Goal: Task Accomplishment & Management: Manage account settings

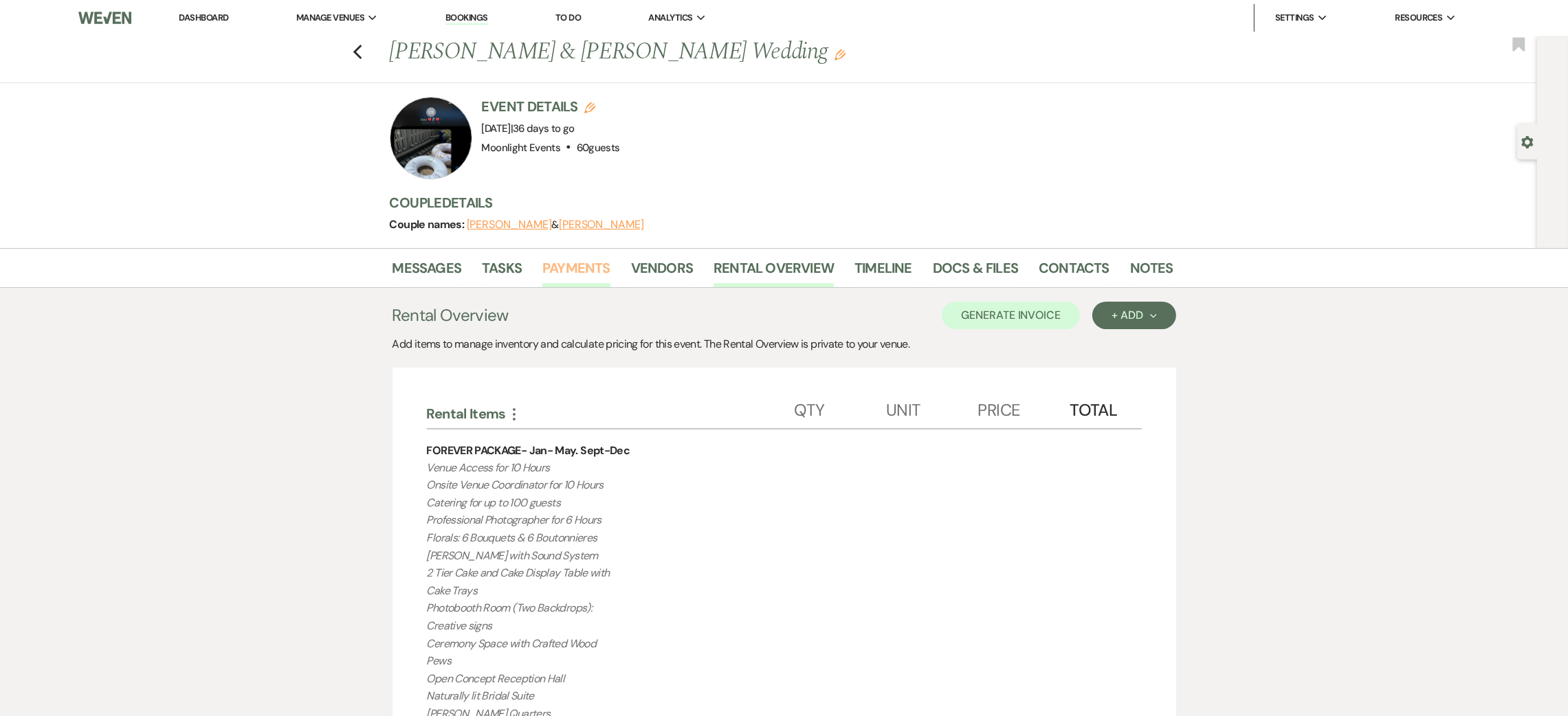
click at [590, 269] on link "Payments" at bounding box center [576, 272] width 68 height 31
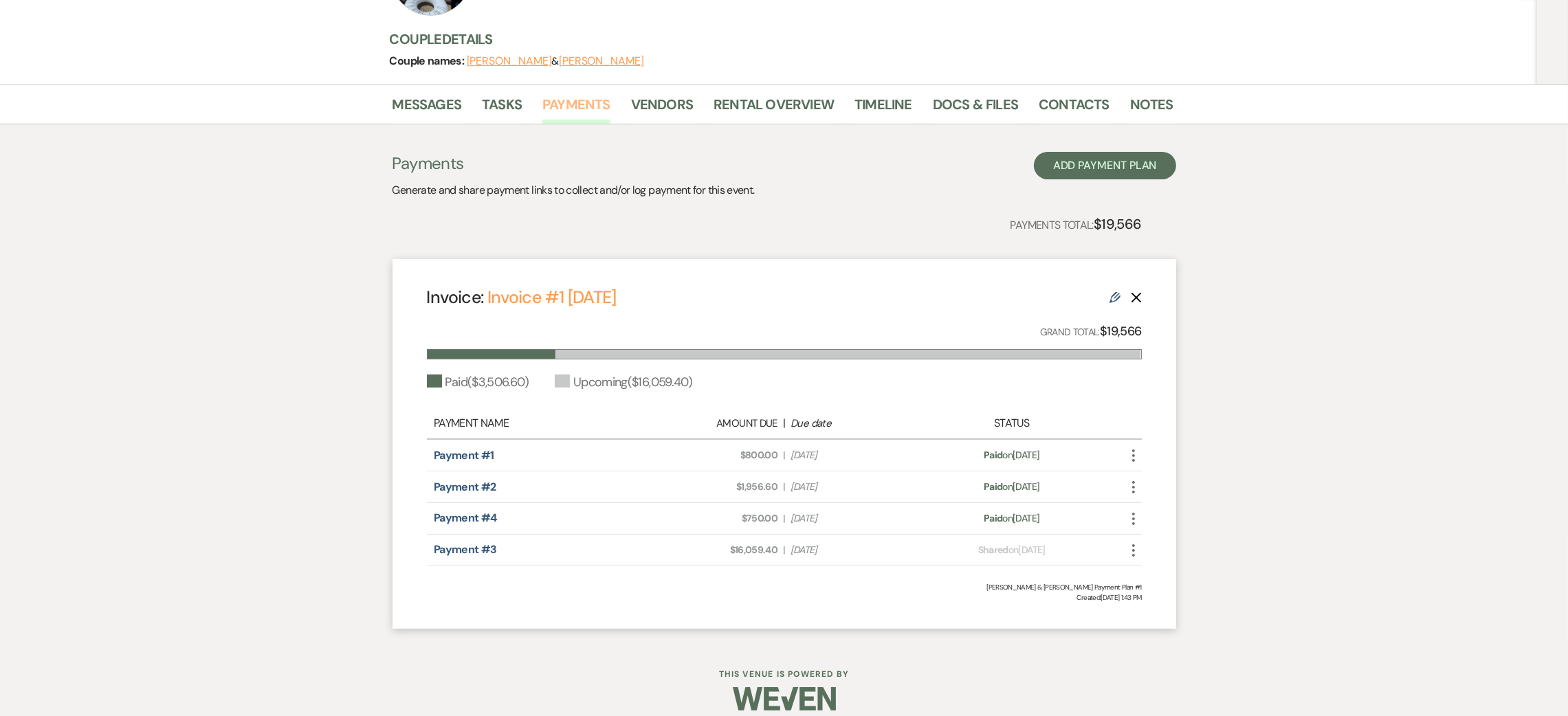
scroll to position [178, 0]
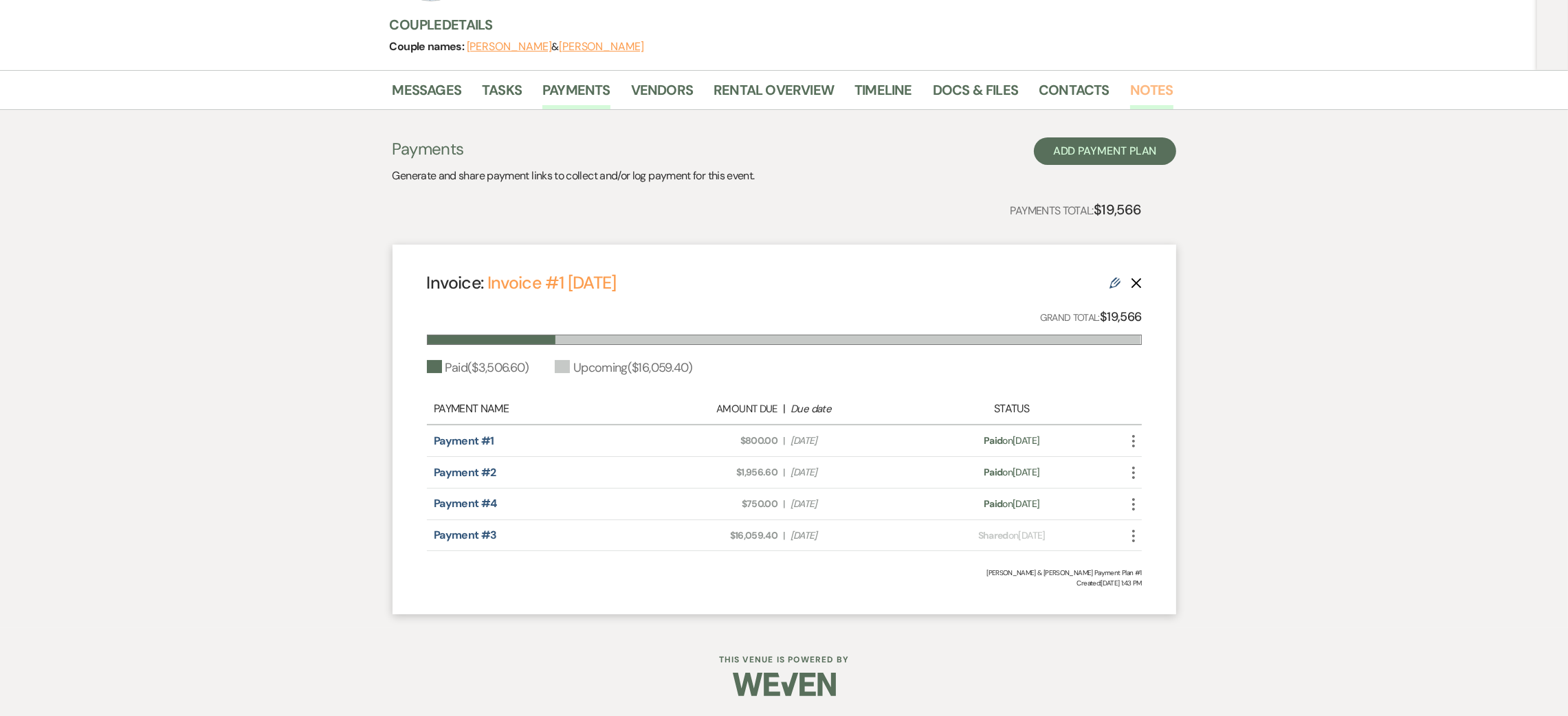
click at [1144, 85] on link "Notes" at bounding box center [1151, 94] width 43 height 31
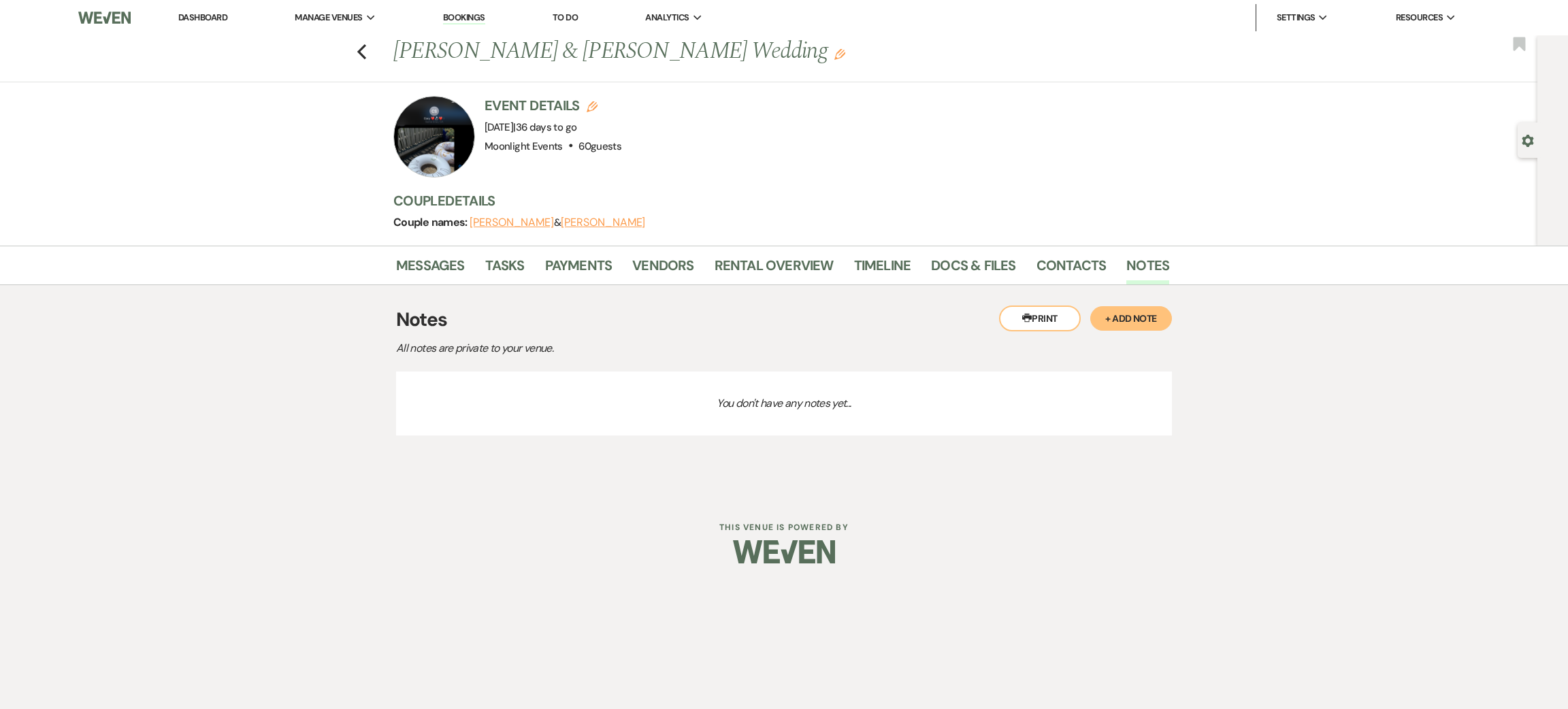
click at [1125, 316] on button "+ Add Note" at bounding box center [1131, 319] width 82 height 25
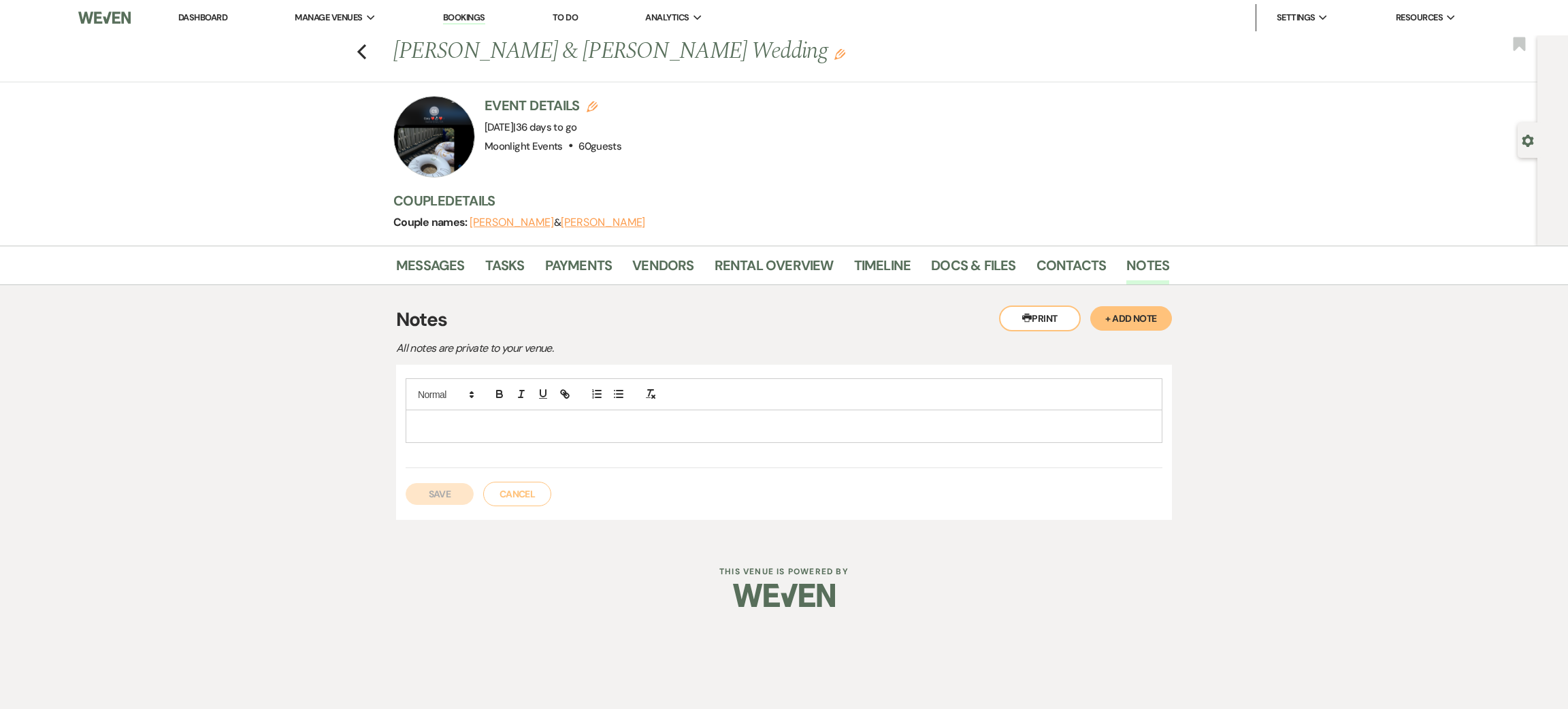
click at [603, 431] on p at bounding box center [784, 426] width 735 height 15
click at [579, 432] on p at bounding box center [784, 426] width 735 height 15
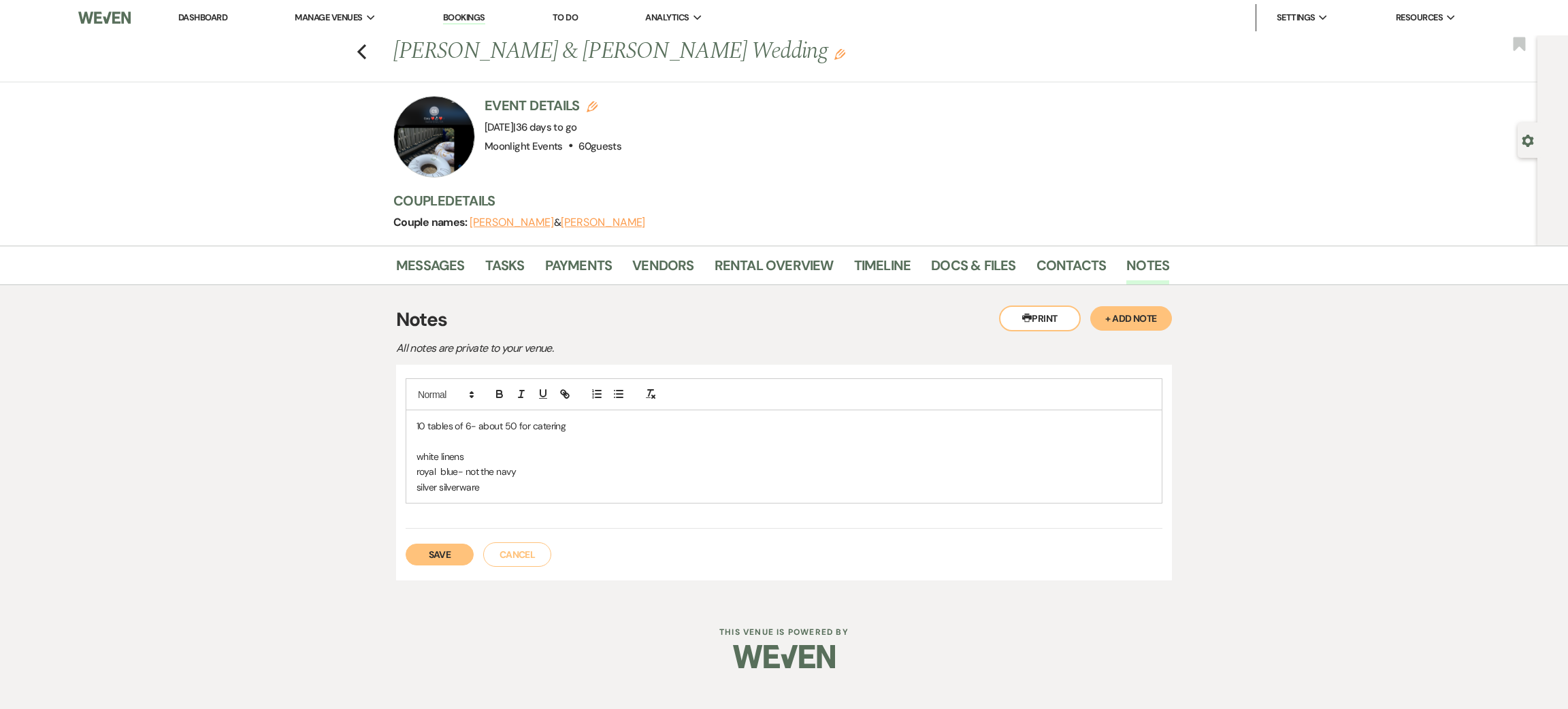
click at [549, 495] on div "10 tables of 6- about 50 for catering white linens royal blue- not the navy sil…" at bounding box center [784, 457] width 756 height 93
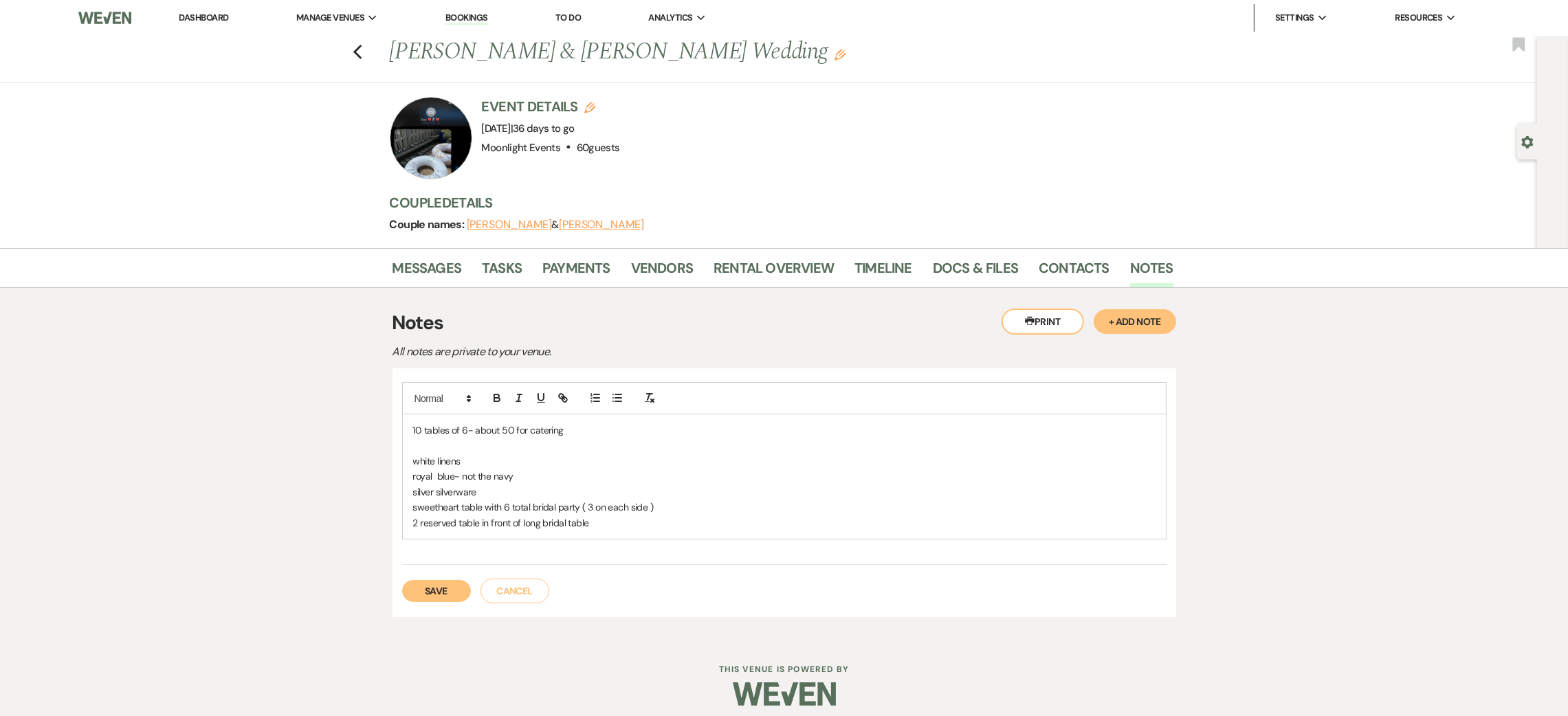
click at [545, 487] on p "silver silverware" at bounding box center [784, 493] width 742 height 15
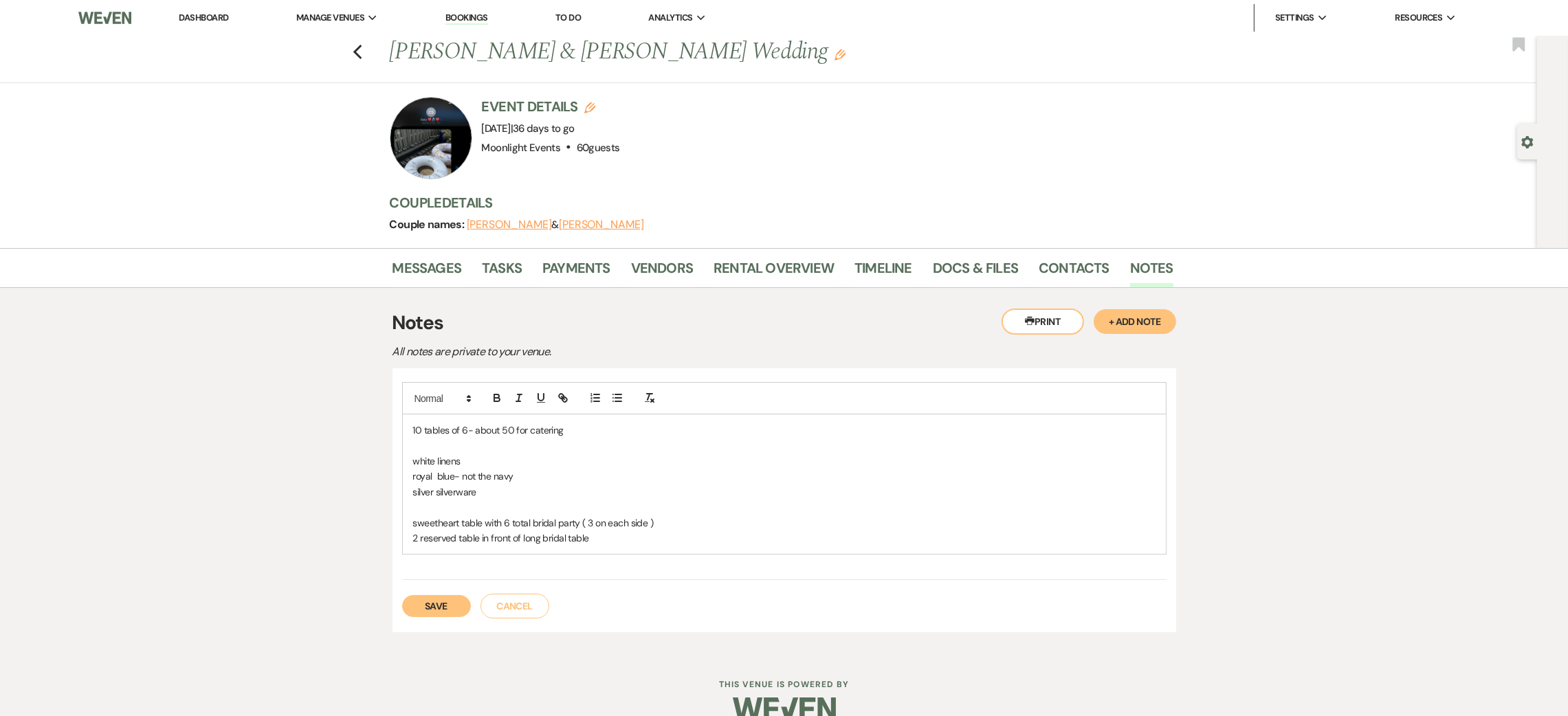
click at [619, 533] on p "2 reserved table in front of long bridal table" at bounding box center [784, 539] width 742 height 15
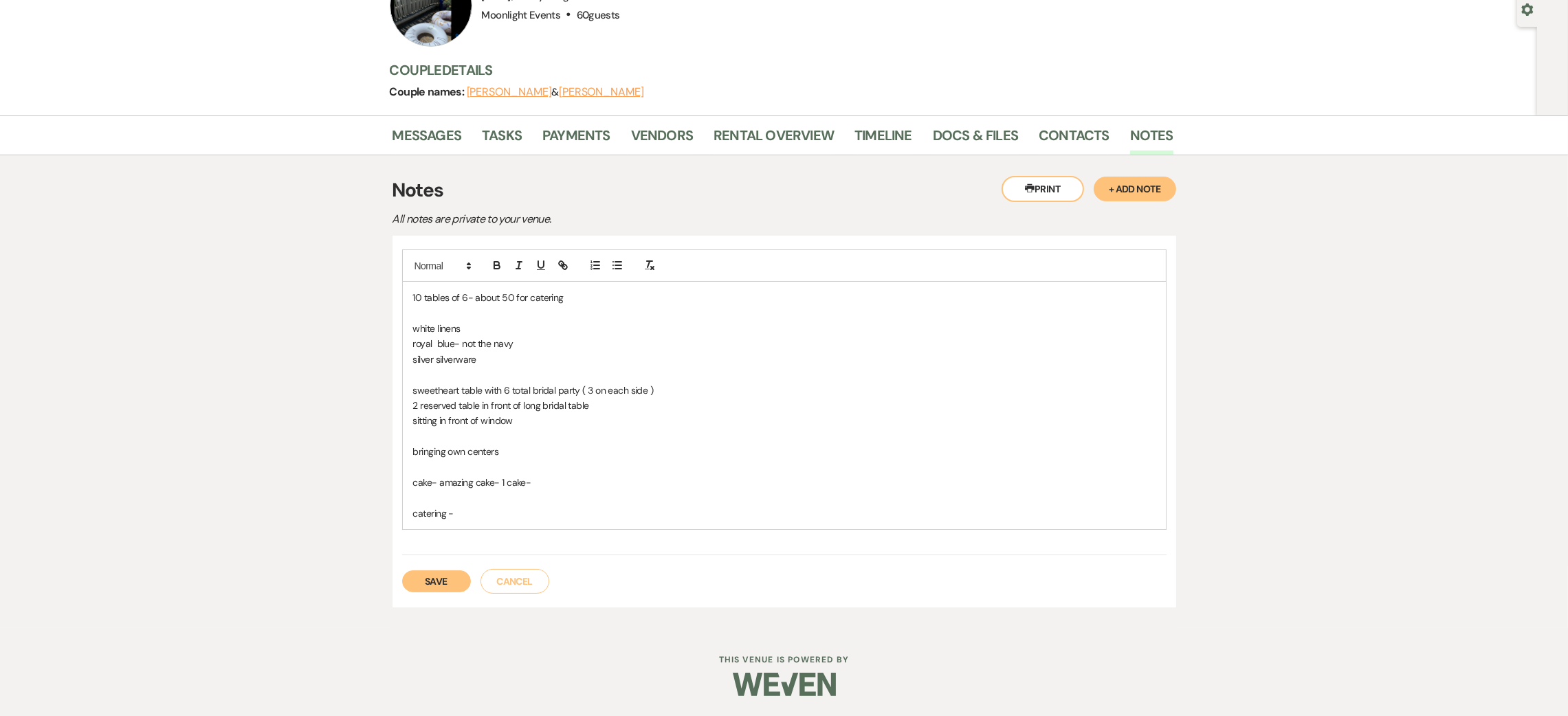
scroll to position [133, 0]
click at [427, 589] on button "Save" at bounding box center [436, 580] width 69 height 22
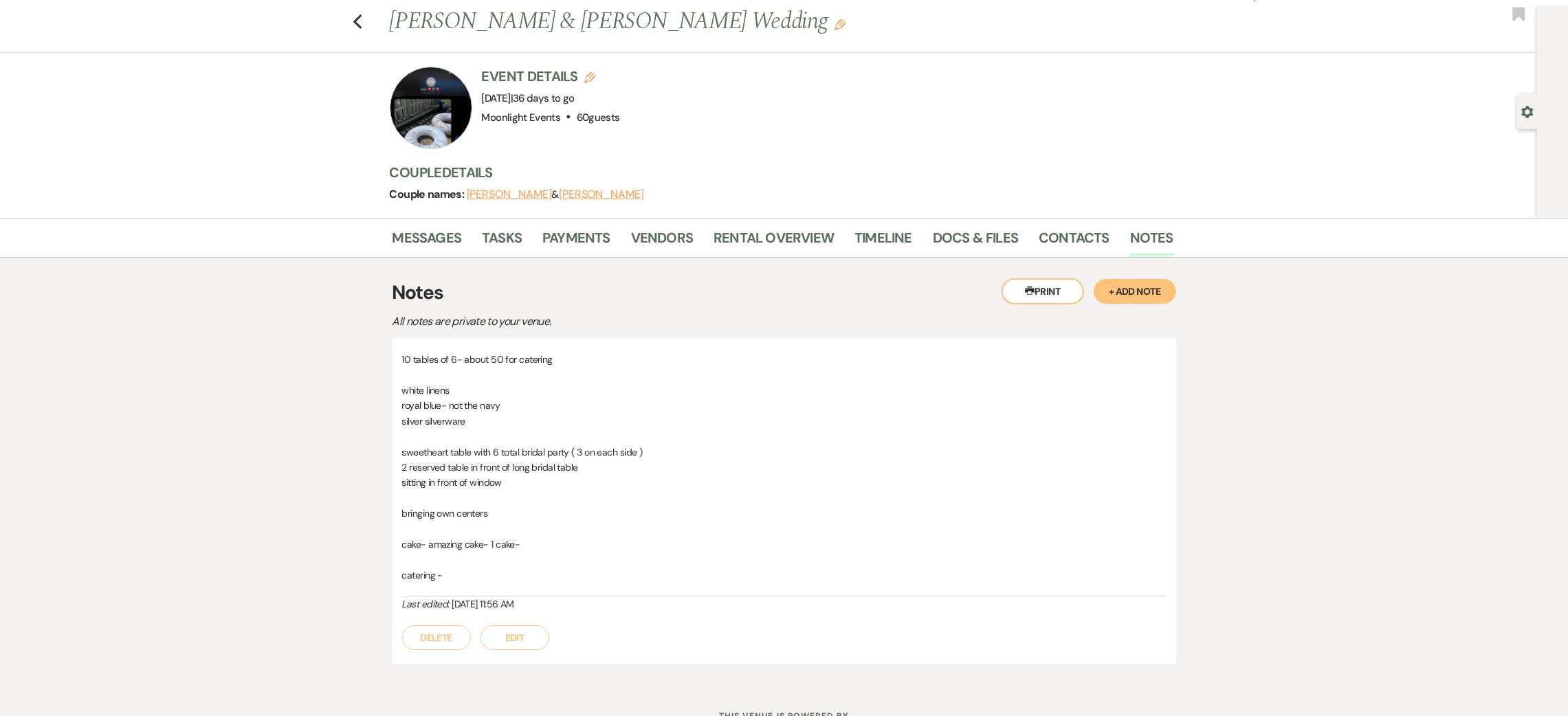
scroll to position [0, 0]
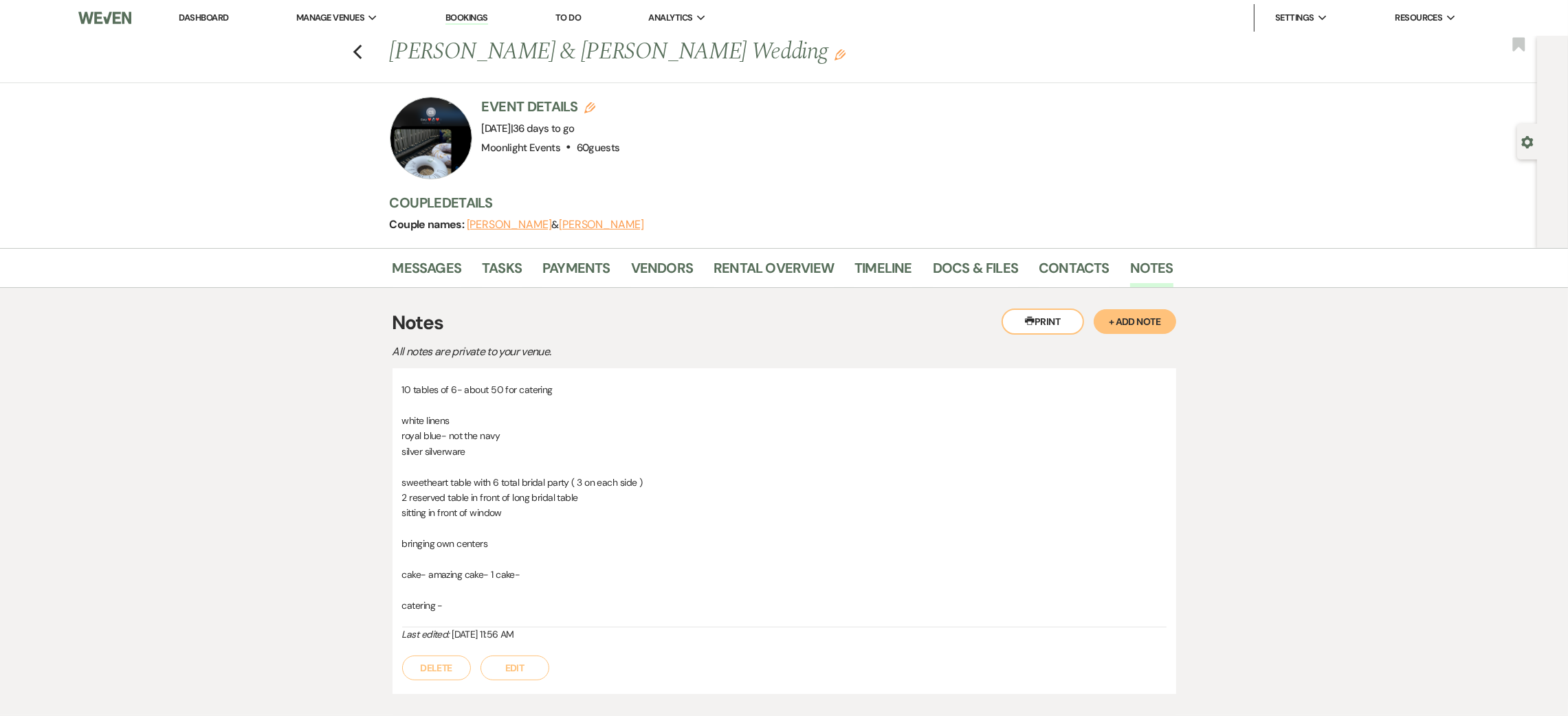
click at [535, 662] on button "Edit" at bounding box center [515, 668] width 69 height 25
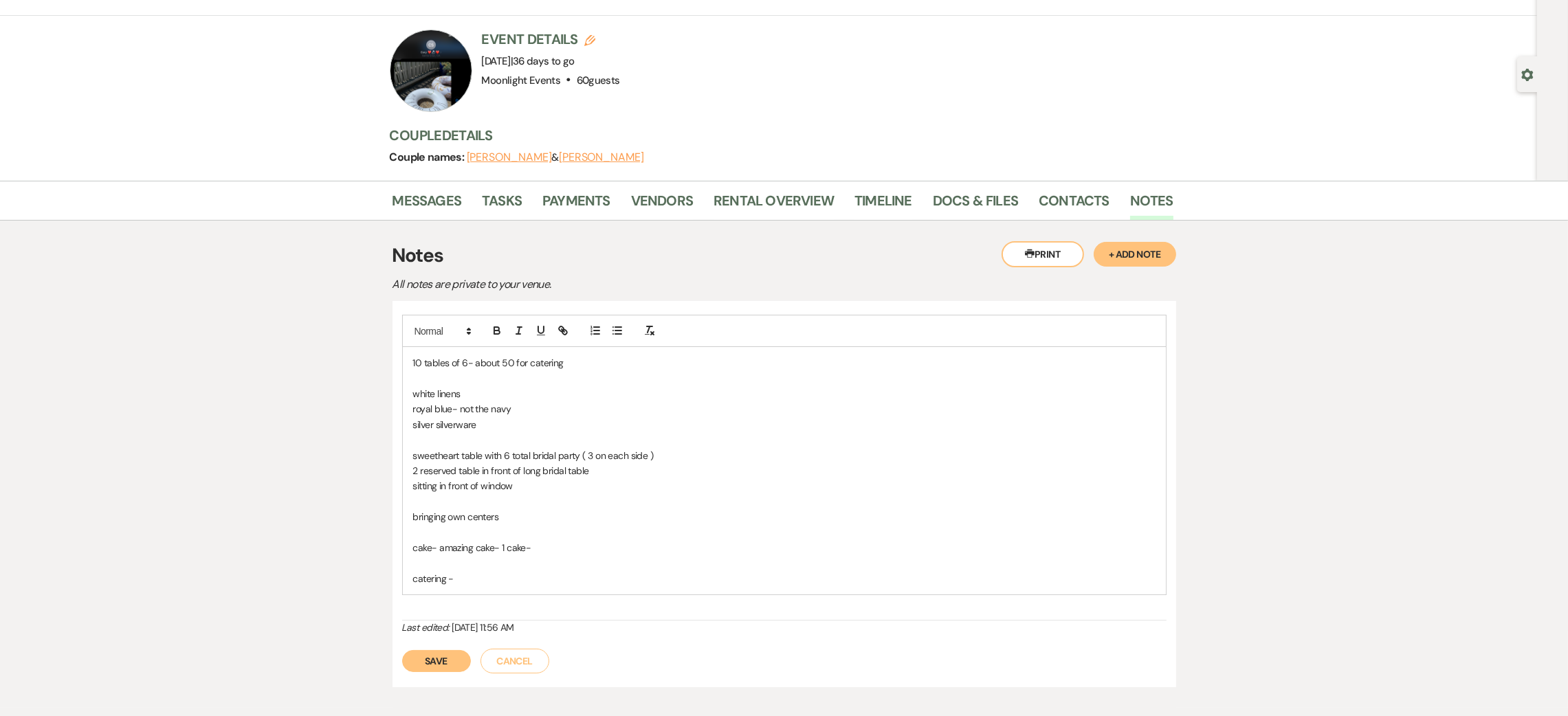
scroll to position [104, 0]
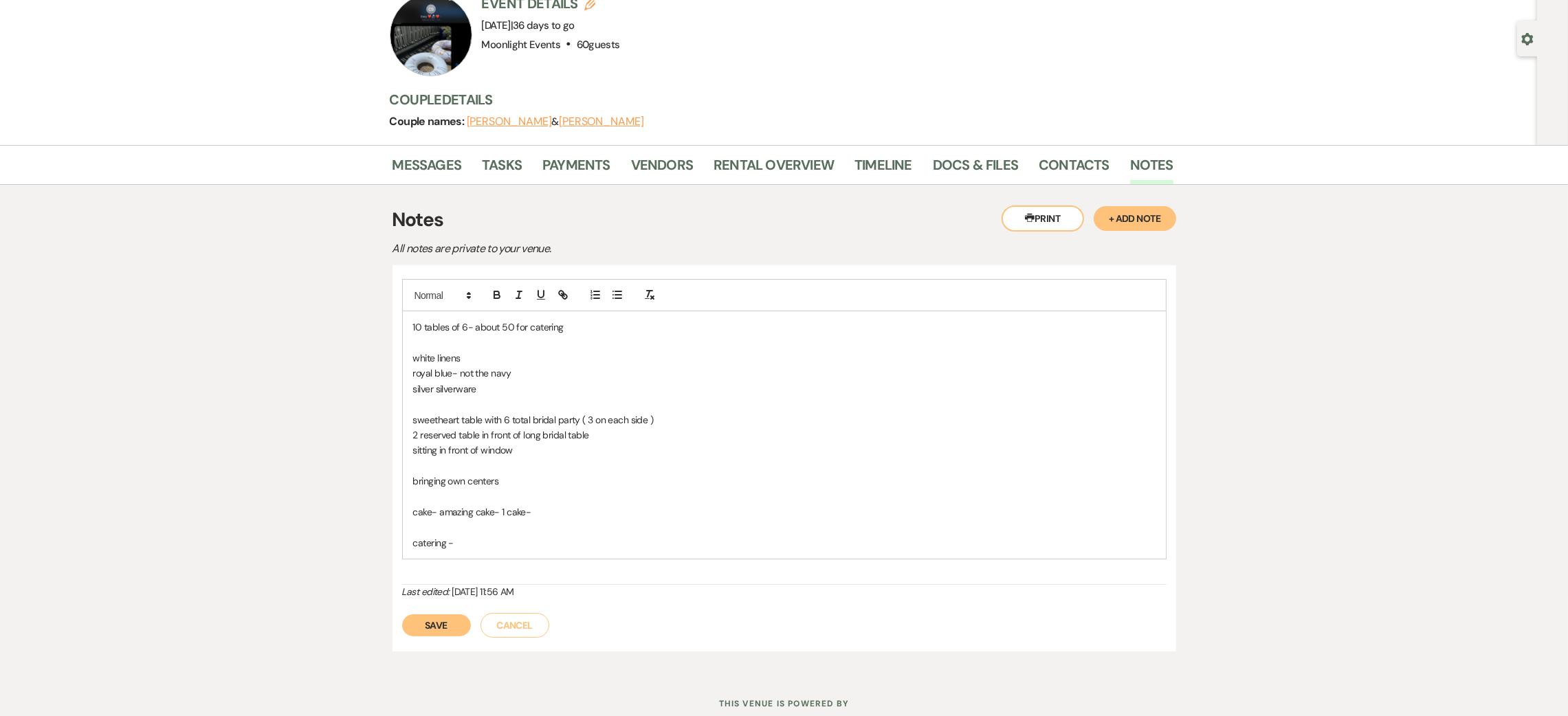
click at [512, 548] on p "catering -" at bounding box center [784, 543] width 742 height 15
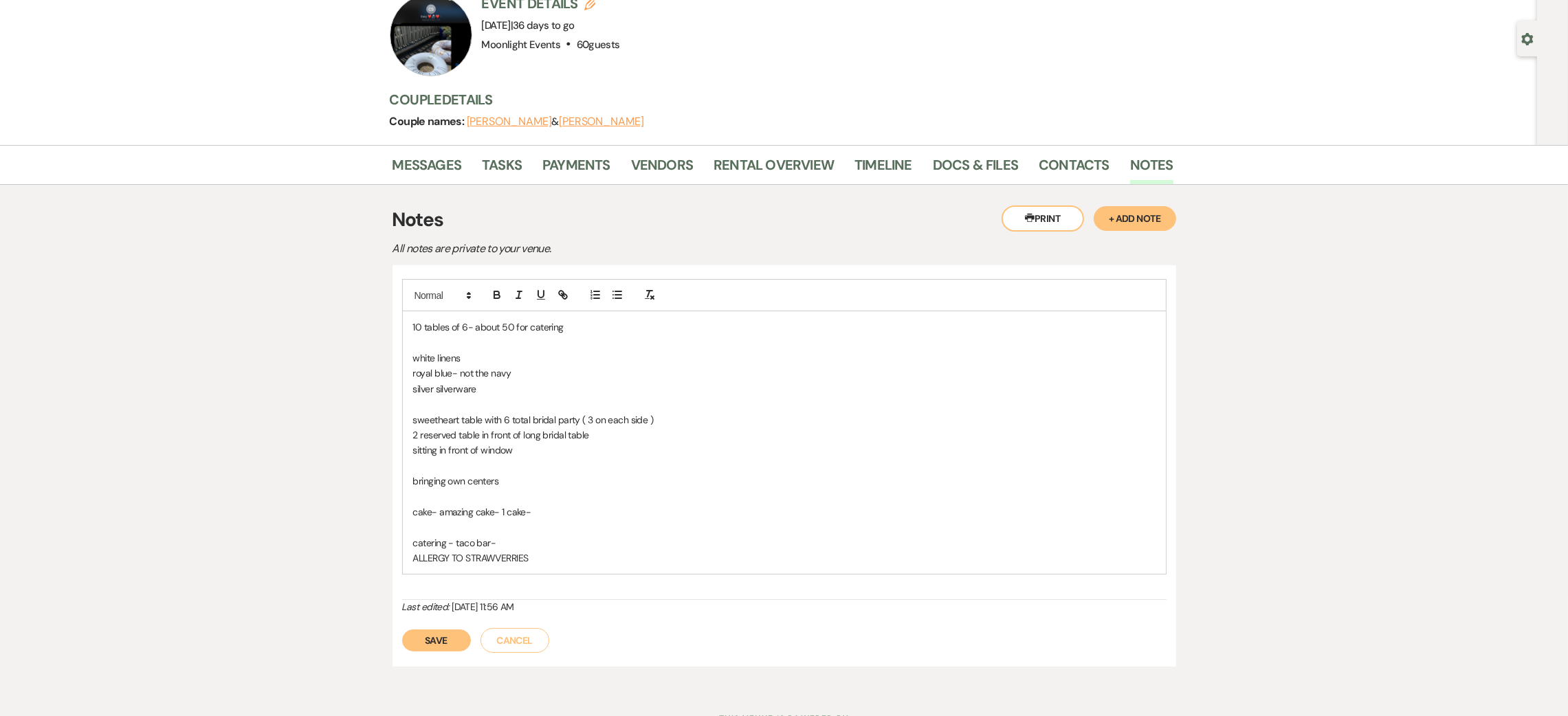
click at [521, 543] on p "catering - taco bar-" at bounding box center [784, 543] width 742 height 15
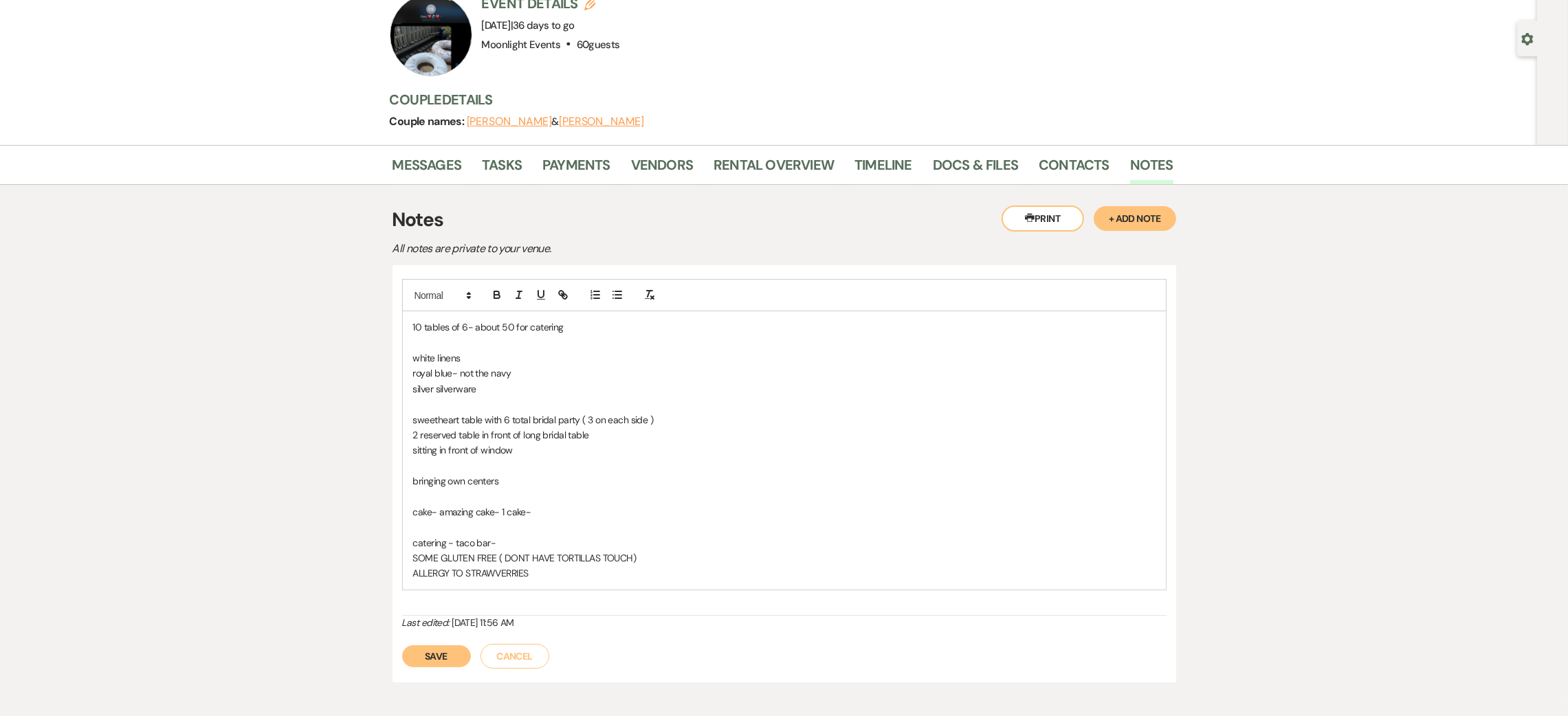
click at [521, 543] on p "catering - taco bar-" at bounding box center [784, 543] width 742 height 15
click at [587, 575] on p "ALLERGY TO STRAWVERRIES" at bounding box center [784, 573] width 742 height 15
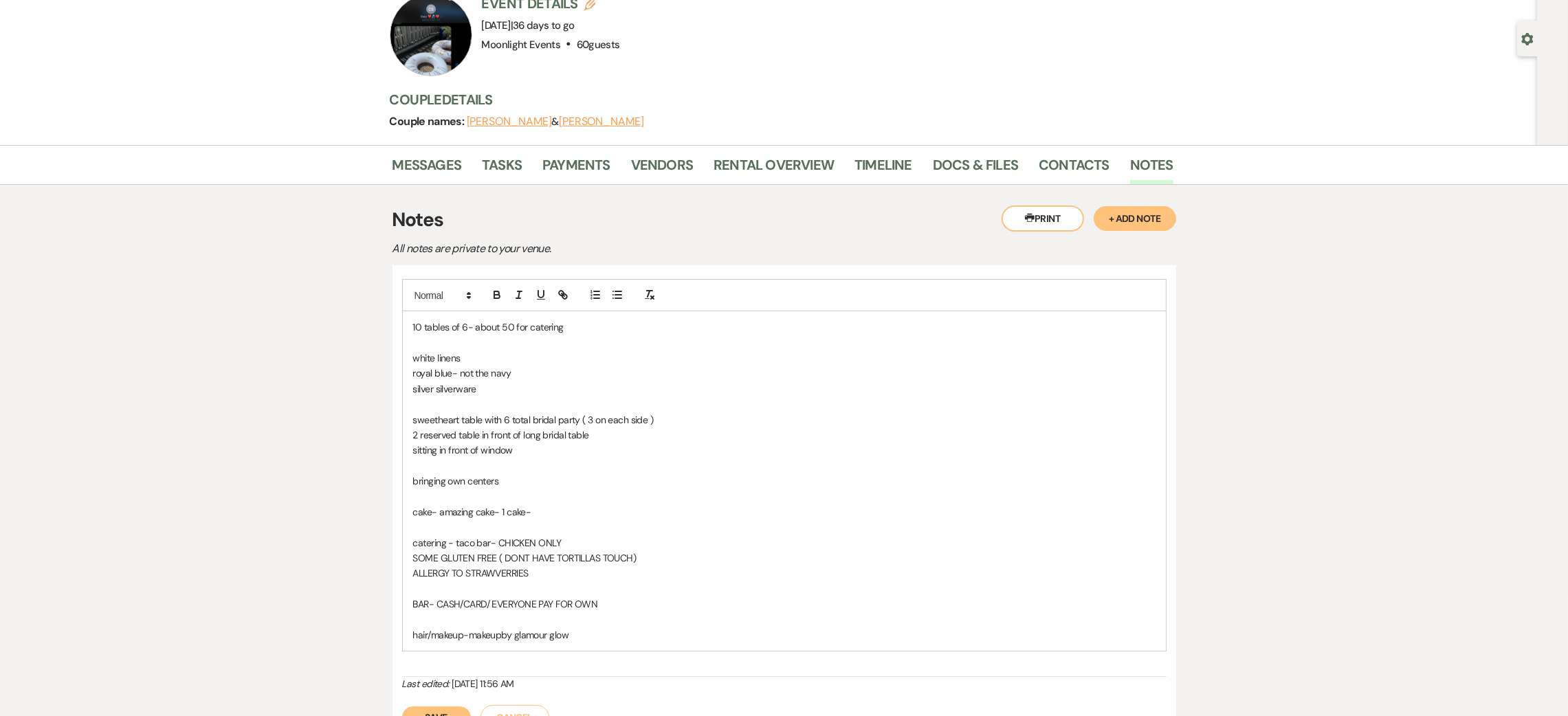
scroll to position [206, 0]
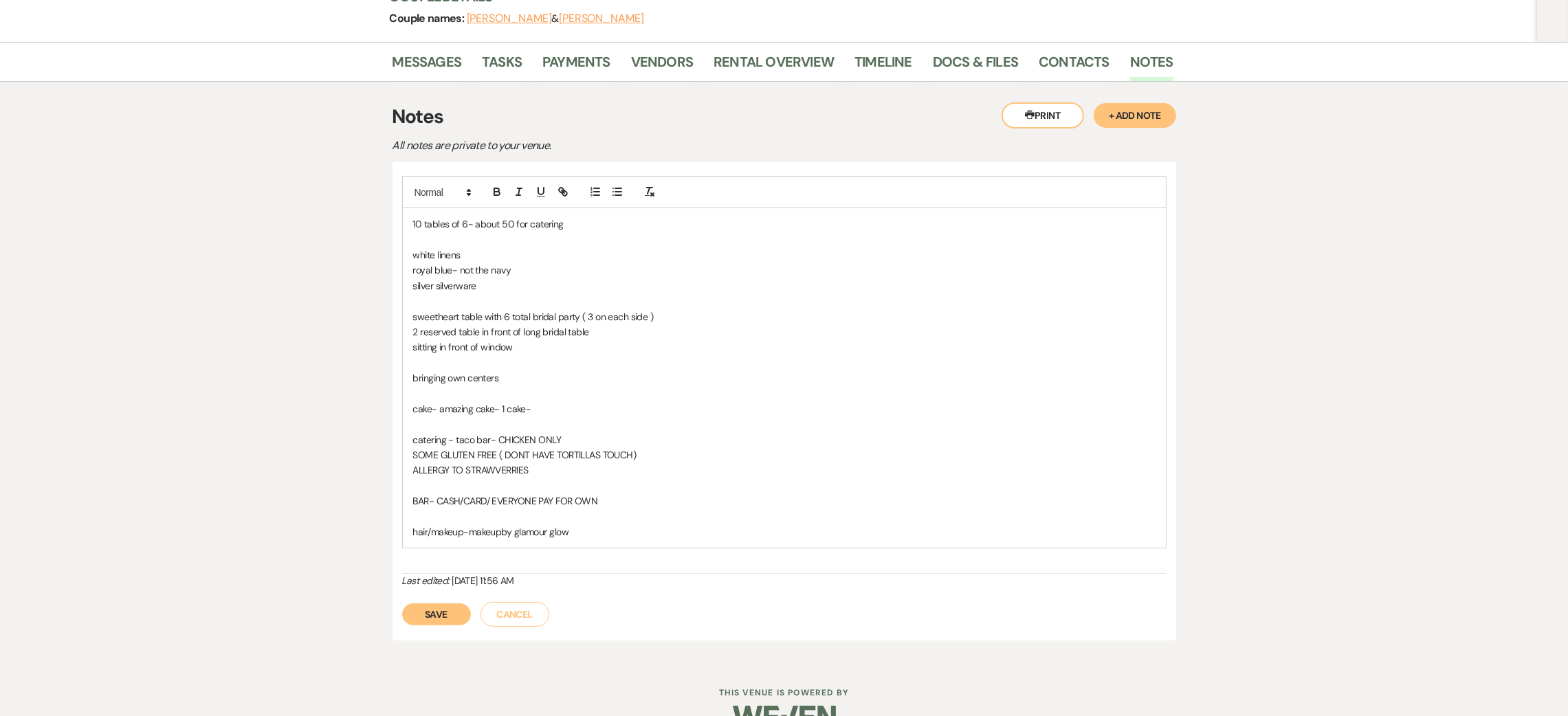
click at [440, 612] on button "Save" at bounding box center [436, 614] width 69 height 22
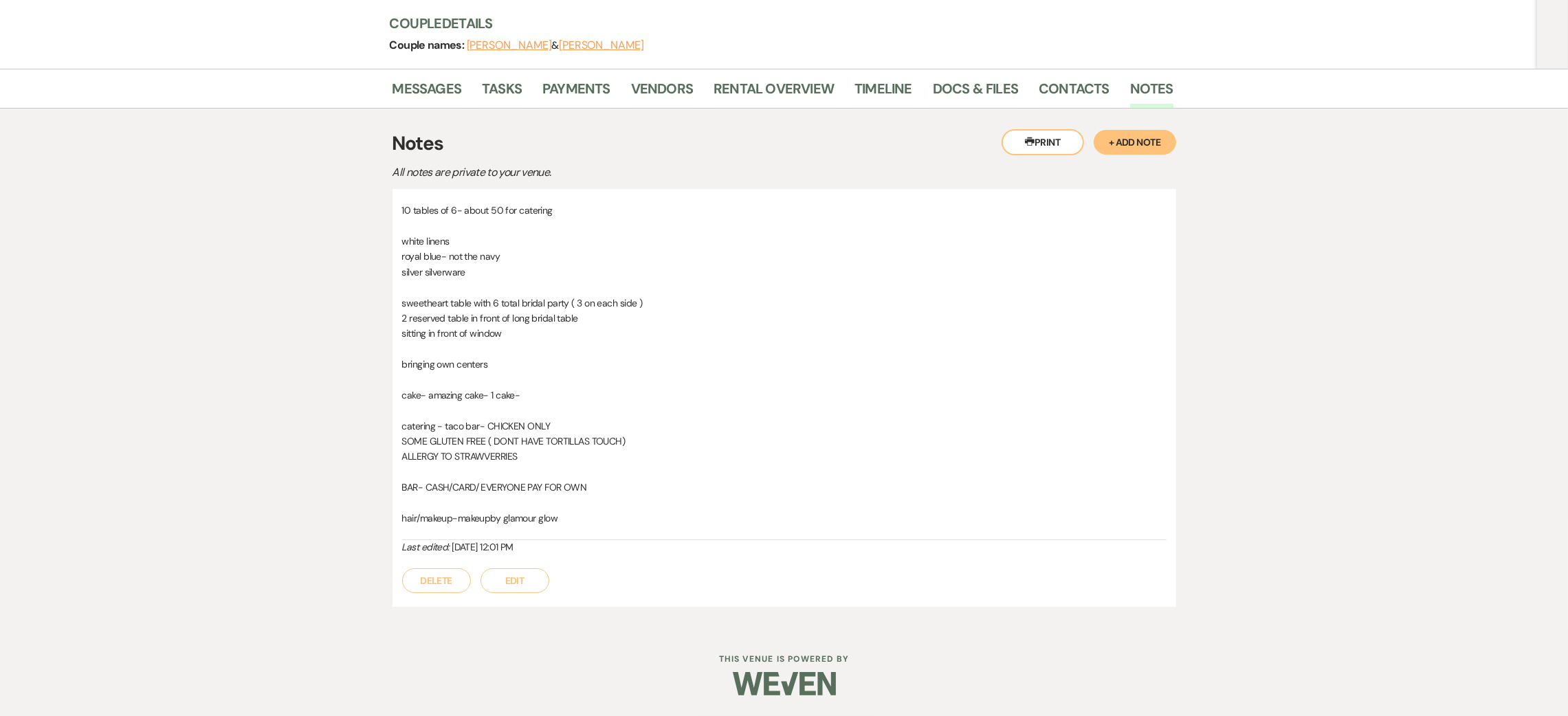
scroll to position [179, 0]
click at [528, 577] on button "Edit" at bounding box center [515, 581] width 69 height 25
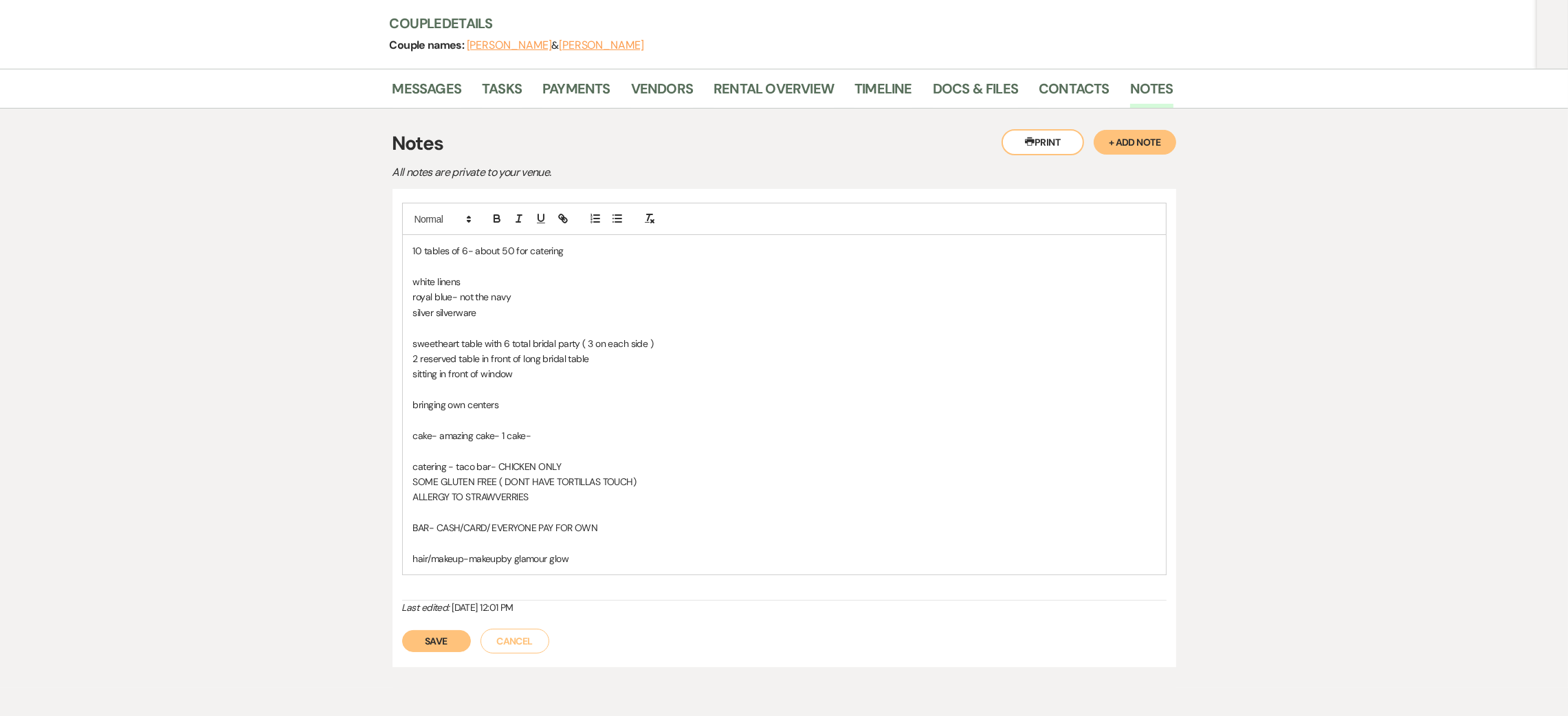
click at [669, 565] on p "hair/makeup-makeupby glamour glow" at bounding box center [784, 559] width 742 height 15
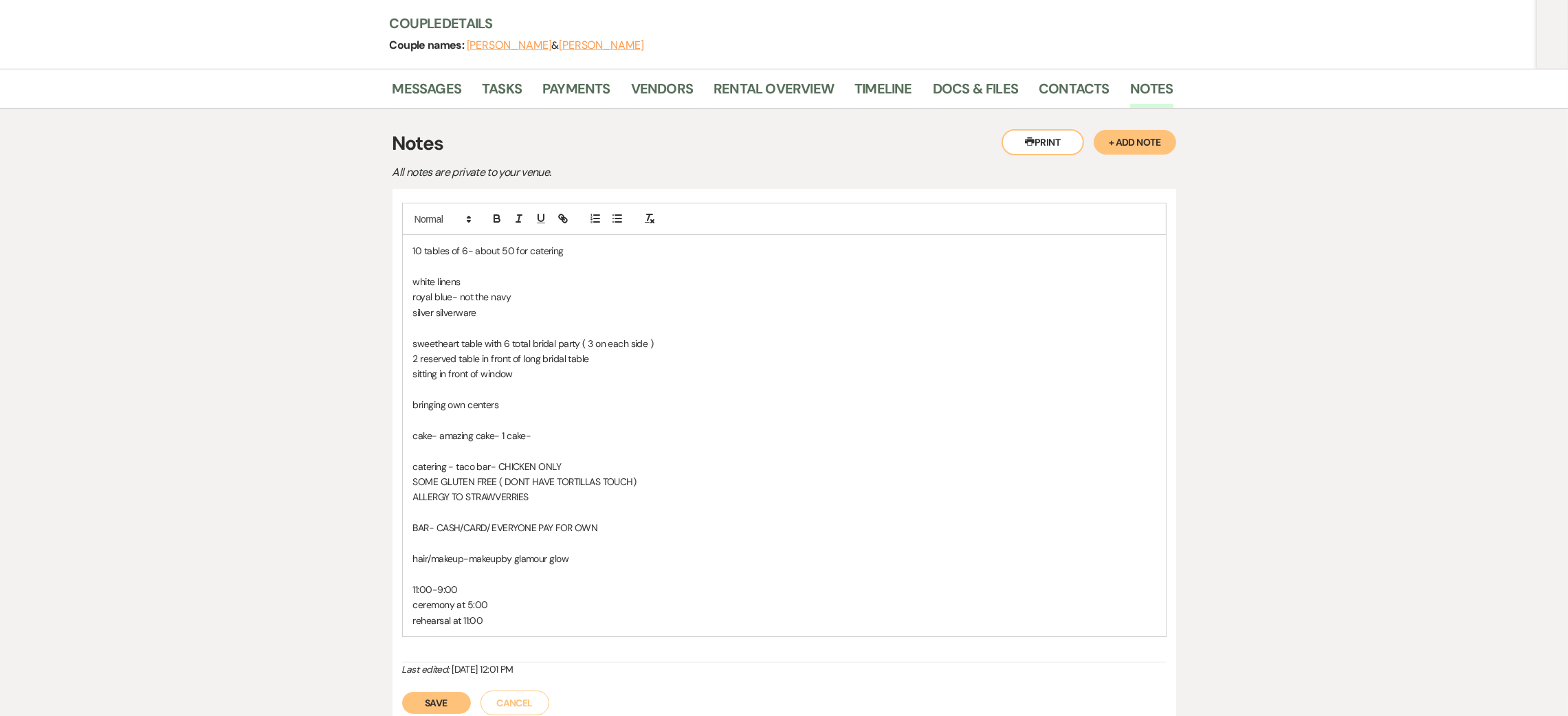
click at [539, 618] on p "rehearsal at 11:00" at bounding box center [784, 621] width 742 height 15
drag, startPoint x: 533, startPoint y: 604, endPoint x: 393, endPoint y: 596, distance: 140.2
click at [393, 596] on div "10 tables of 6- about 50 for catering white linens royal blue- not the navy sil…" at bounding box center [783, 459] width 783 height 541
click at [403, 596] on div "10 tables of 6- about 50 for catering white linens royal blue- not the navy sil…" at bounding box center [784, 435] width 763 height 402
drag, startPoint x: 487, startPoint y: 610, endPoint x: 416, endPoint y: 609, distance: 71.0
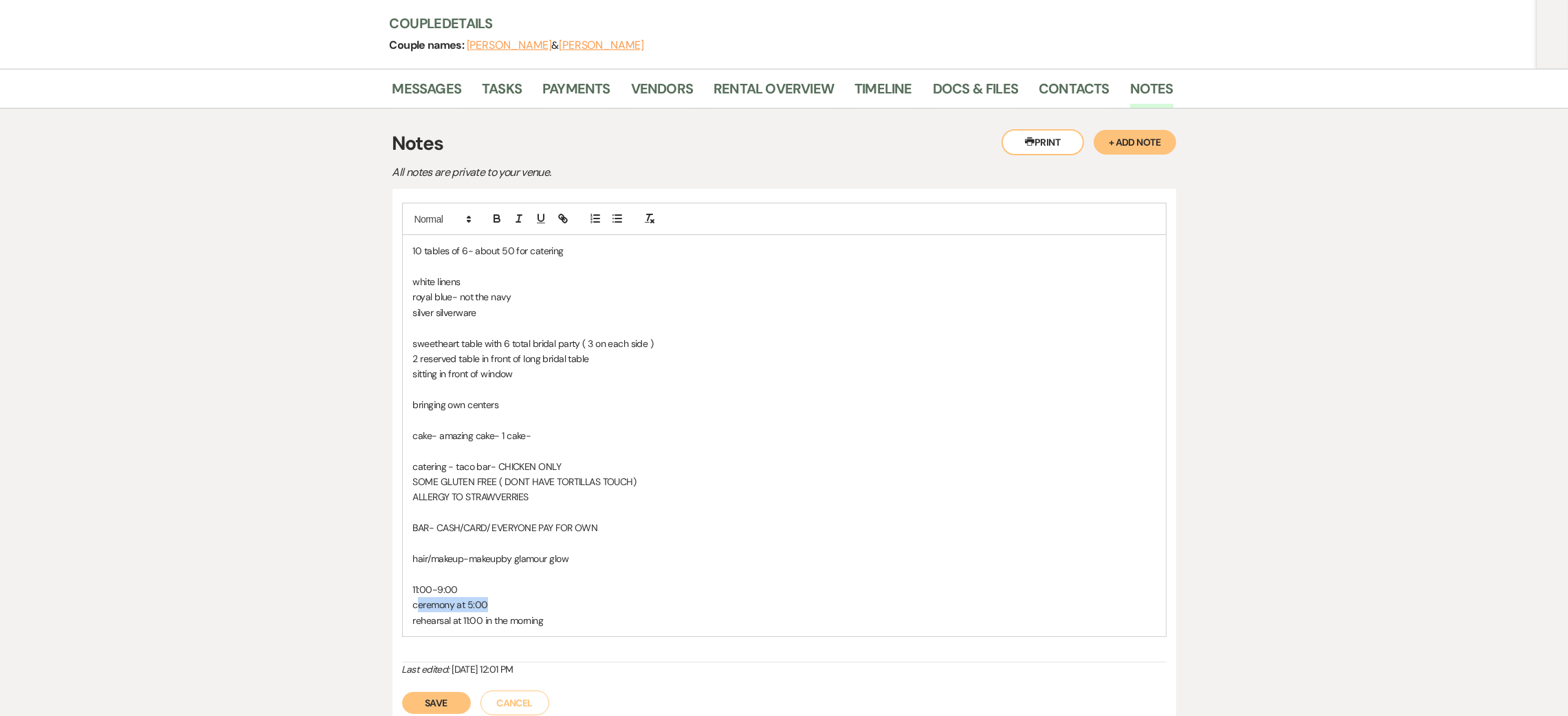
click at [416, 609] on p "ceremony at 5:00" at bounding box center [784, 605] width 742 height 15
drag, startPoint x: 409, startPoint y: 606, endPoint x: 495, endPoint y: 609, distance: 86.1
click at [495, 609] on div "10 tables of 6- about 50 for catering white linens royal blue- not the navy sil…" at bounding box center [784, 435] width 763 height 402
copy p "ceremony at 5:00"
click at [567, 601] on p "rehearsal at 11:00 in the morning" at bounding box center [784, 605] width 742 height 15
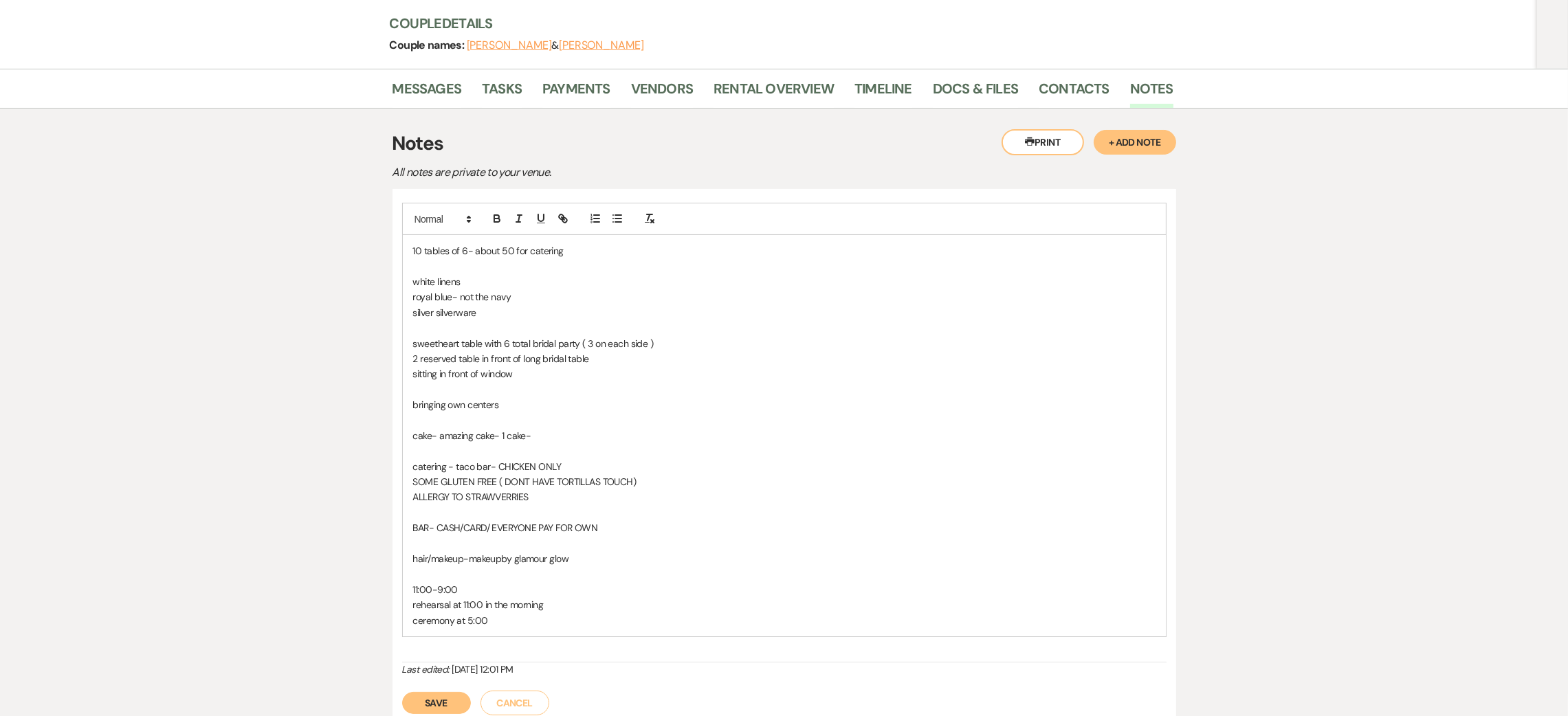
click at [537, 618] on p "ceremony at 5:00" at bounding box center [784, 621] width 742 height 15
click at [505, 642] on p "dinner at 6:00 -6:15" at bounding box center [784, 635] width 742 height 15
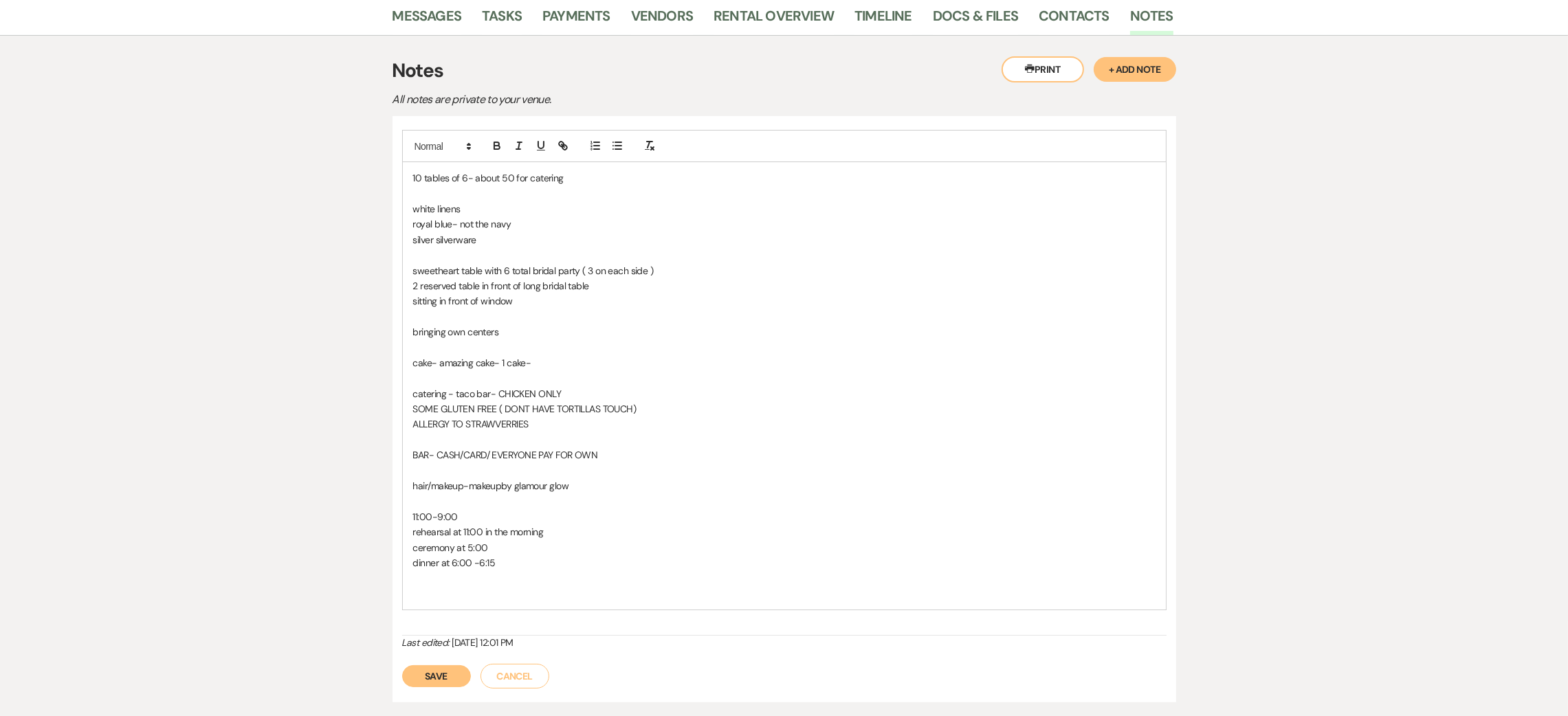
scroll to position [283, 0]
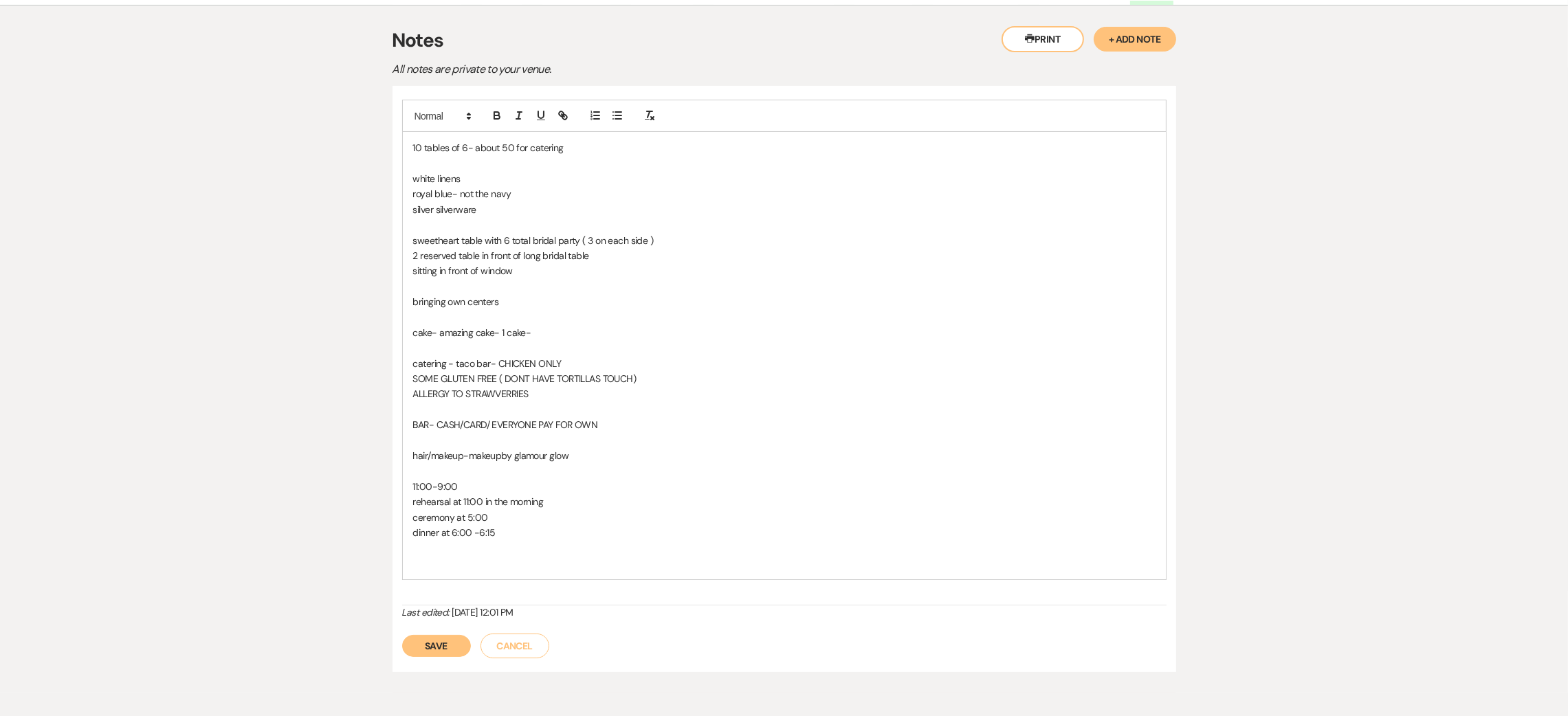
click at [419, 650] on button "Save" at bounding box center [436, 646] width 69 height 22
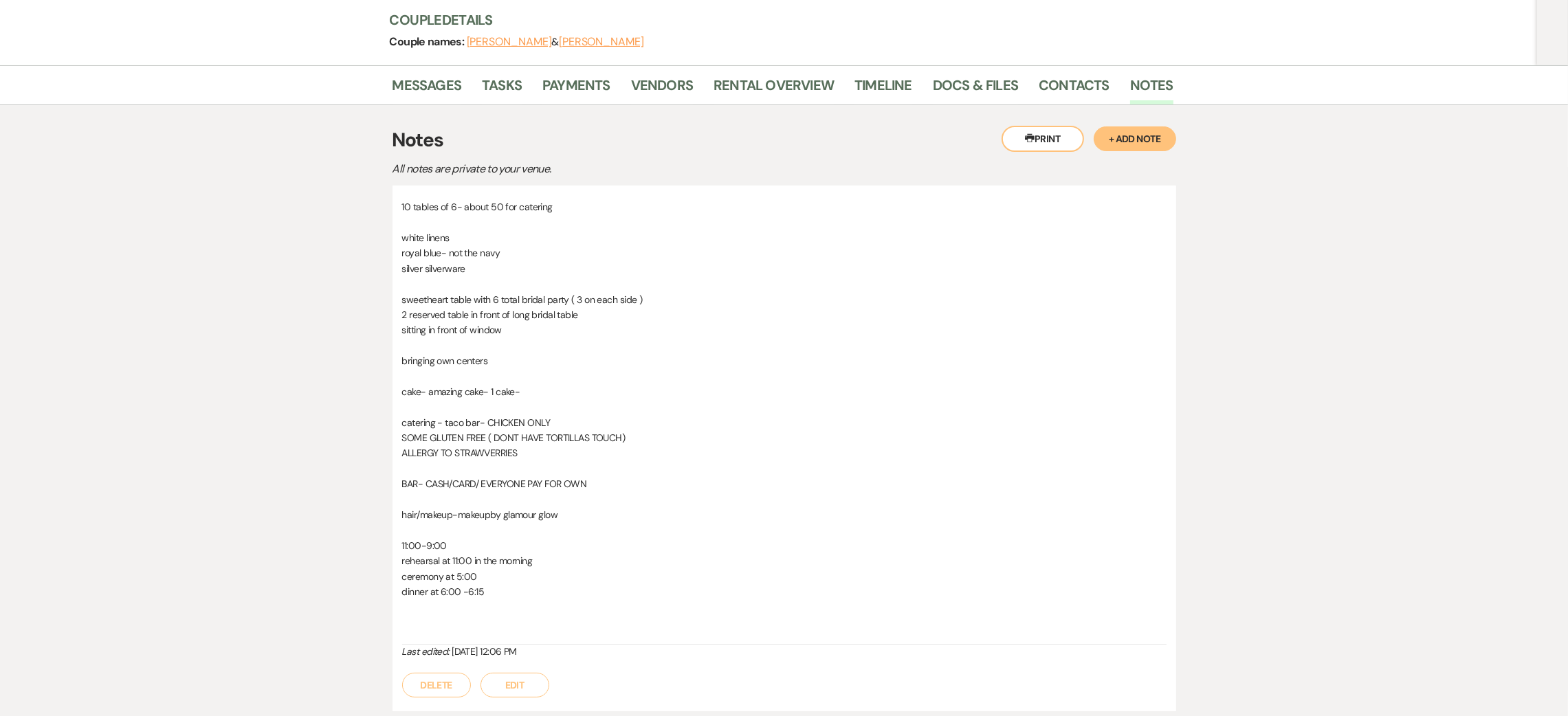
scroll to position [77, 0]
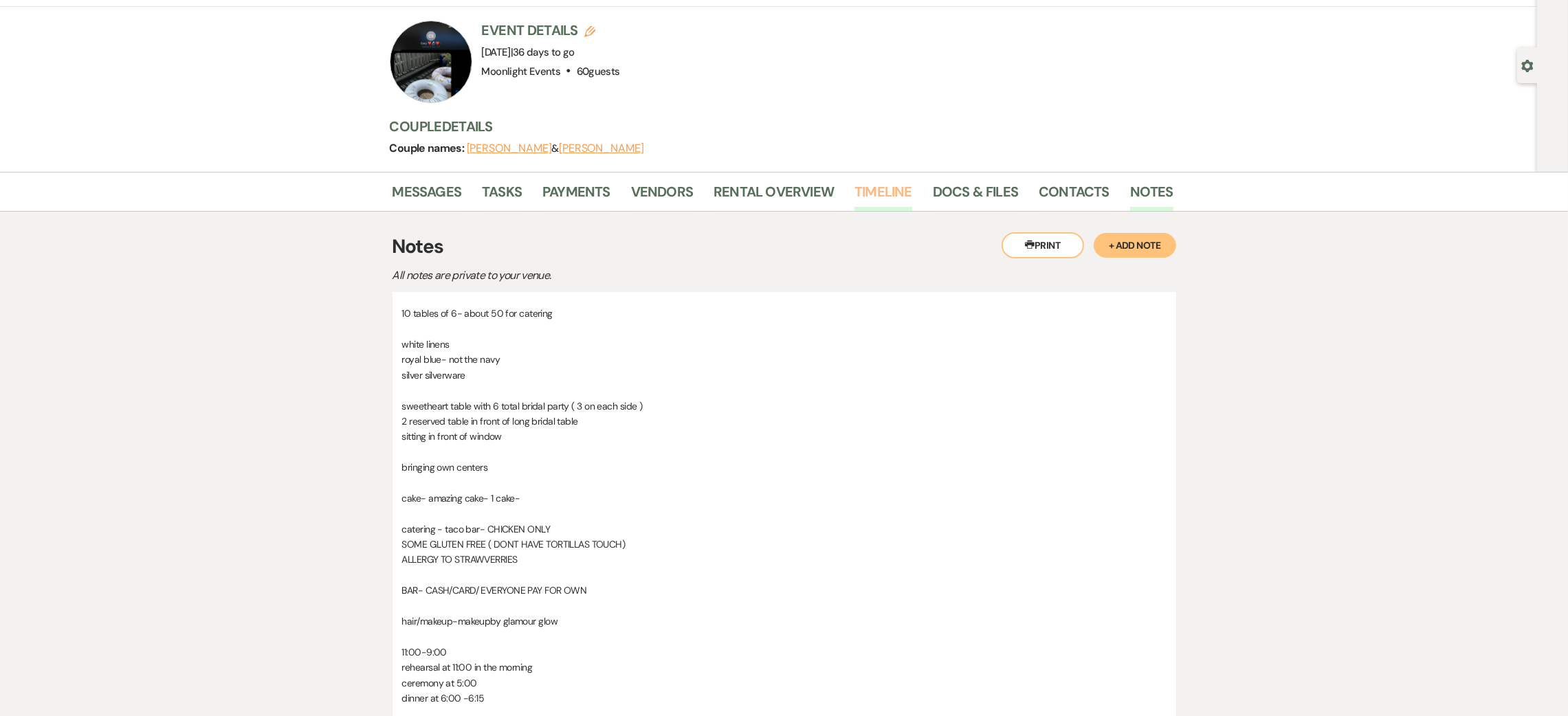
click at [884, 184] on link "Timeline" at bounding box center [883, 196] width 58 height 31
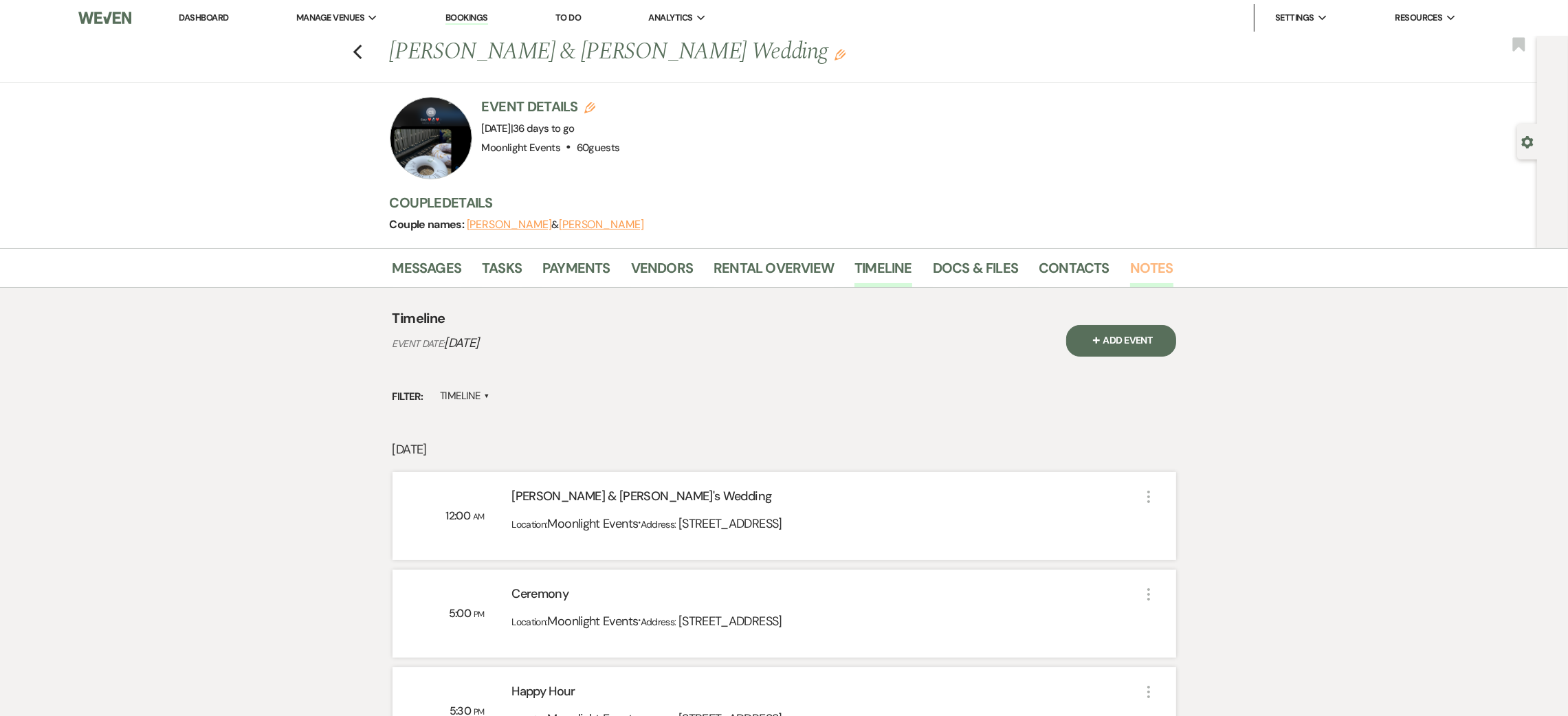
click at [1163, 266] on link "Notes" at bounding box center [1151, 272] width 43 height 31
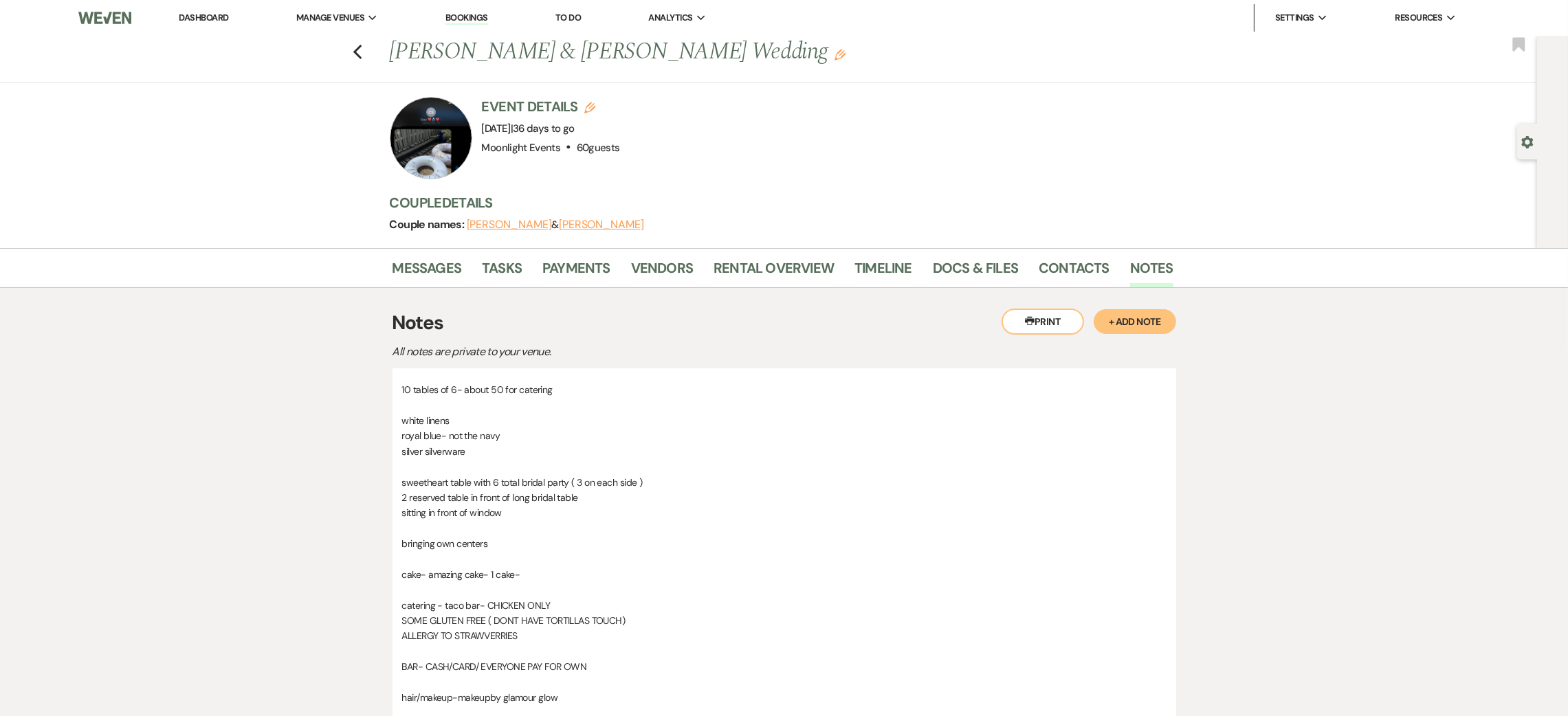
click at [1123, 322] on button "+ Add Note" at bounding box center [1135, 322] width 82 height 25
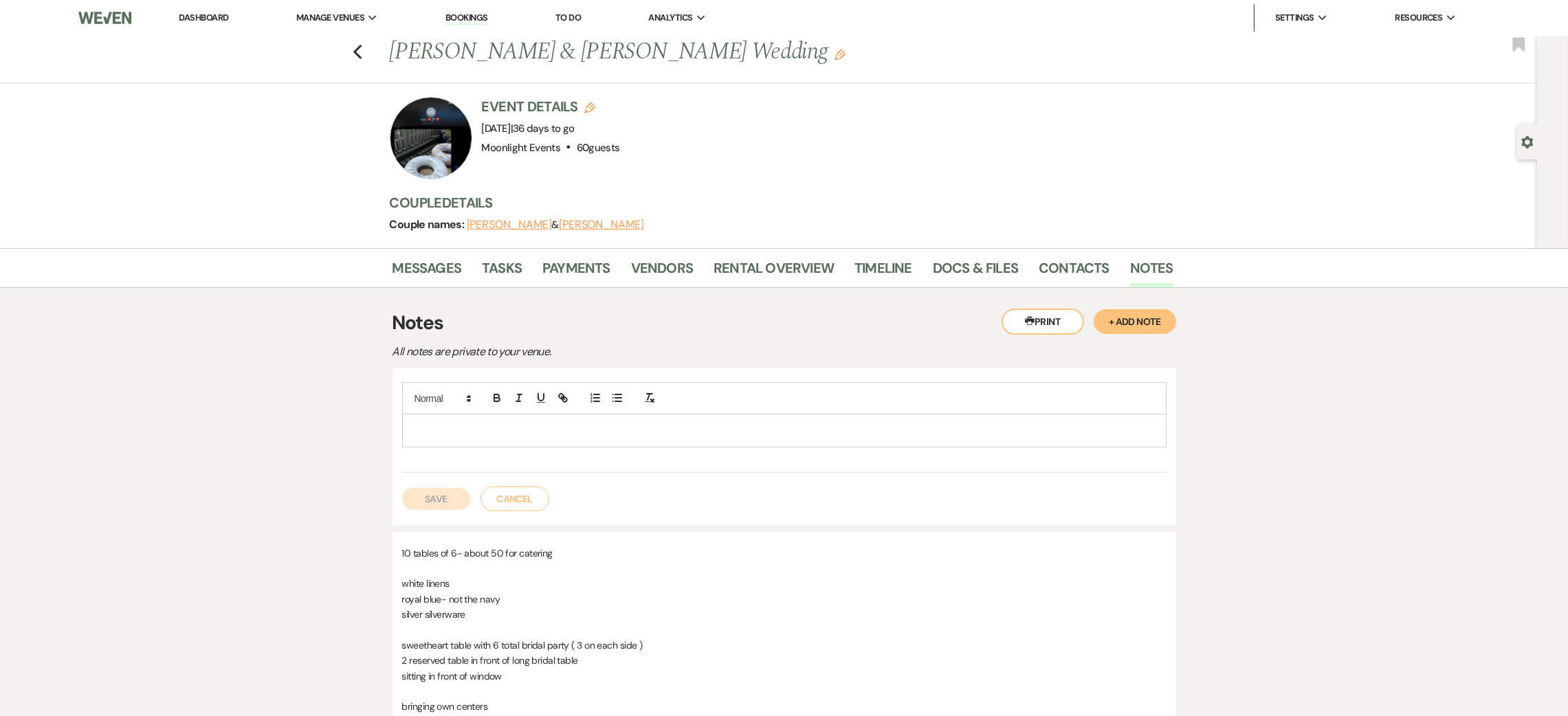
click at [537, 498] on button "Cancel" at bounding box center [515, 499] width 69 height 25
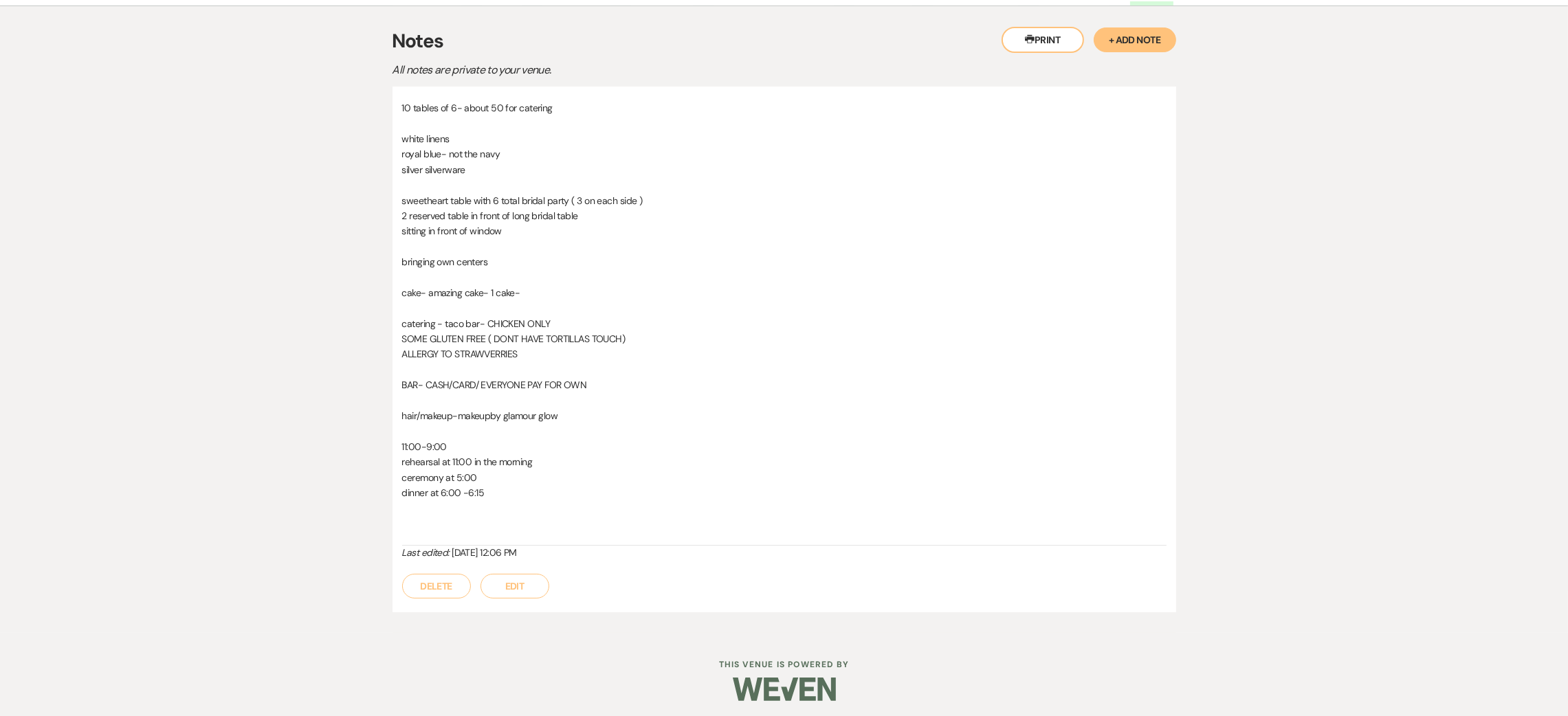
scroll to position [288, 0]
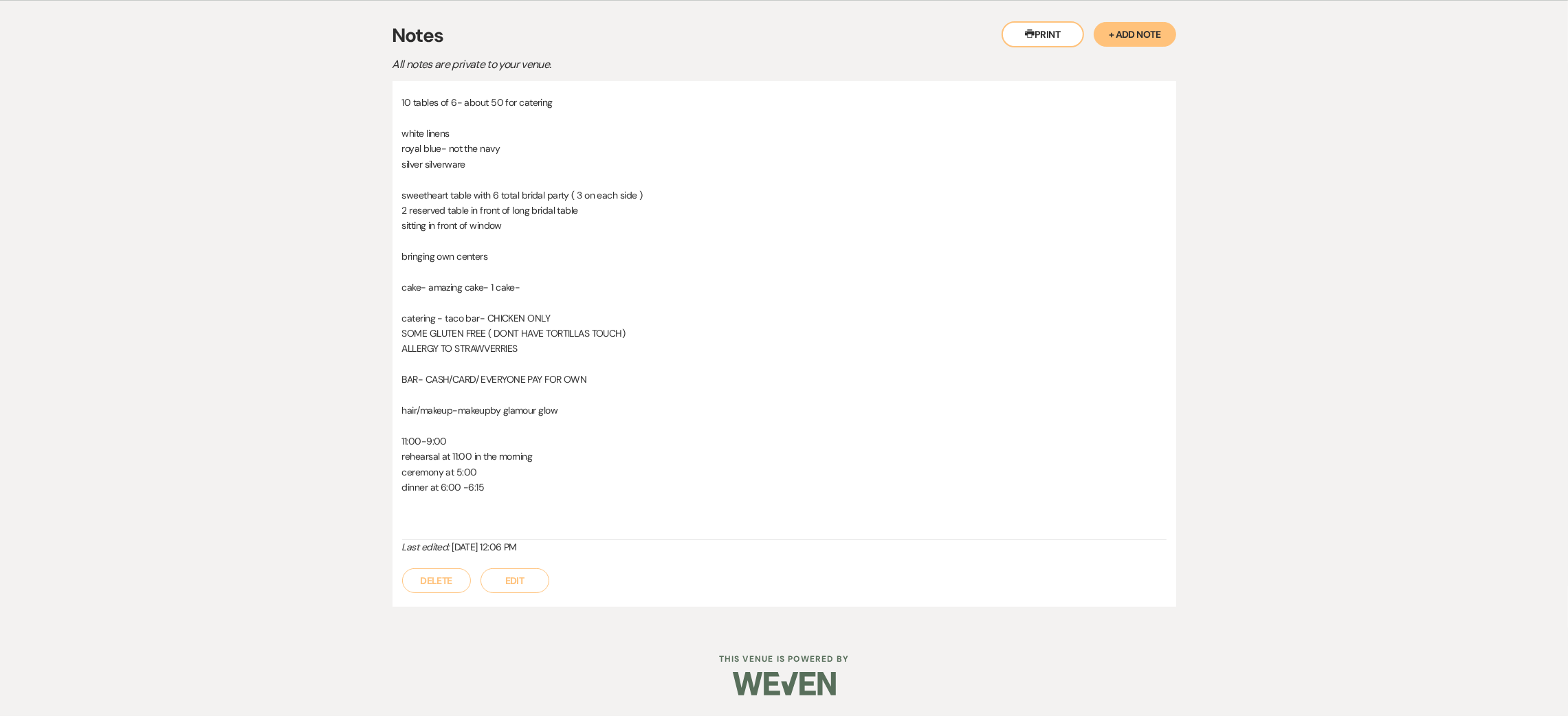
click at [517, 573] on button "Edit" at bounding box center [515, 581] width 69 height 25
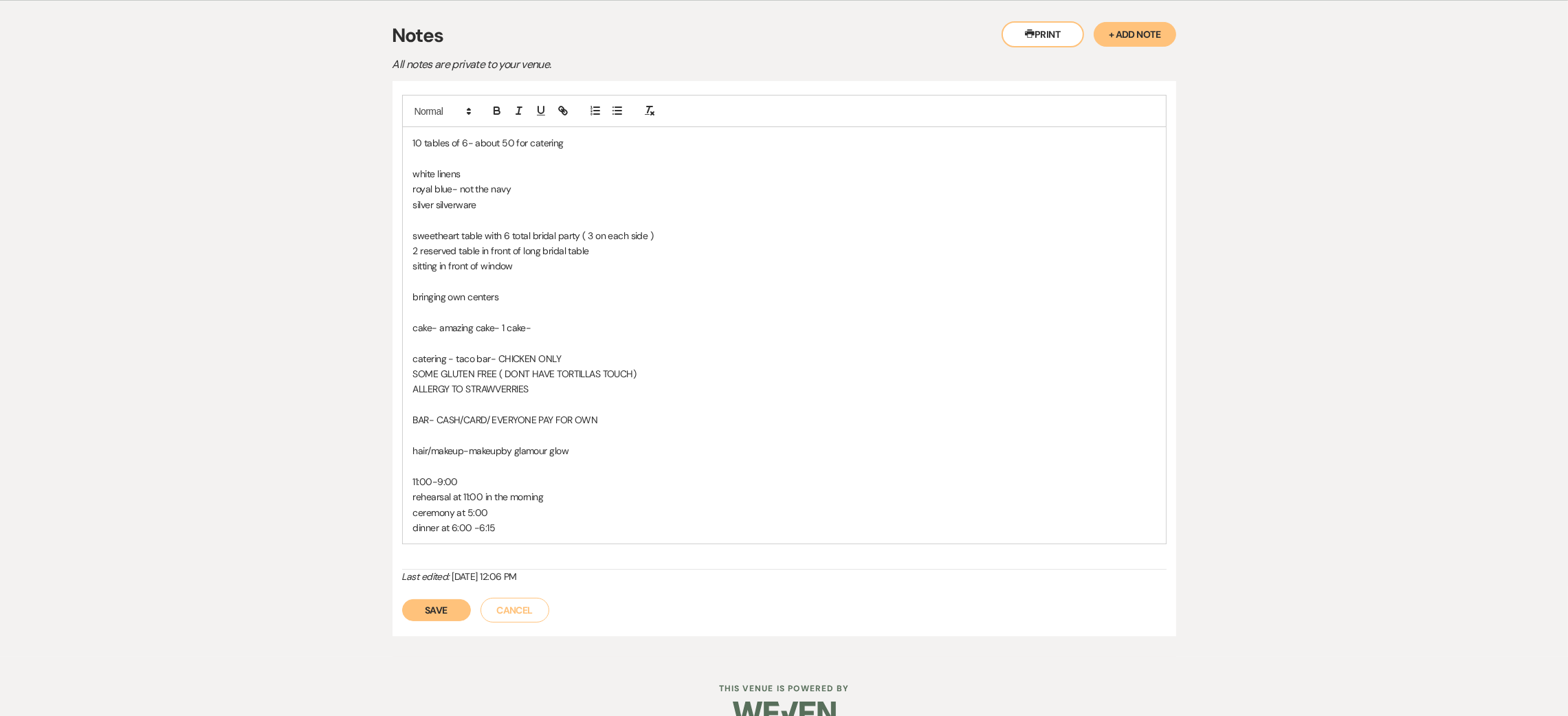
click at [514, 530] on p "dinner at 6:00 -6:15" at bounding box center [784, 528] width 742 height 15
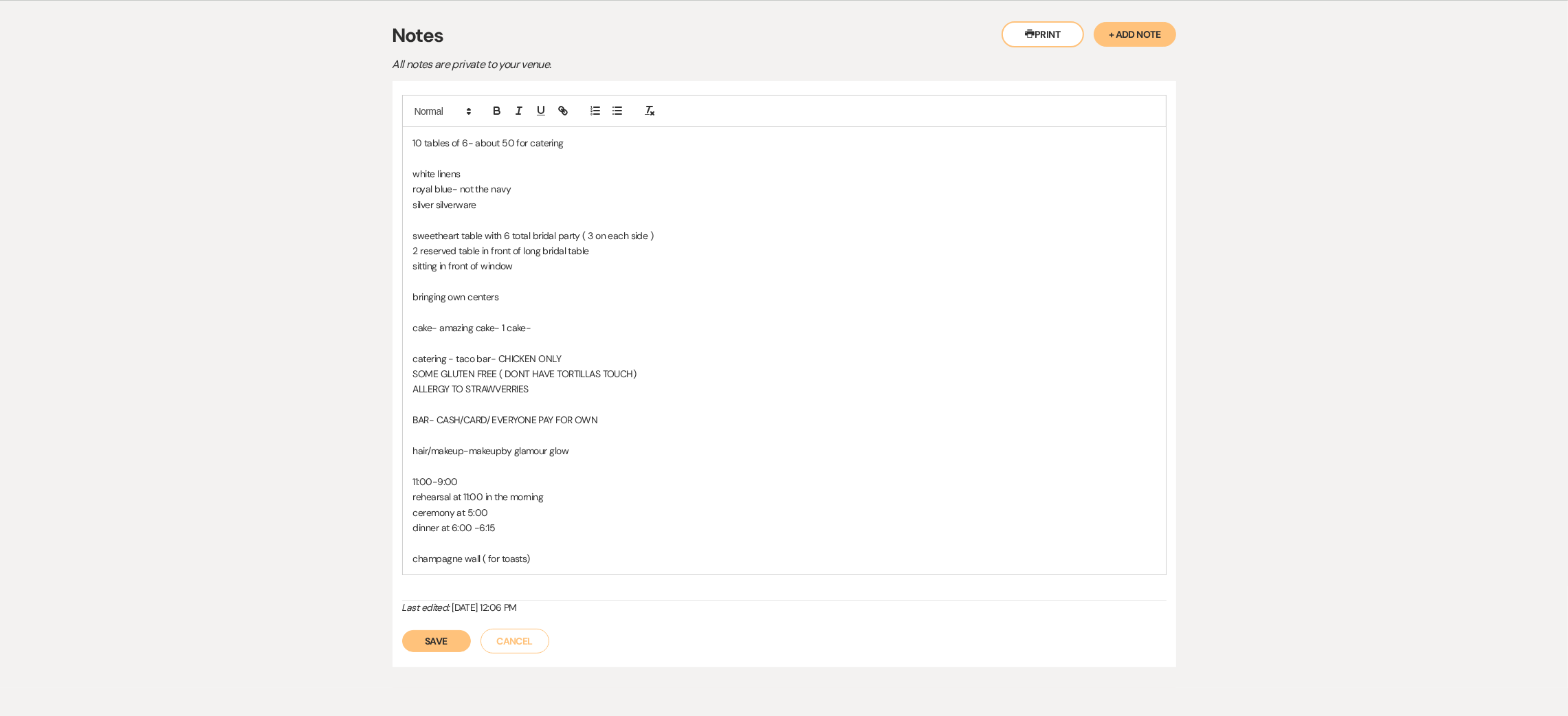
click at [521, 204] on p "silver silverware" at bounding box center [784, 205] width 742 height 15
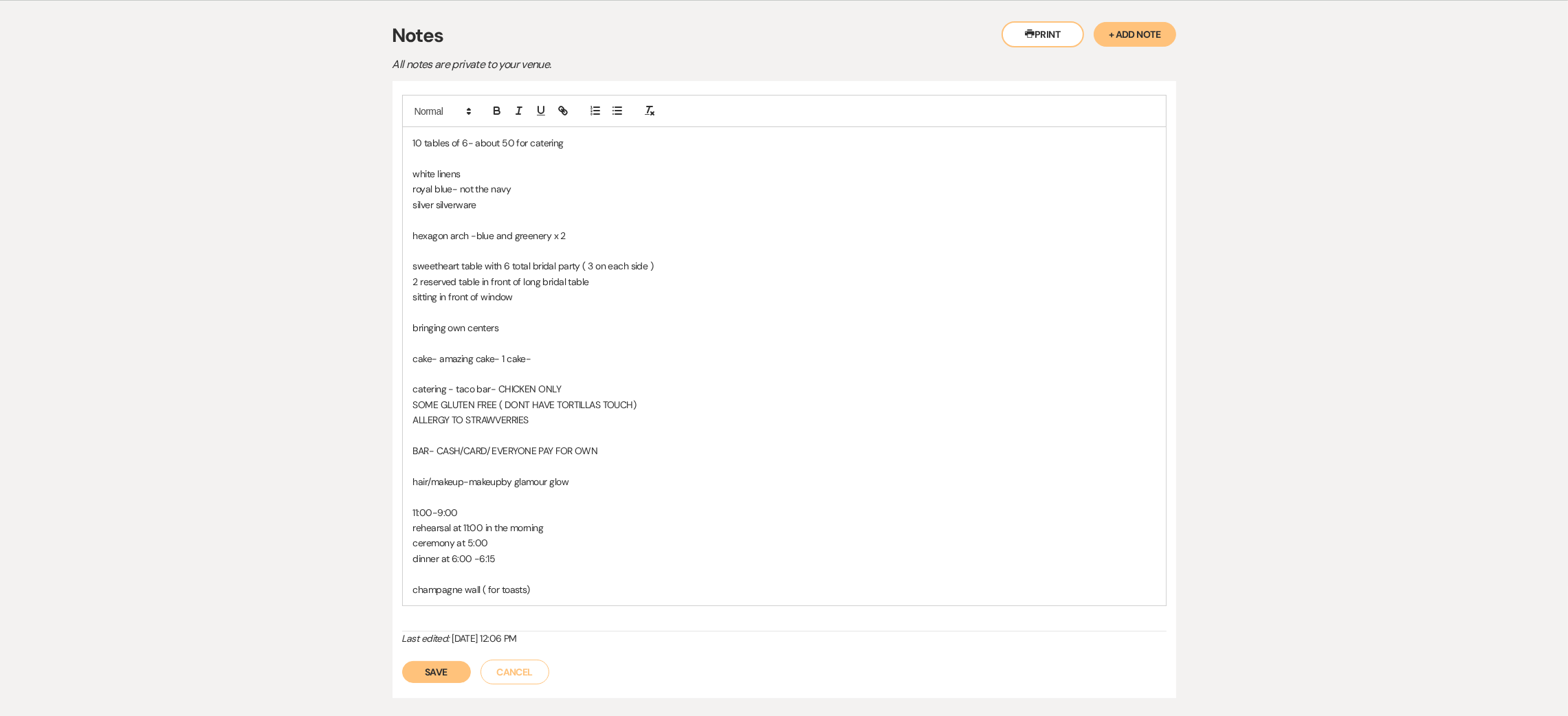
click at [501, 485] on p "hair/makeup-makeupby glamour glow" at bounding box center [784, 482] width 742 height 15
click at [427, 672] on button "Save" at bounding box center [436, 672] width 69 height 22
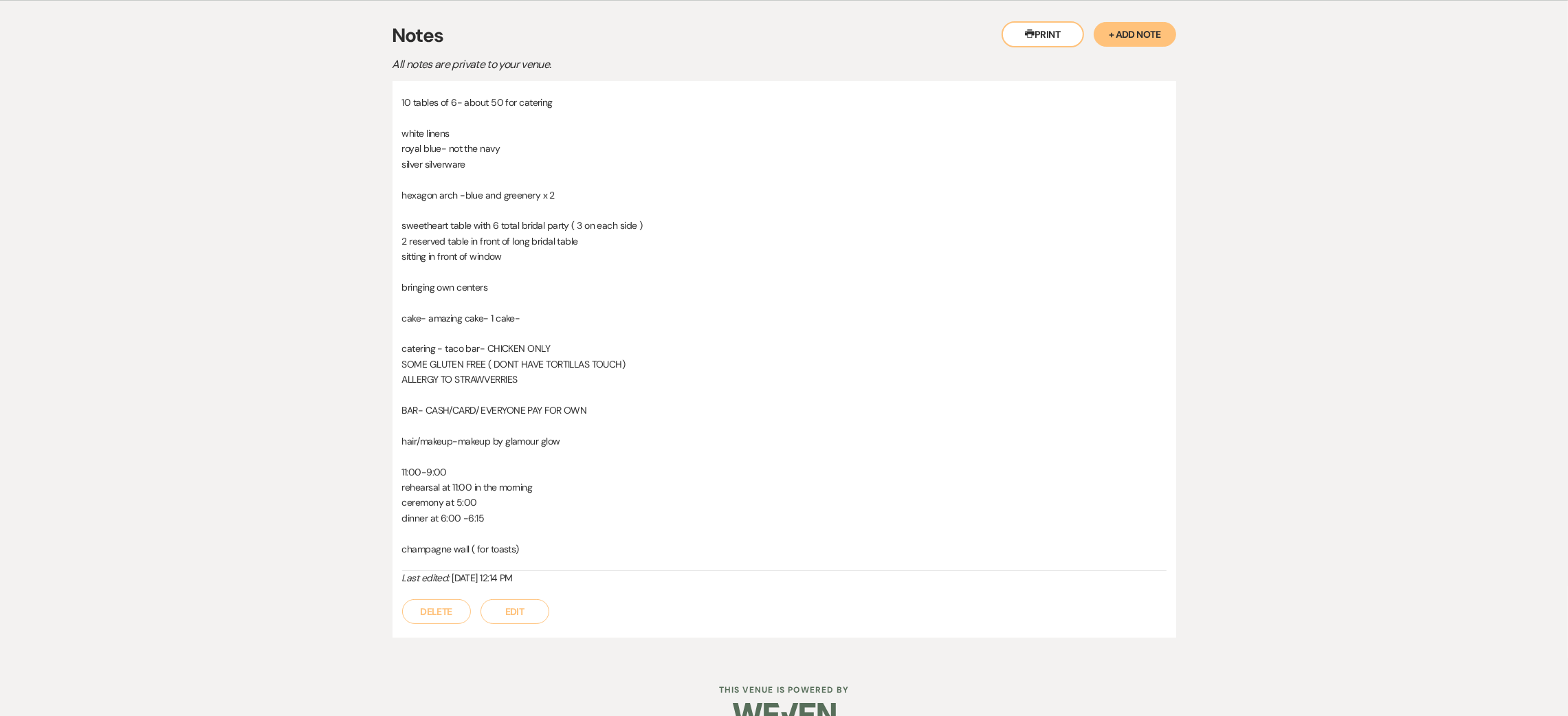
click at [514, 613] on button "Edit" at bounding box center [515, 612] width 69 height 25
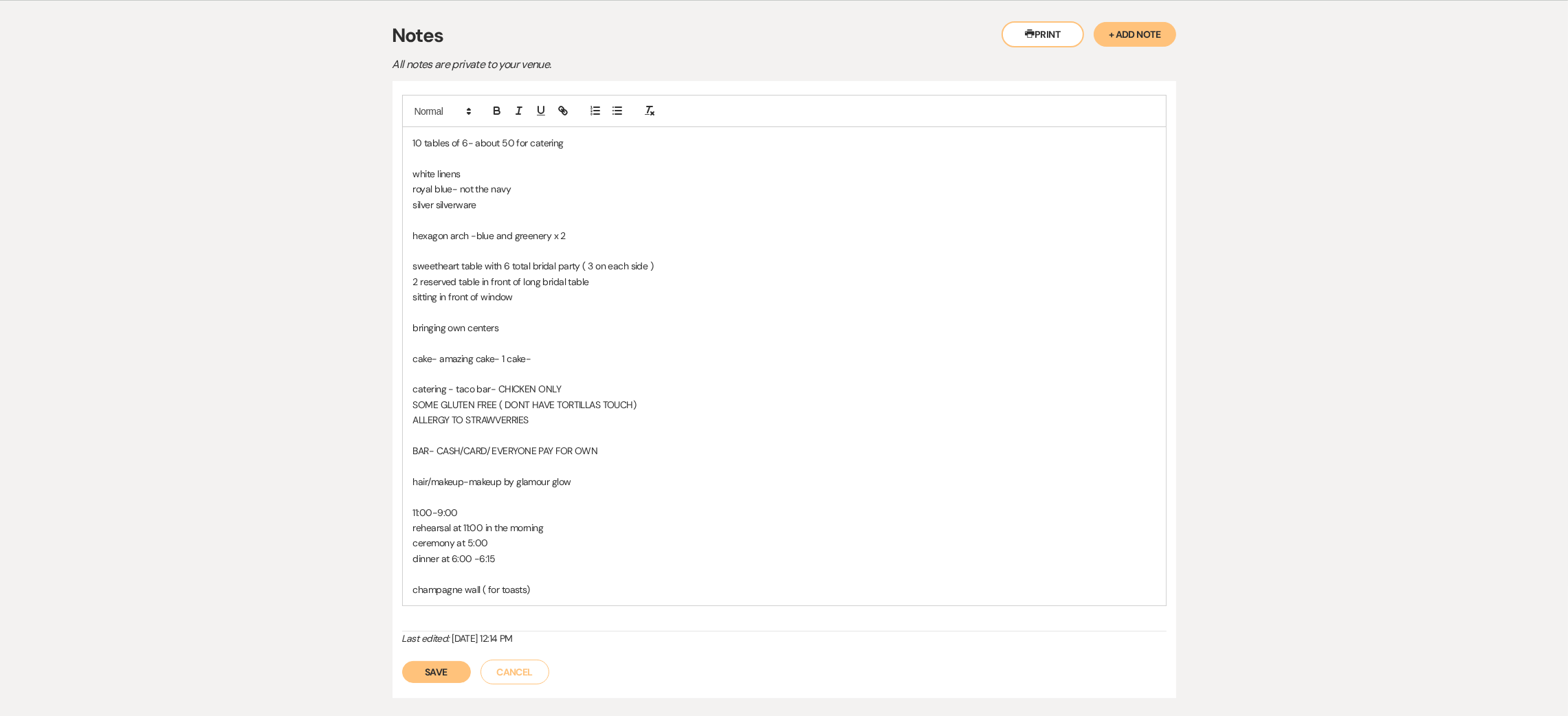
click at [564, 593] on p "champagne wall ( for toasts)" at bounding box center [784, 589] width 742 height 15
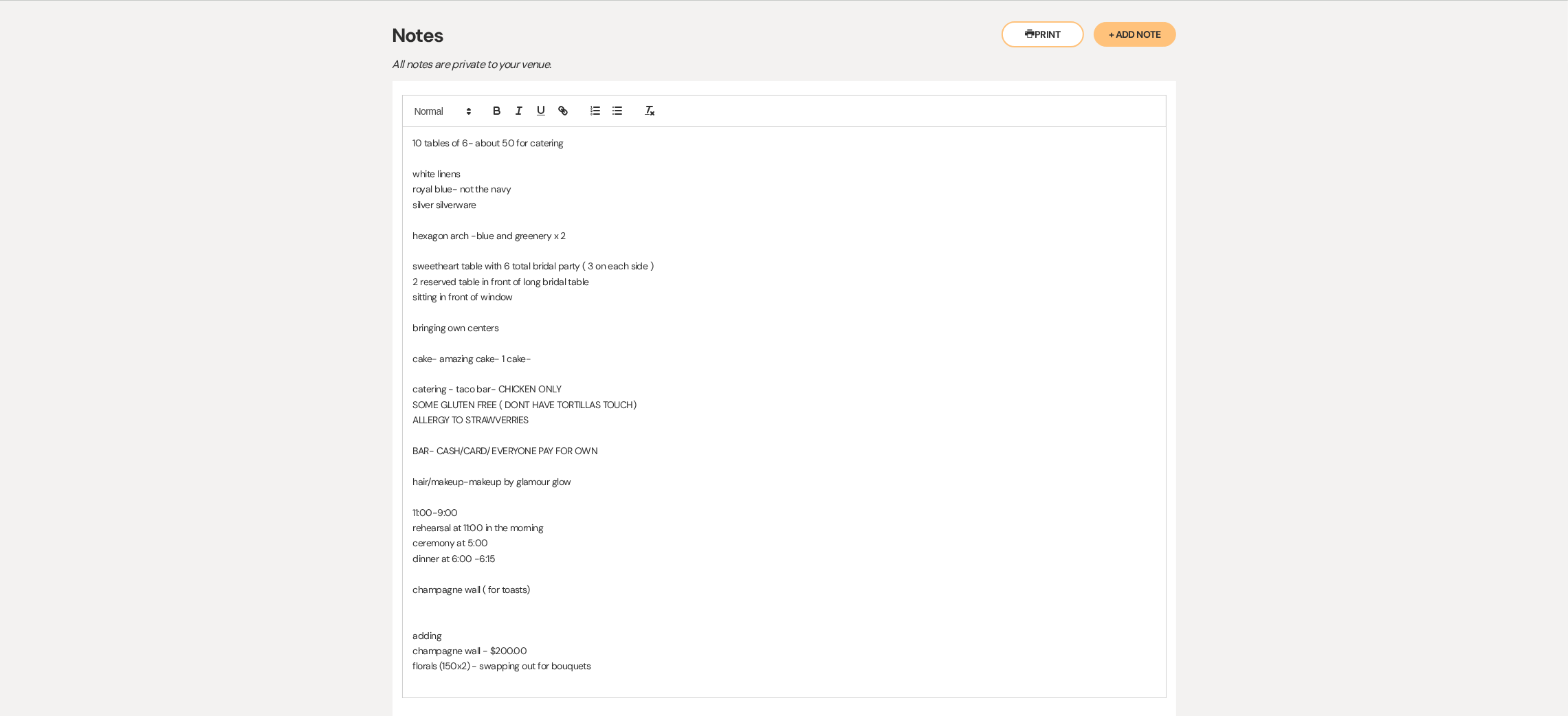
click at [616, 661] on p "florals (150x2) - swapping out for bouquets" at bounding box center [784, 666] width 742 height 15
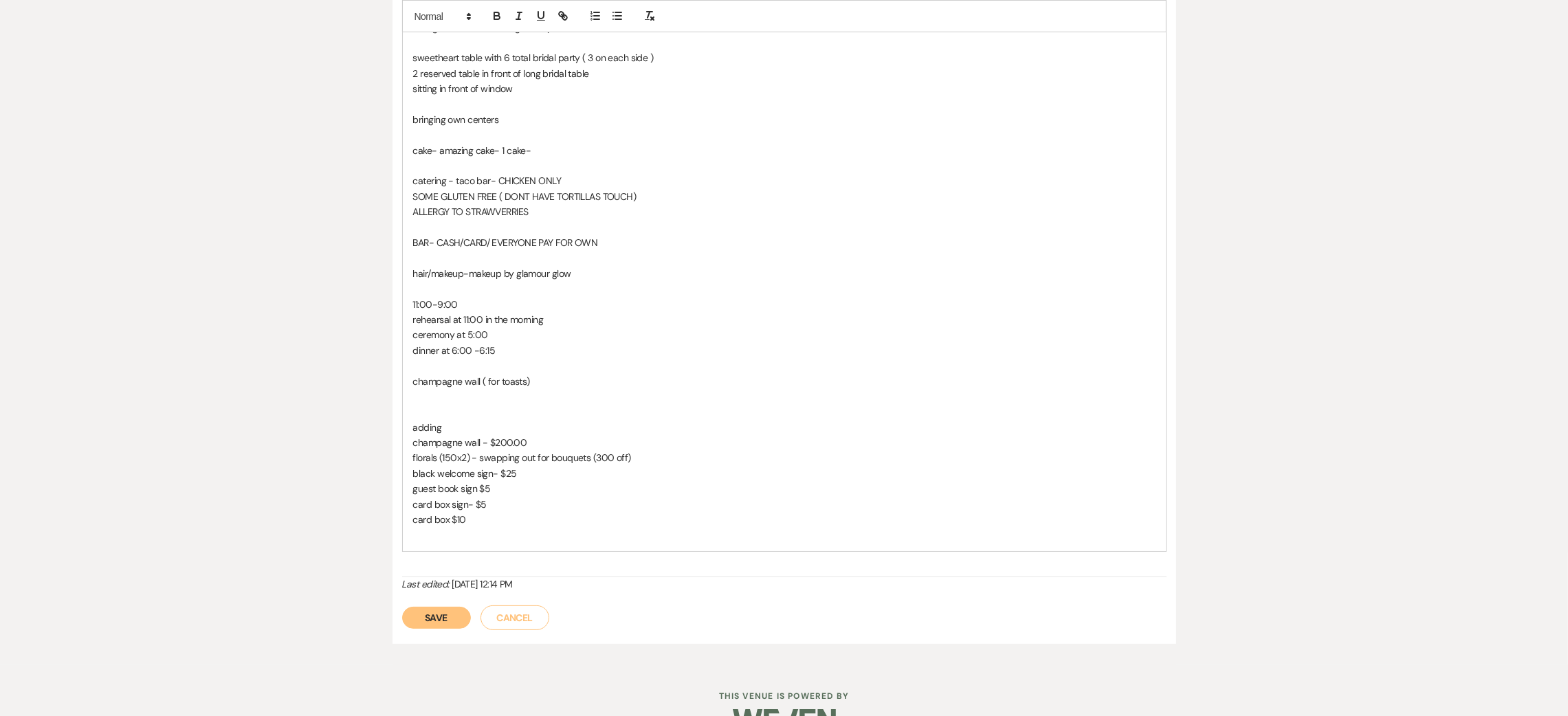
scroll to position [497, 0]
click at [438, 536] on p at bounding box center [784, 534] width 742 height 15
click at [431, 612] on button "Save" at bounding box center [436, 616] width 69 height 22
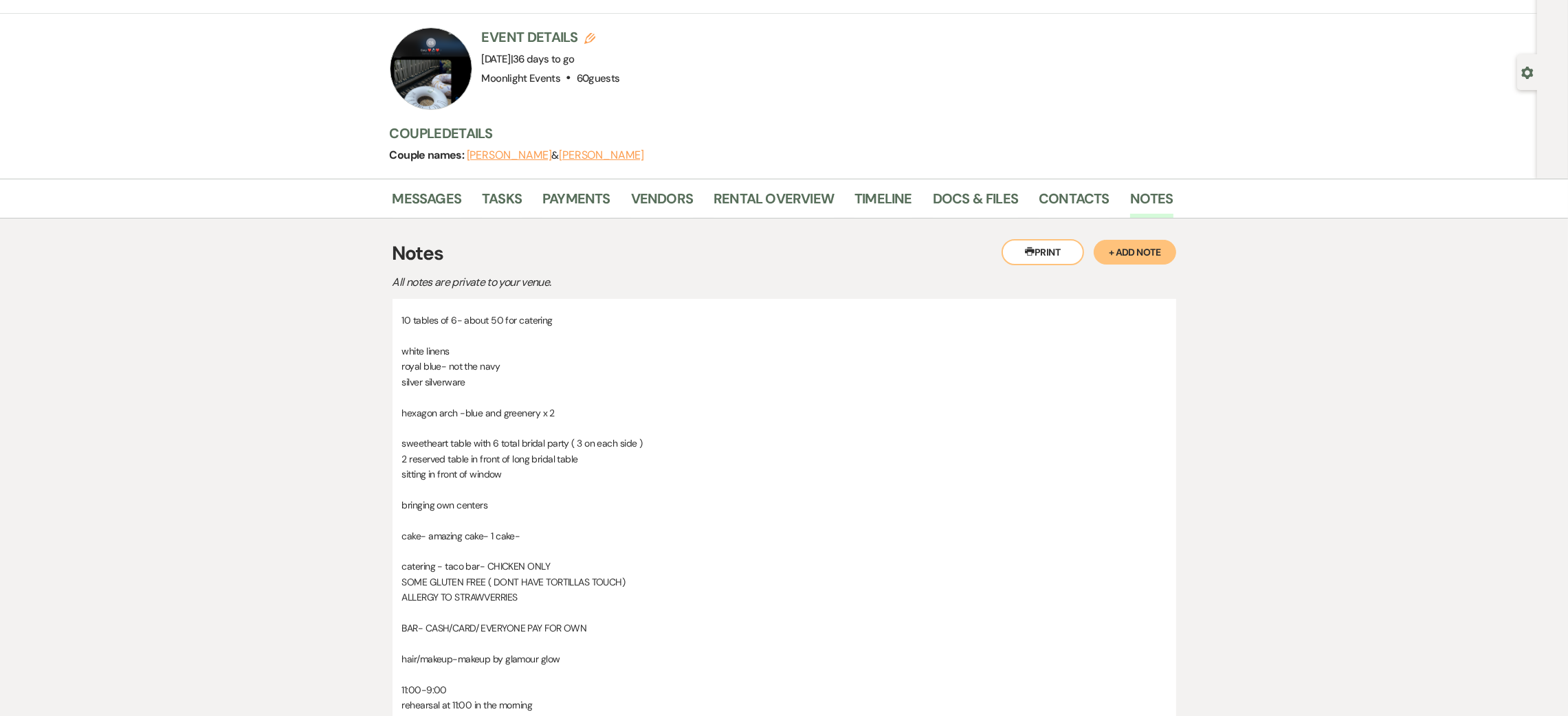
scroll to position [0, 0]
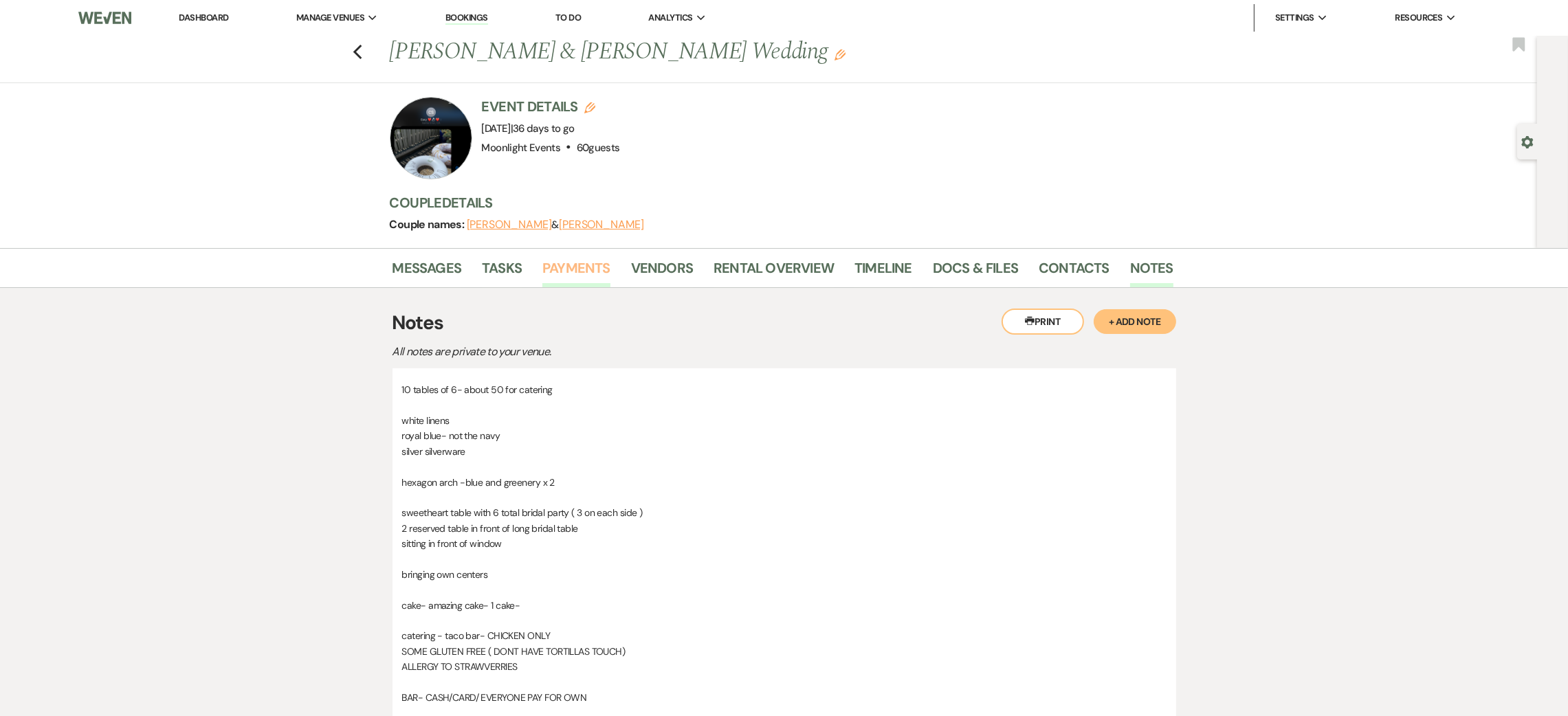
click at [565, 271] on link "Payments" at bounding box center [576, 272] width 68 height 31
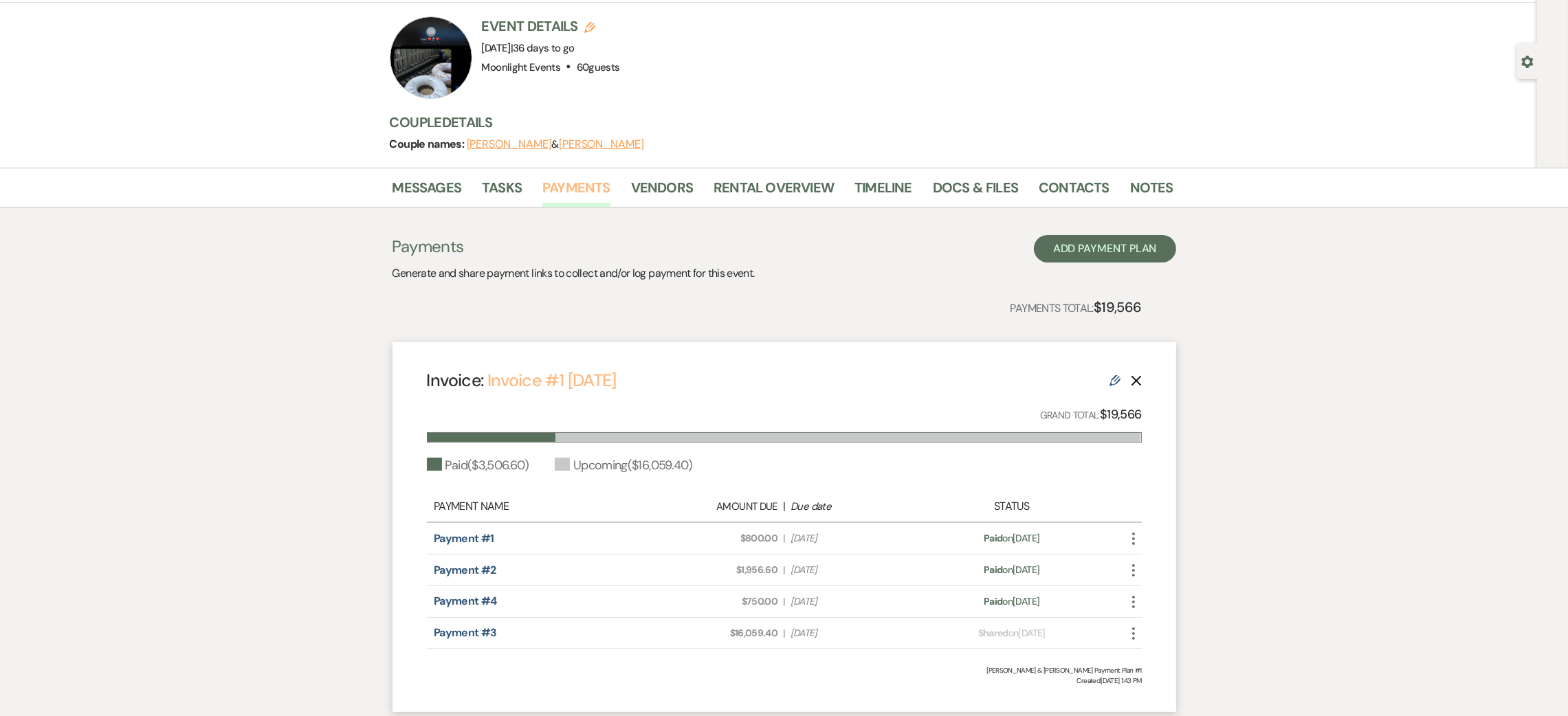
scroll to position [178, 0]
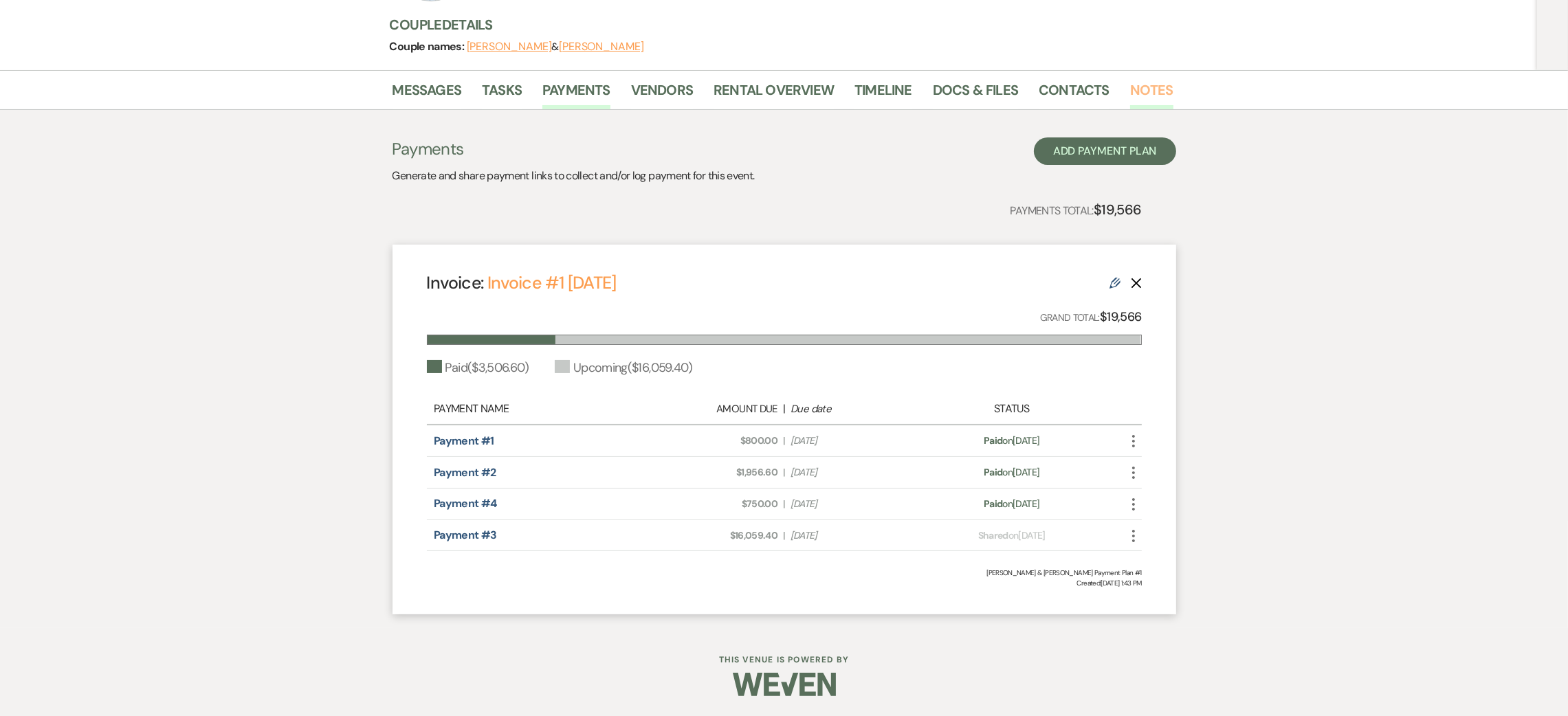
click at [1132, 82] on link "Notes" at bounding box center [1151, 94] width 43 height 31
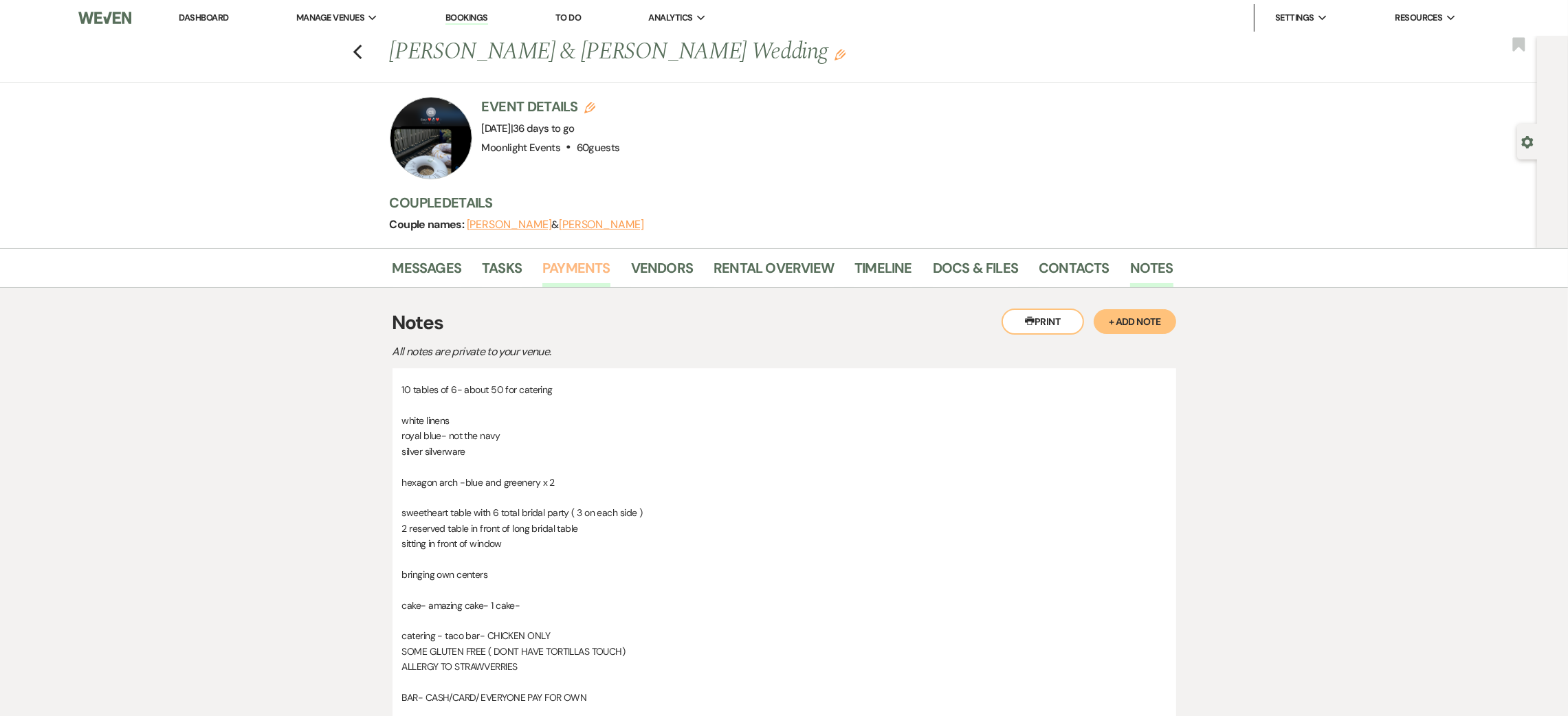
click at [580, 259] on link "Payments" at bounding box center [576, 272] width 68 height 31
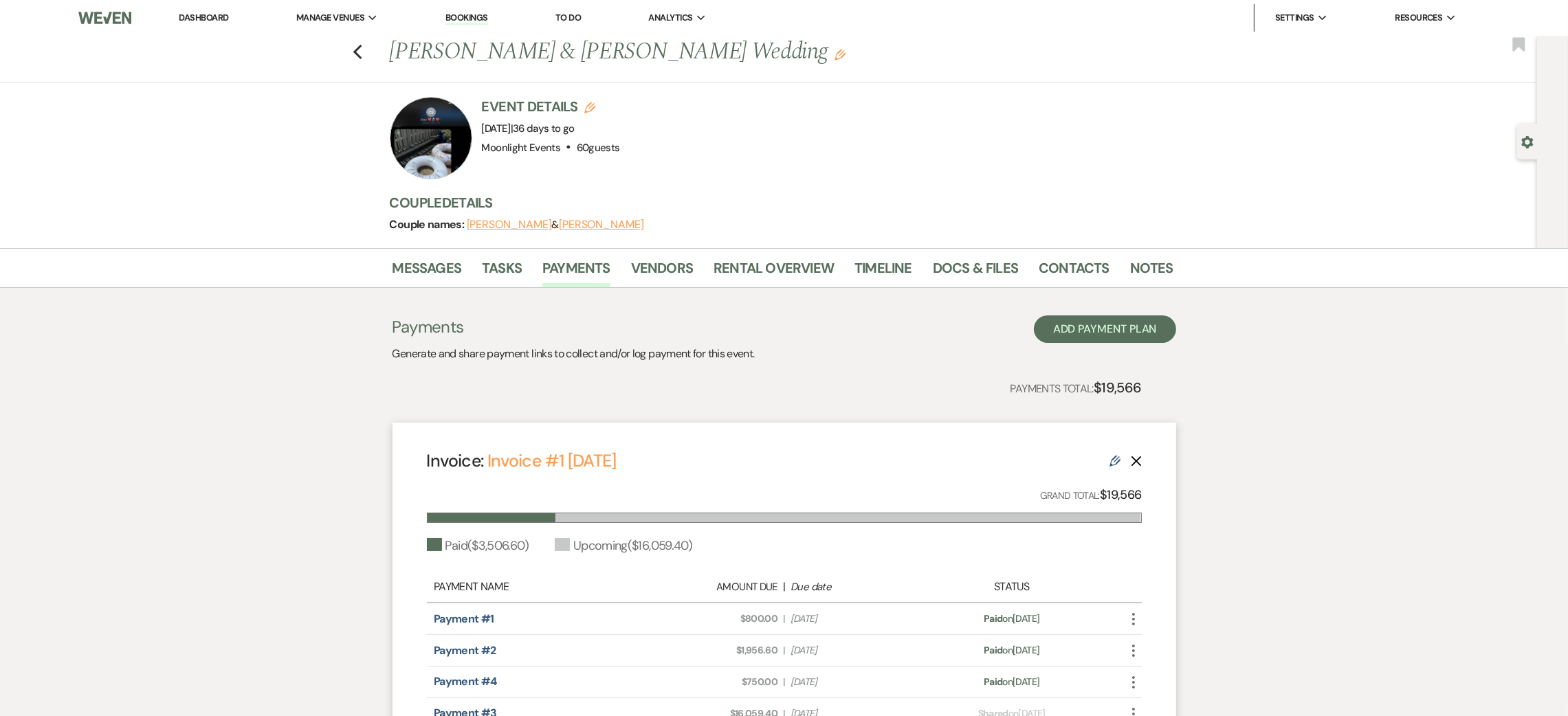
click at [196, 16] on link "Dashboard" at bounding box center [203, 17] width 50 height 12
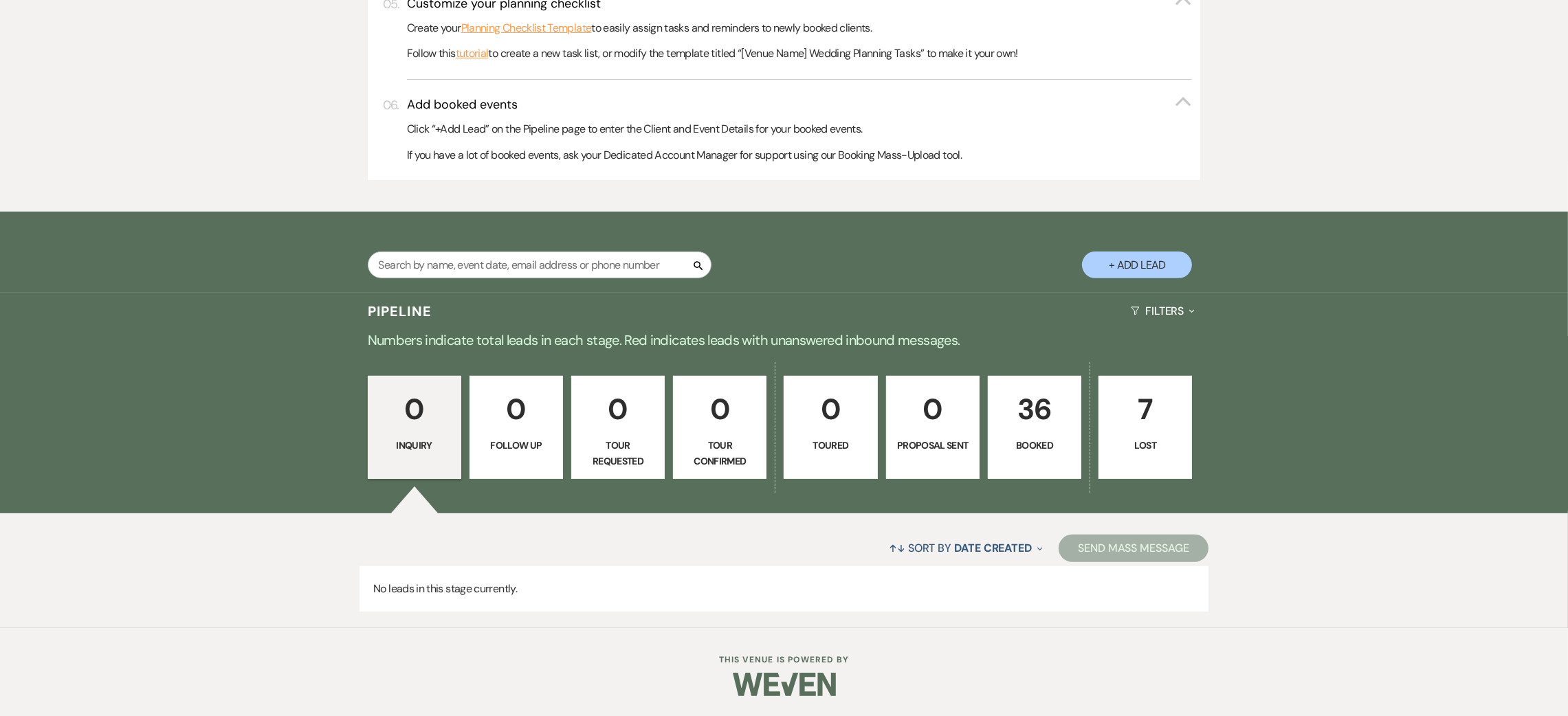
click at [1140, 430] on p "7" at bounding box center [1144, 409] width 76 height 46
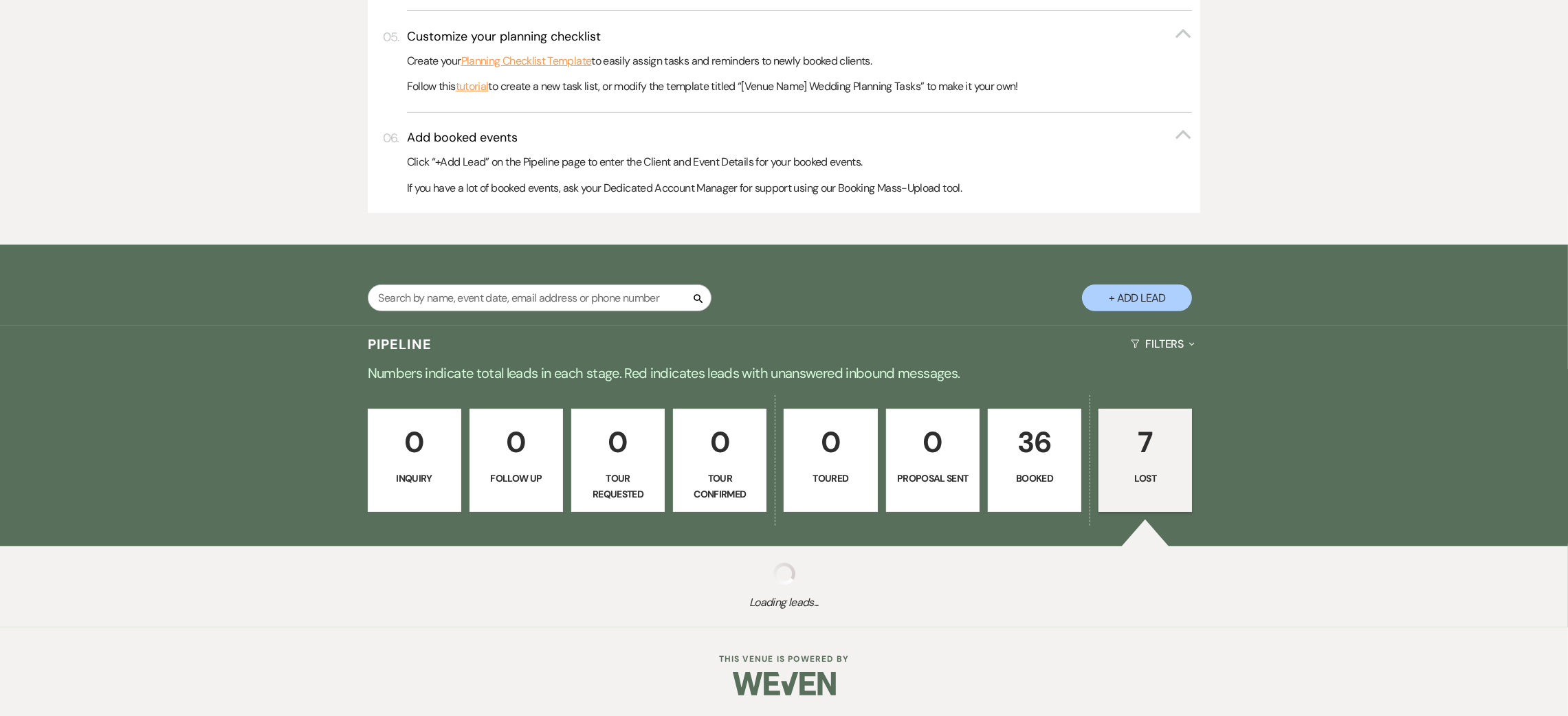
select select "8"
select select "11"
select select "8"
select select "11"
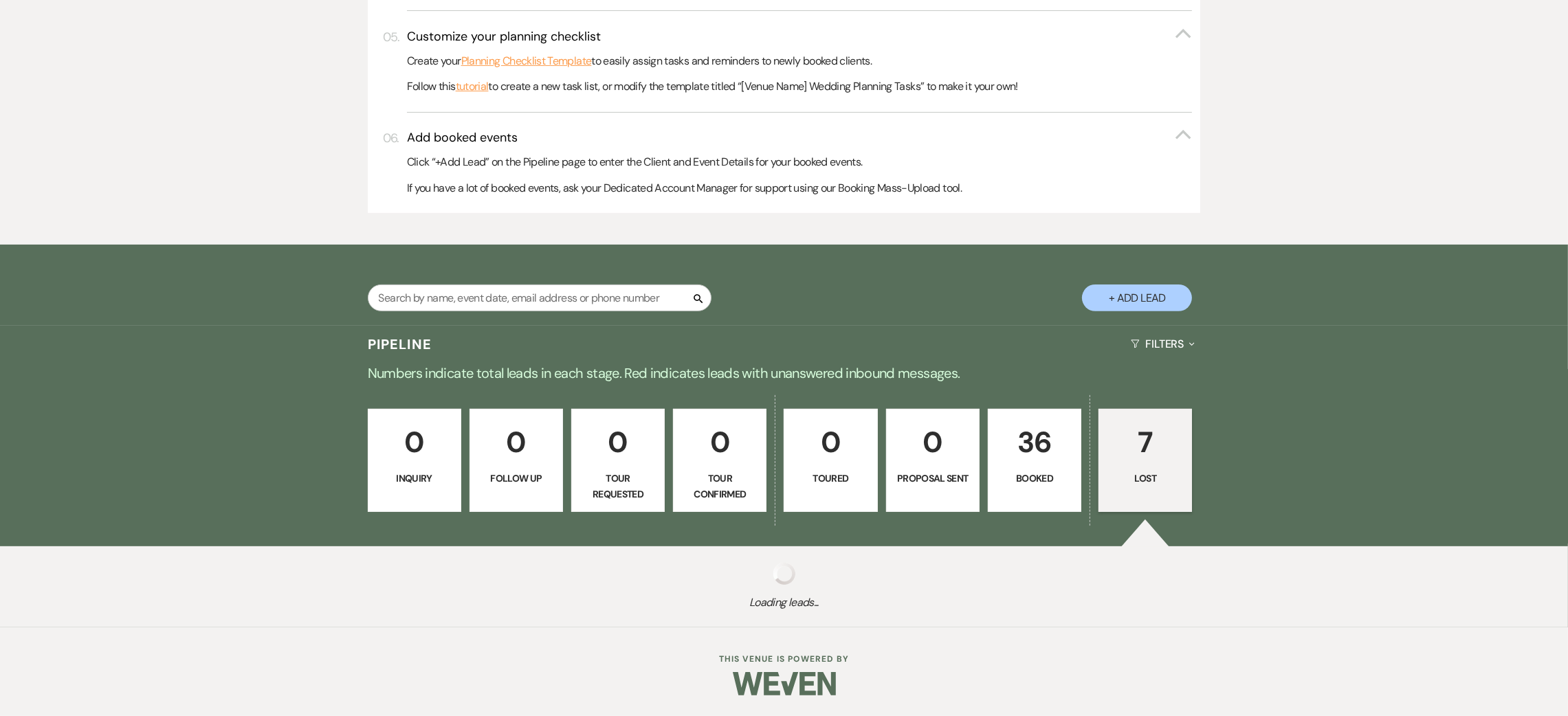
select select "8"
select select "9"
select select "8"
select select "9"
select select "8"
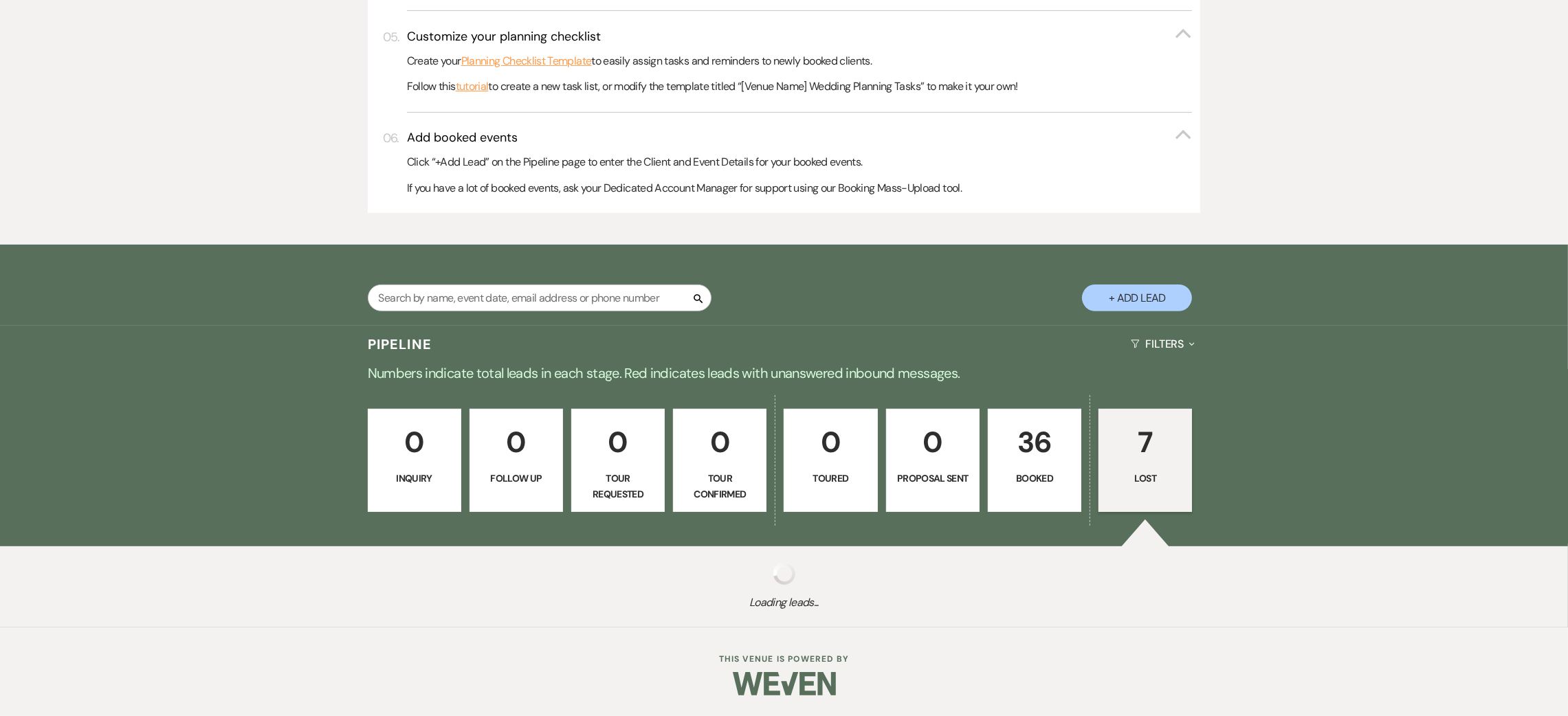
select select "11"
select select "8"
select select "11"
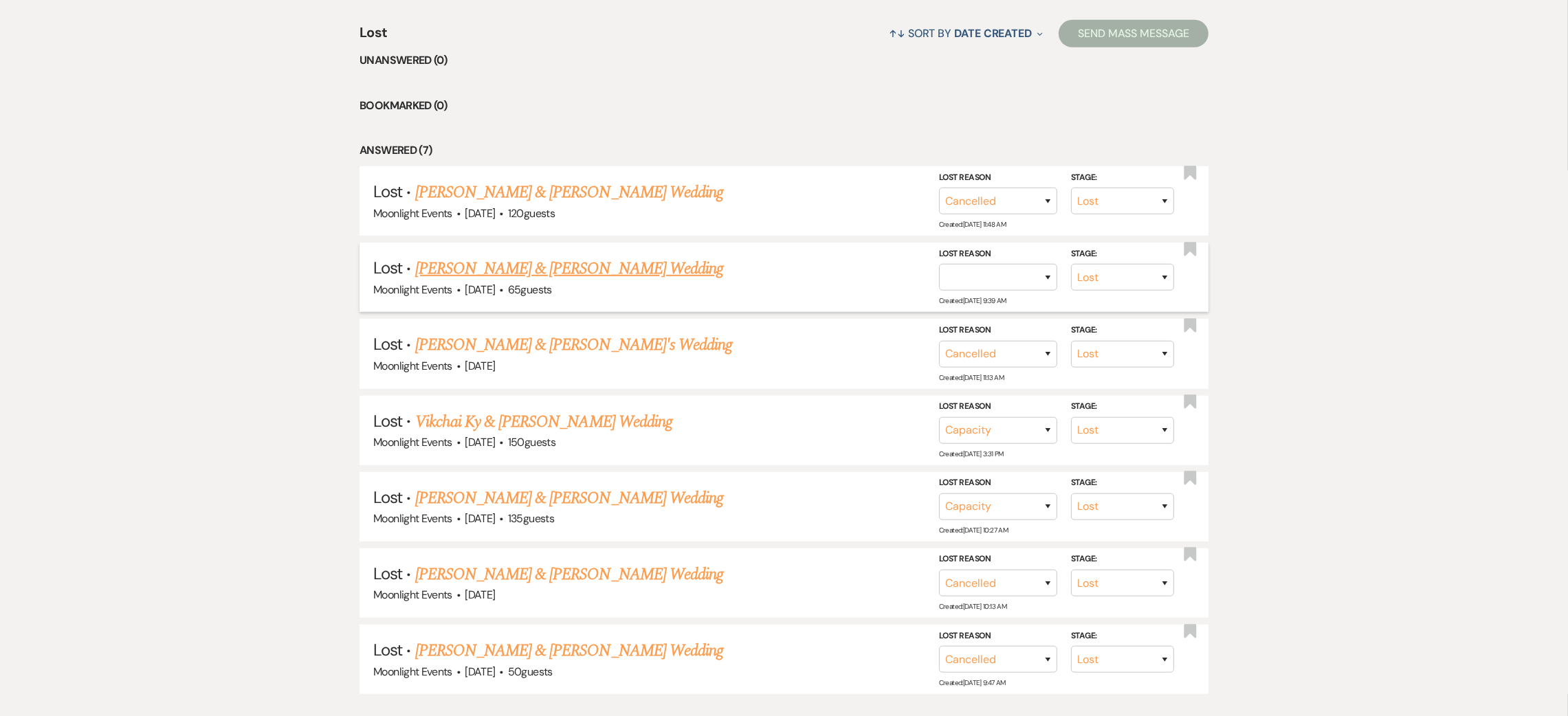
scroll to position [1228, 0]
click at [565, 494] on link "[PERSON_NAME] & [PERSON_NAME] Wedding" at bounding box center [568, 497] width 308 height 25
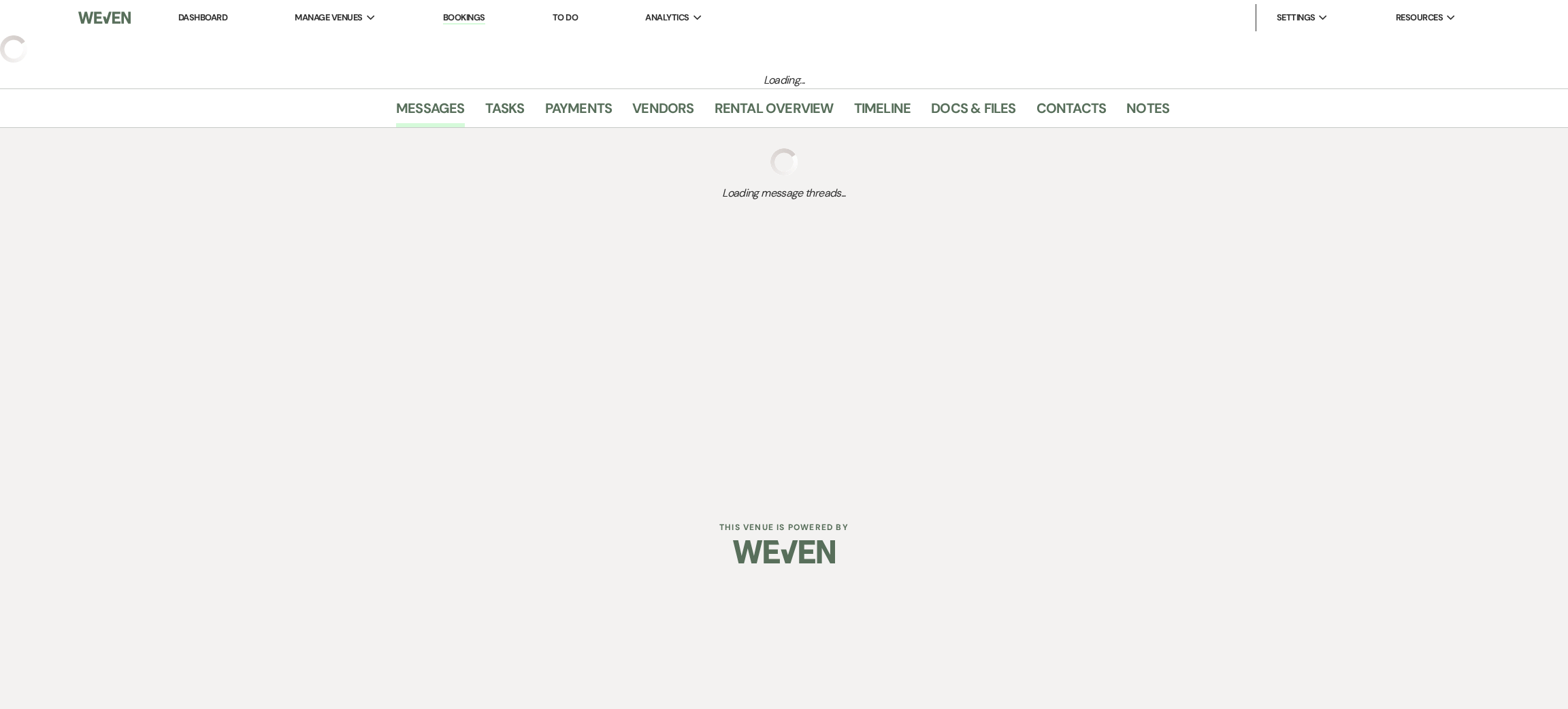
select select "8"
select select "9"
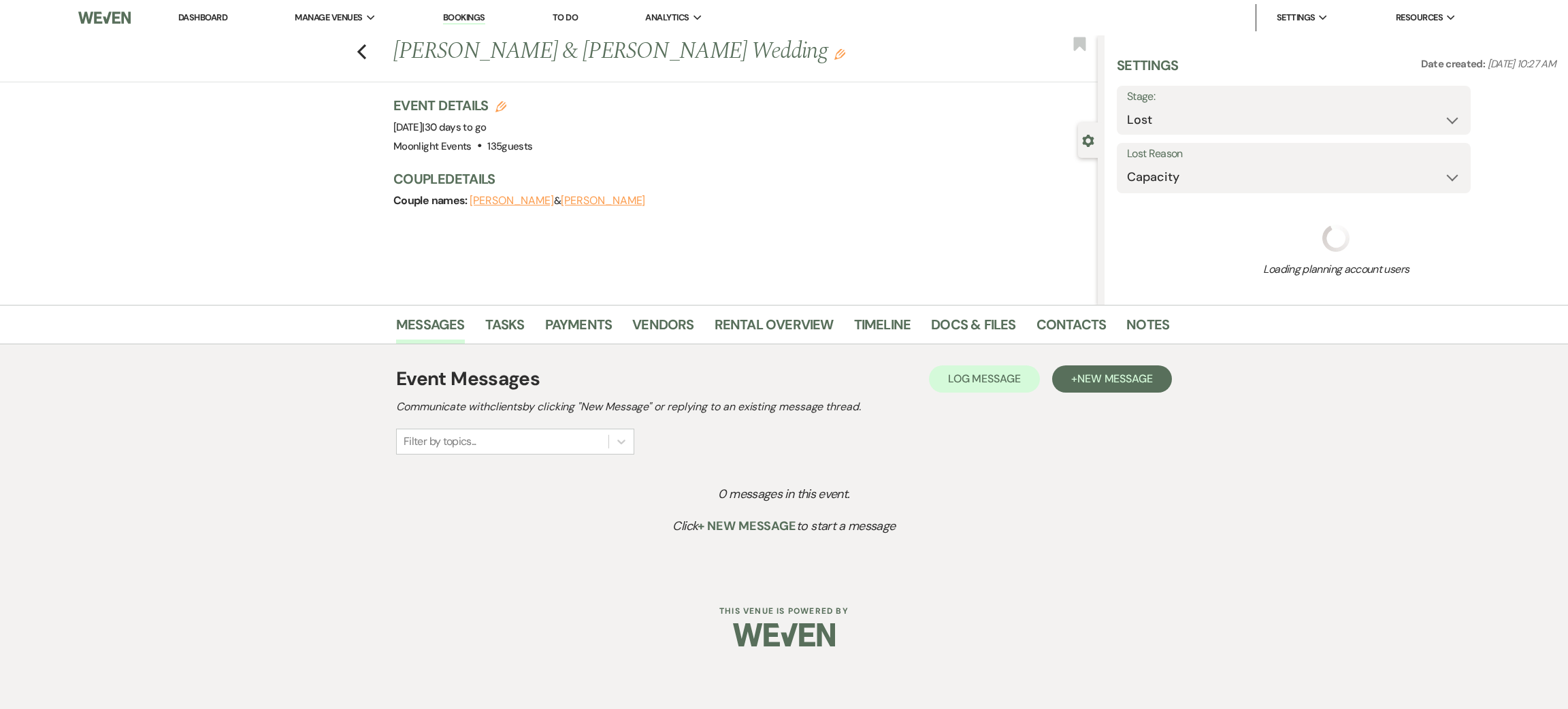
select select "5"
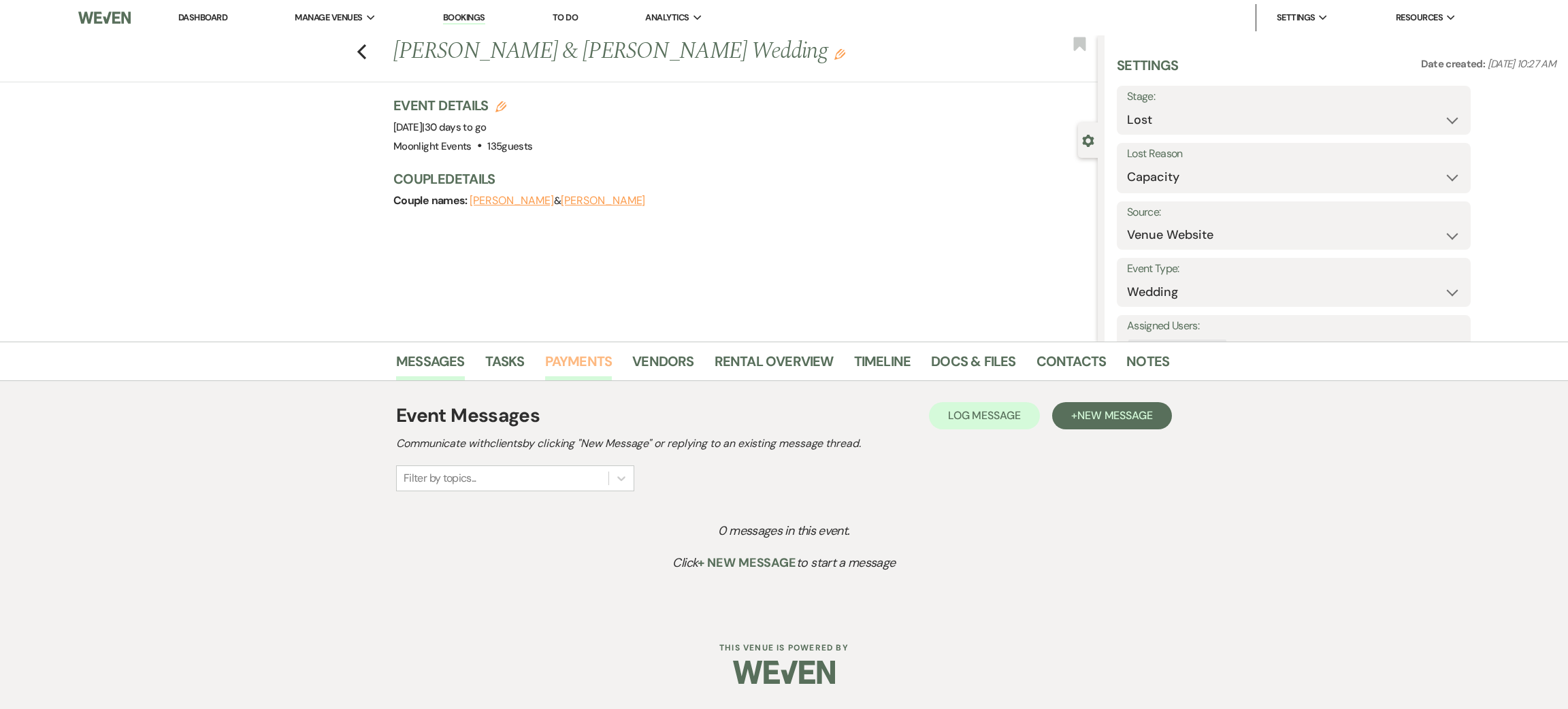
click at [598, 364] on link "Payments" at bounding box center [578, 365] width 67 height 30
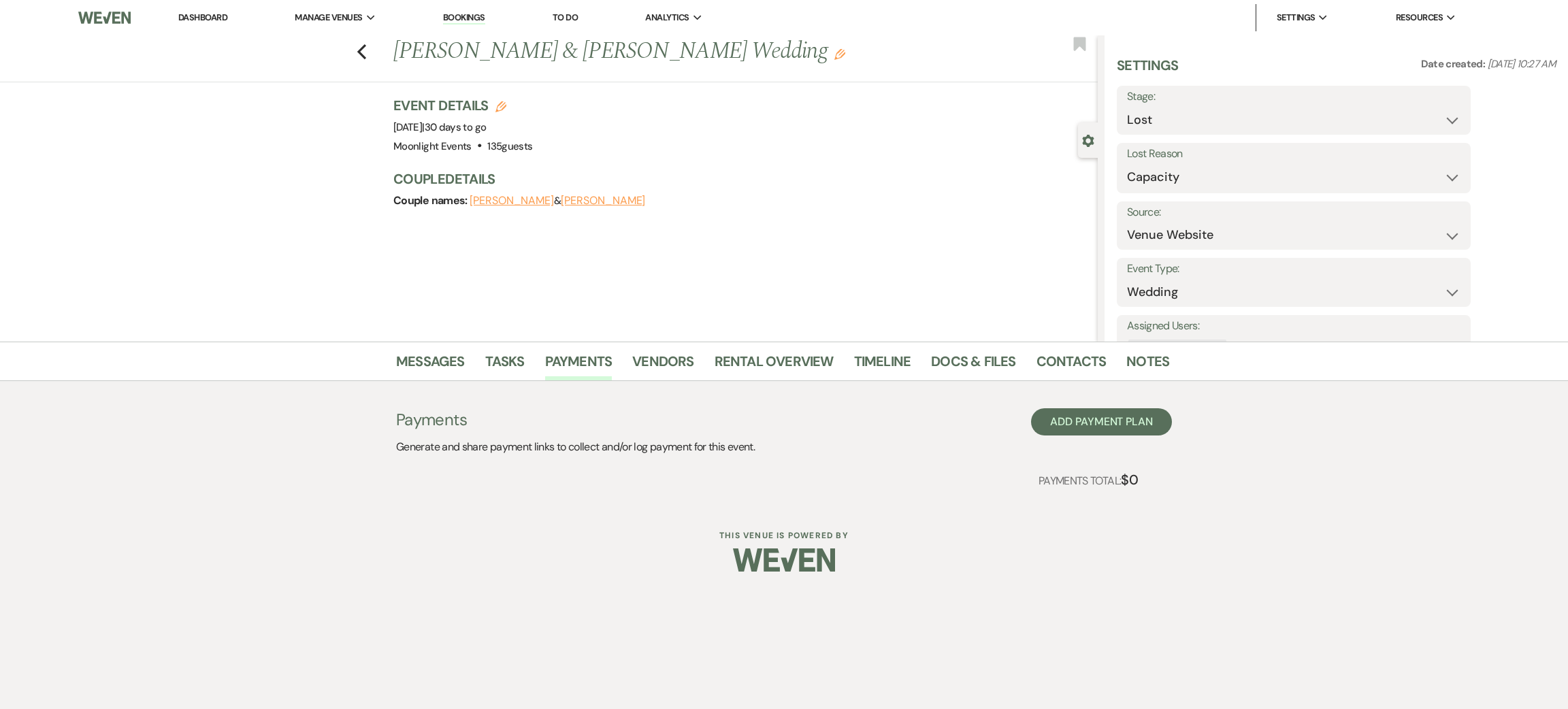
click at [366, 45] on div "Previous [PERSON_NAME] & [PERSON_NAME] Wedding Edit Bookmark" at bounding box center [546, 58] width 1105 height 47
click at [362, 51] on icon "Previous" at bounding box center [362, 51] width 10 height 16
select select "8"
select select "11"
select select "8"
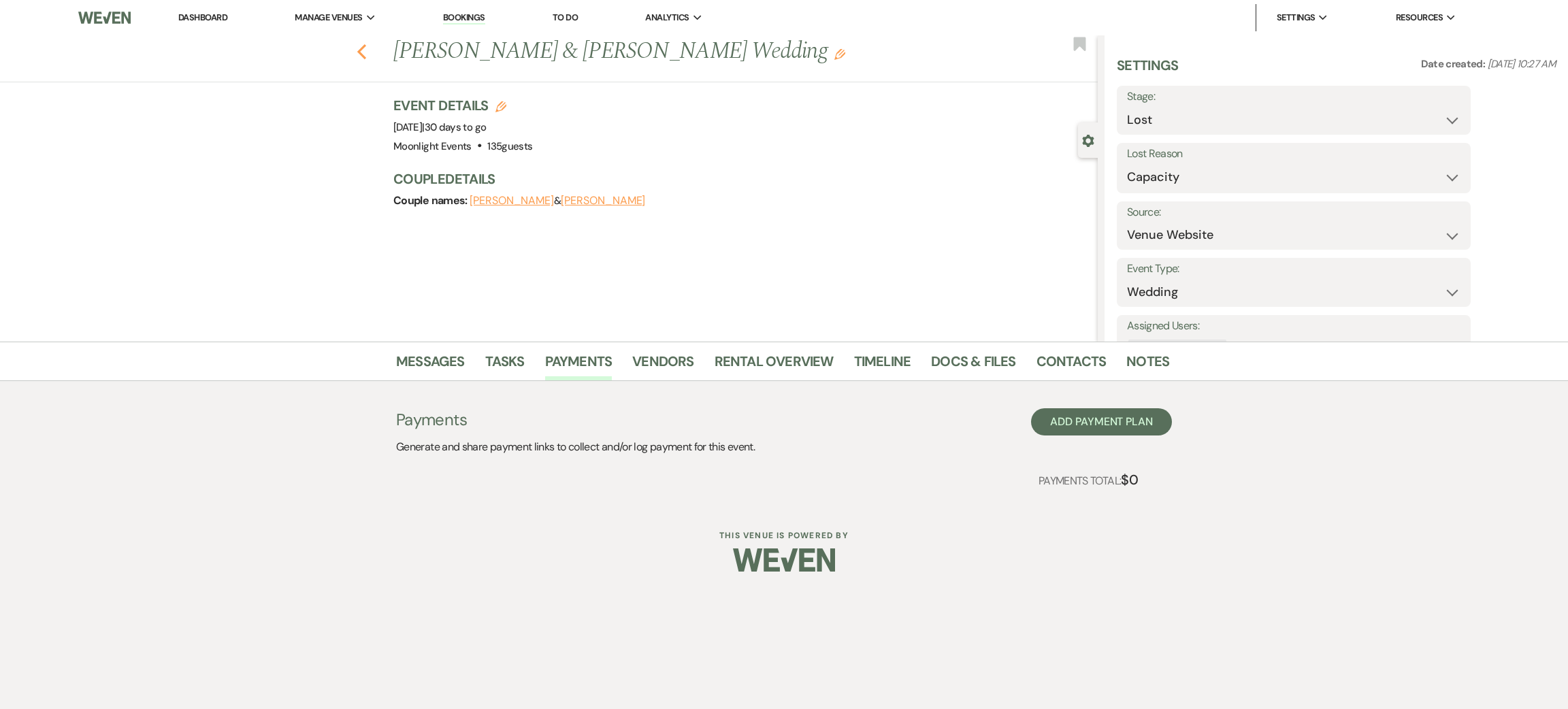
select select "8"
select select "11"
select select "8"
select select "9"
select select "8"
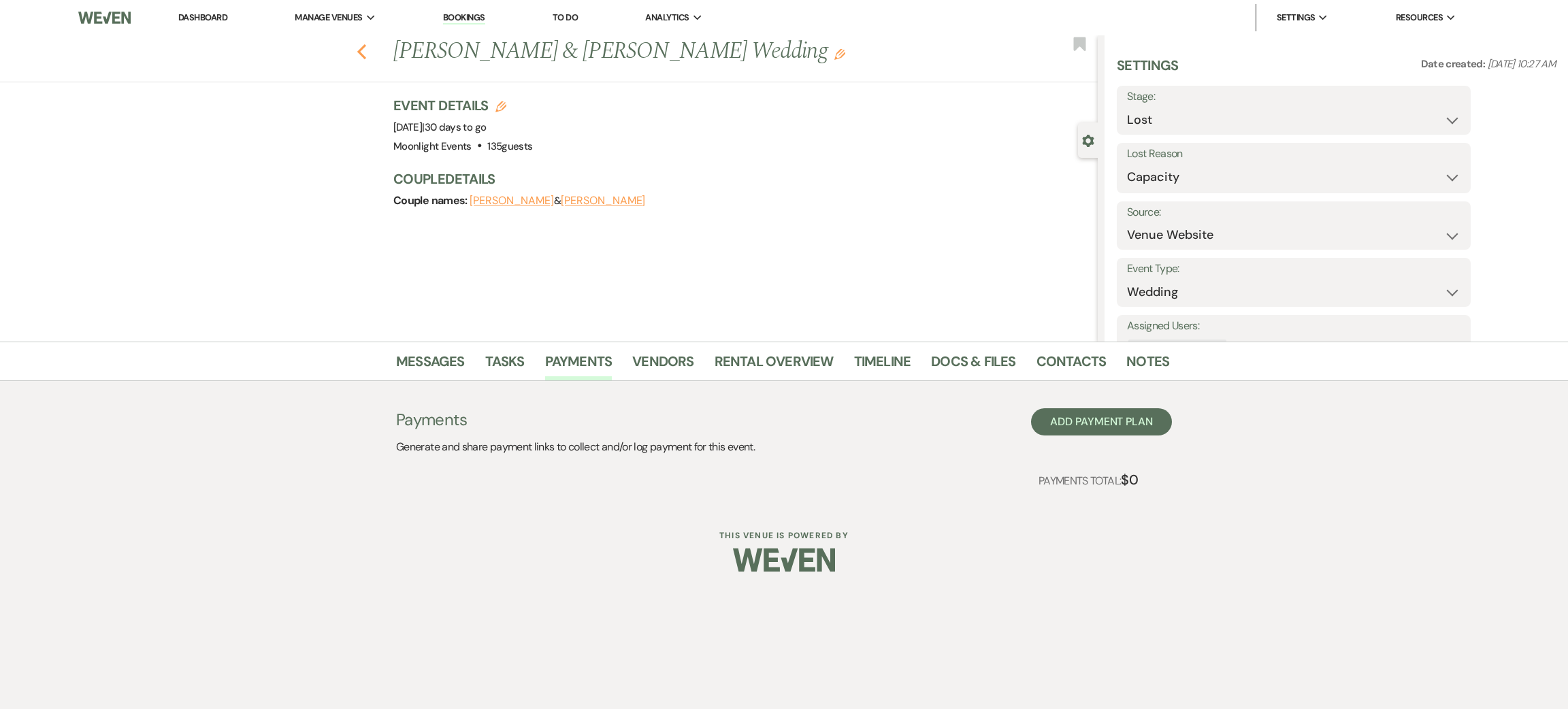
select select "9"
select select "8"
select select "11"
select select "8"
select select "11"
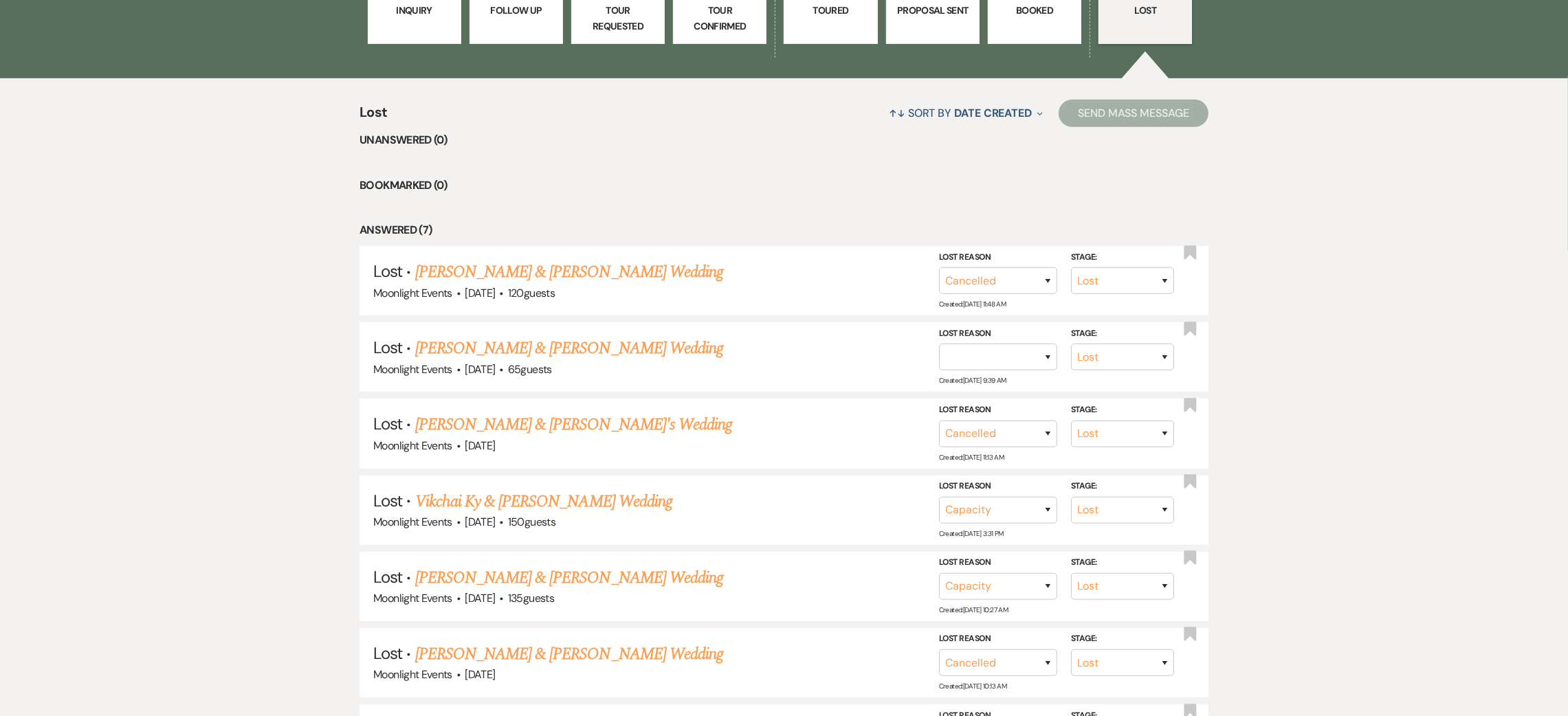
scroll to position [1004, 0]
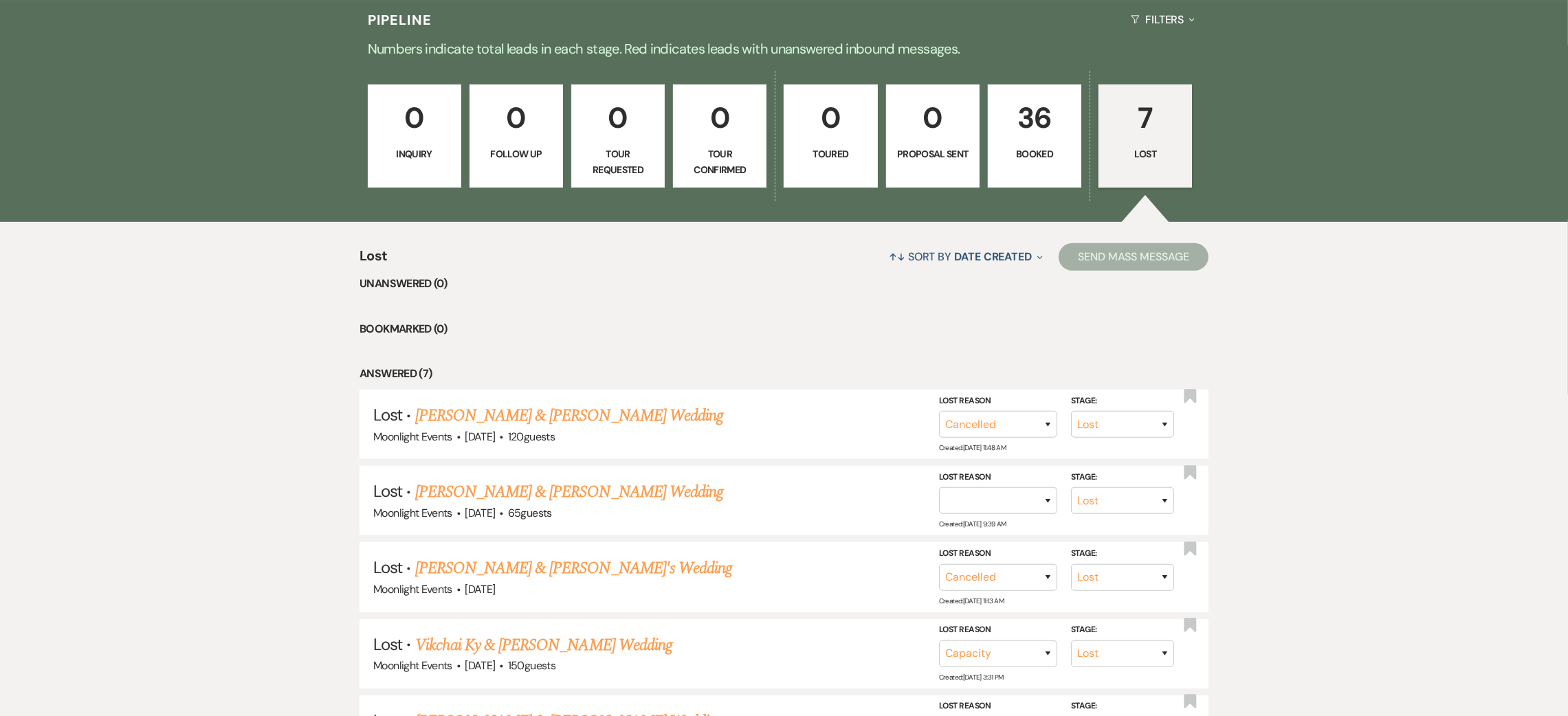
click at [1053, 134] on p "36" at bounding box center [1034, 118] width 76 height 46
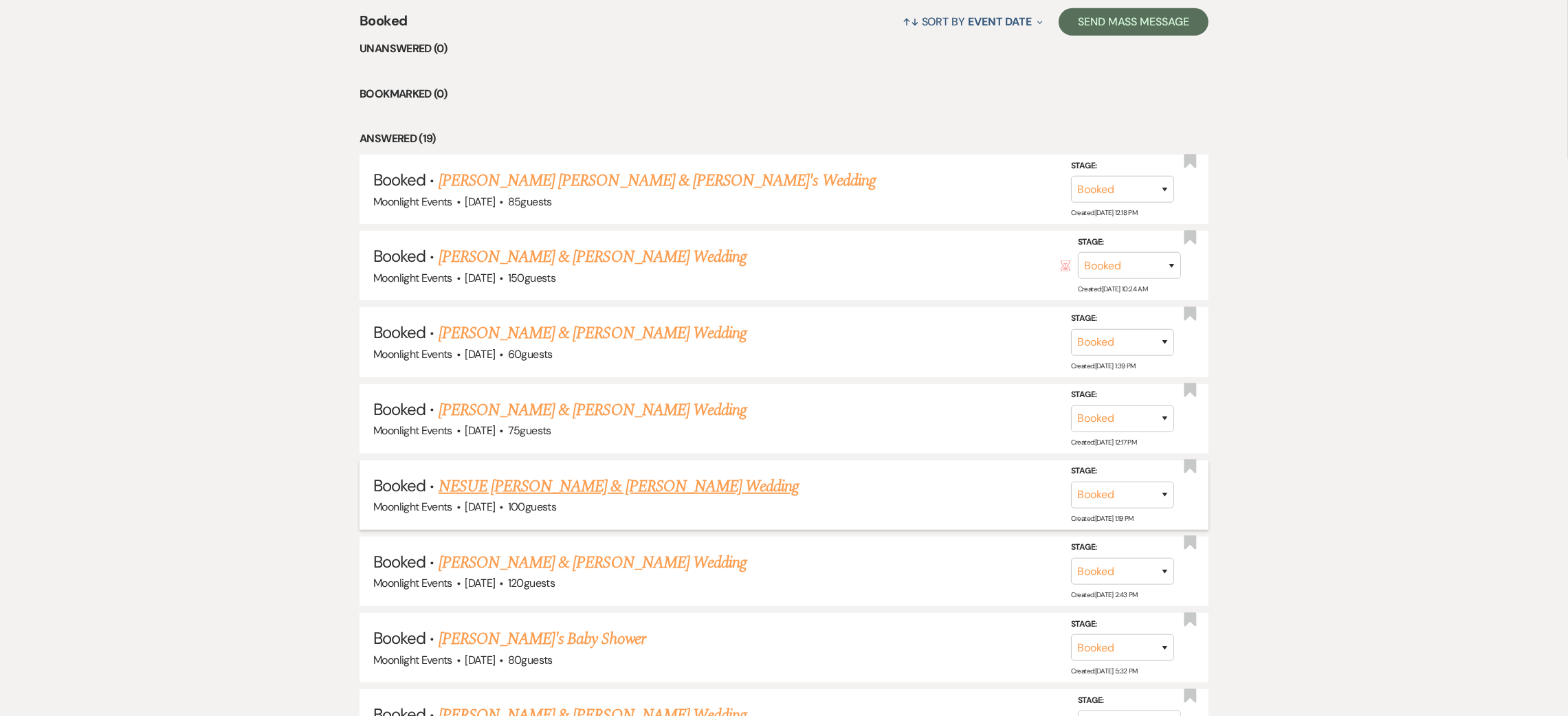
scroll to position [1313, 0]
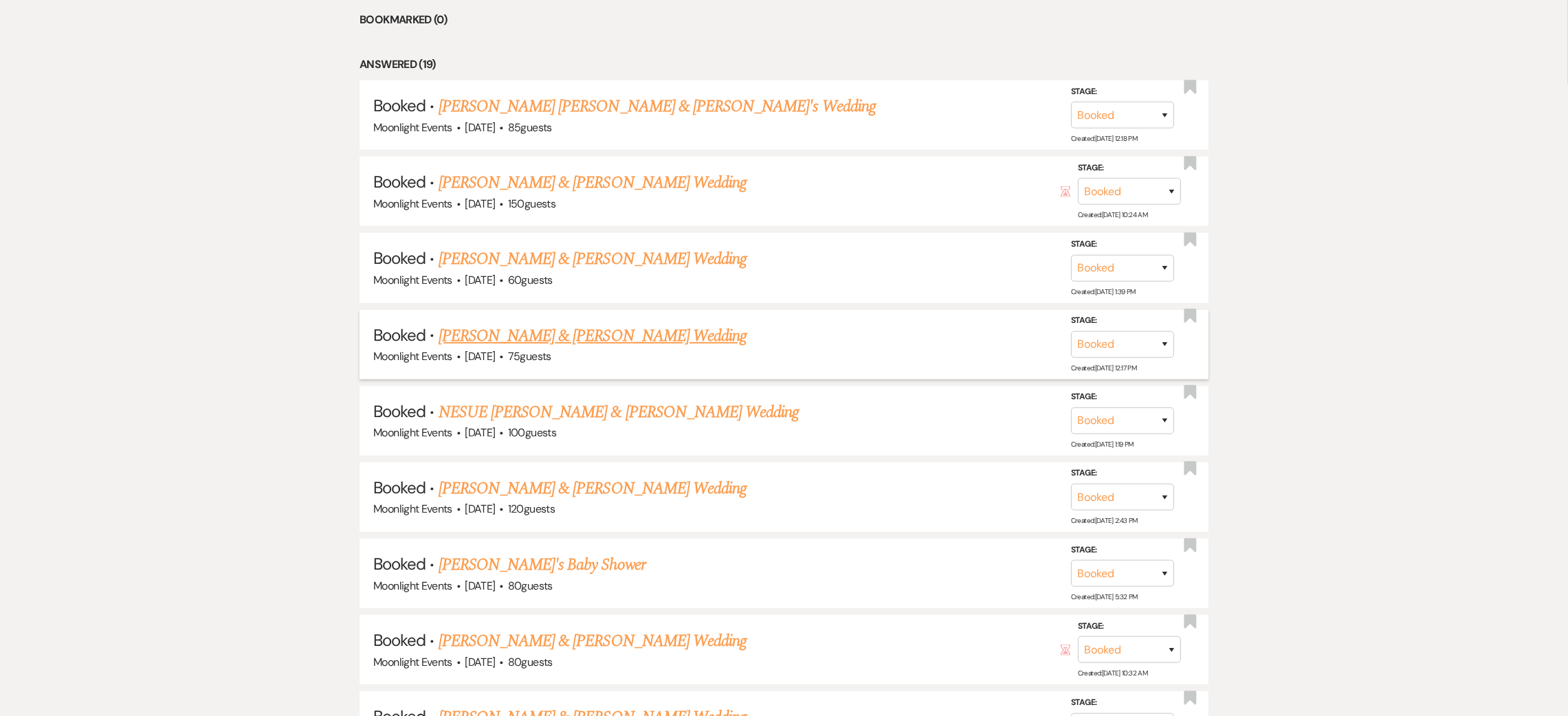
click at [564, 334] on link "[PERSON_NAME] & [PERSON_NAME] Wedding" at bounding box center [592, 336] width 308 height 25
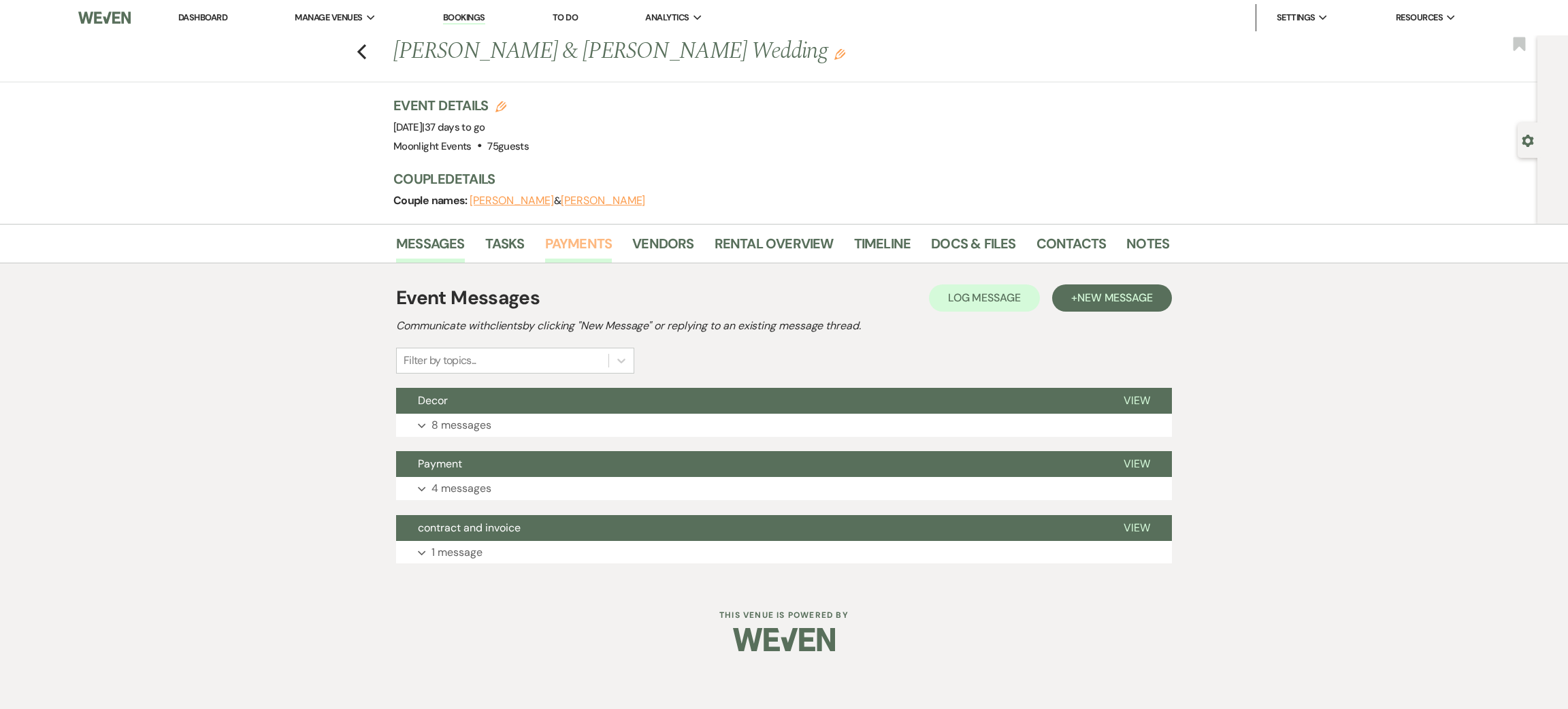
click at [603, 240] on link "Payments" at bounding box center [578, 248] width 67 height 30
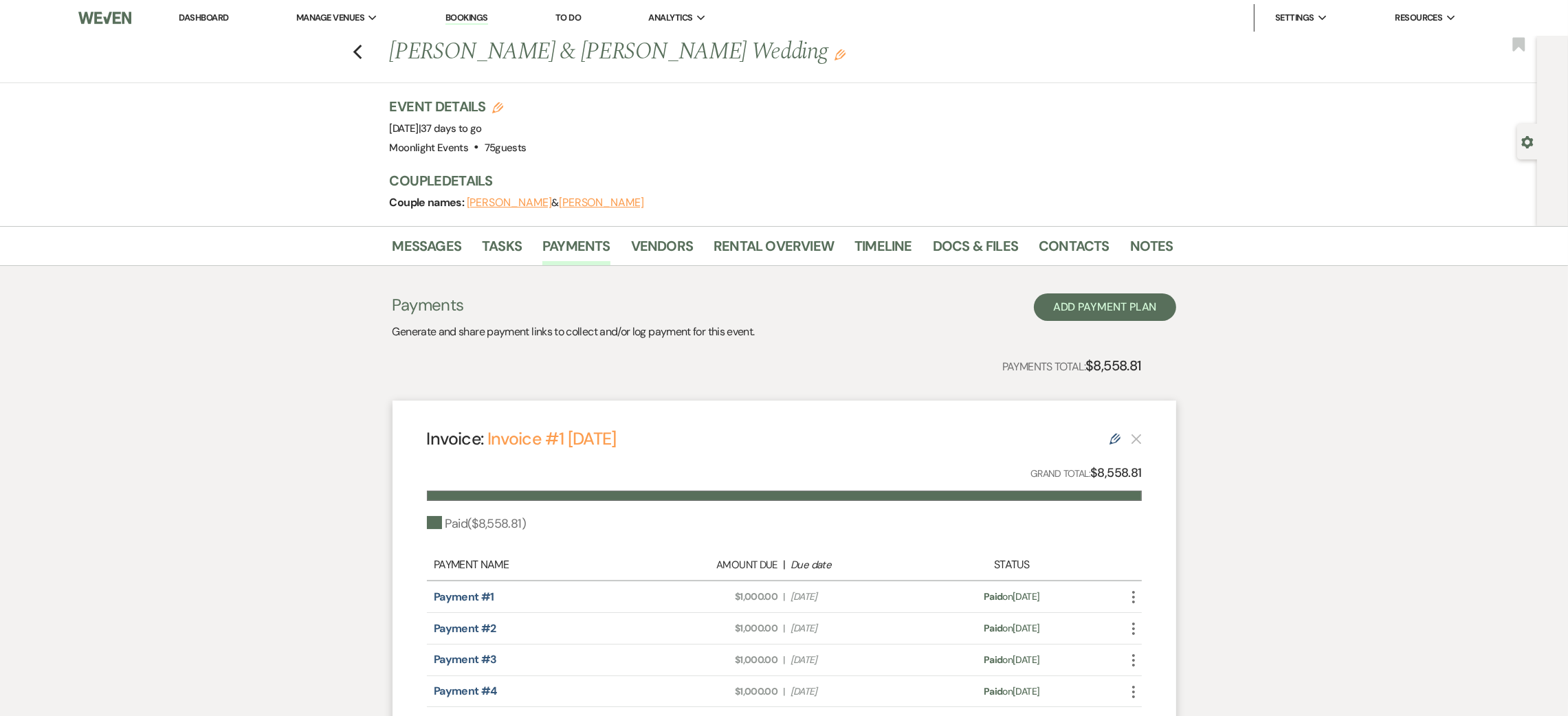
click at [374, 53] on div "Previous [PERSON_NAME] & [PERSON_NAME] Wedding Edit Bookmark" at bounding box center [765, 58] width 1544 height 47
click at [371, 54] on div "Previous [PERSON_NAME] & [PERSON_NAME] Wedding Edit Bookmark" at bounding box center [765, 58] width 1544 height 47
click at [363, 53] on icon "Previous" at bounding box center [357, 52] width 11 height 16
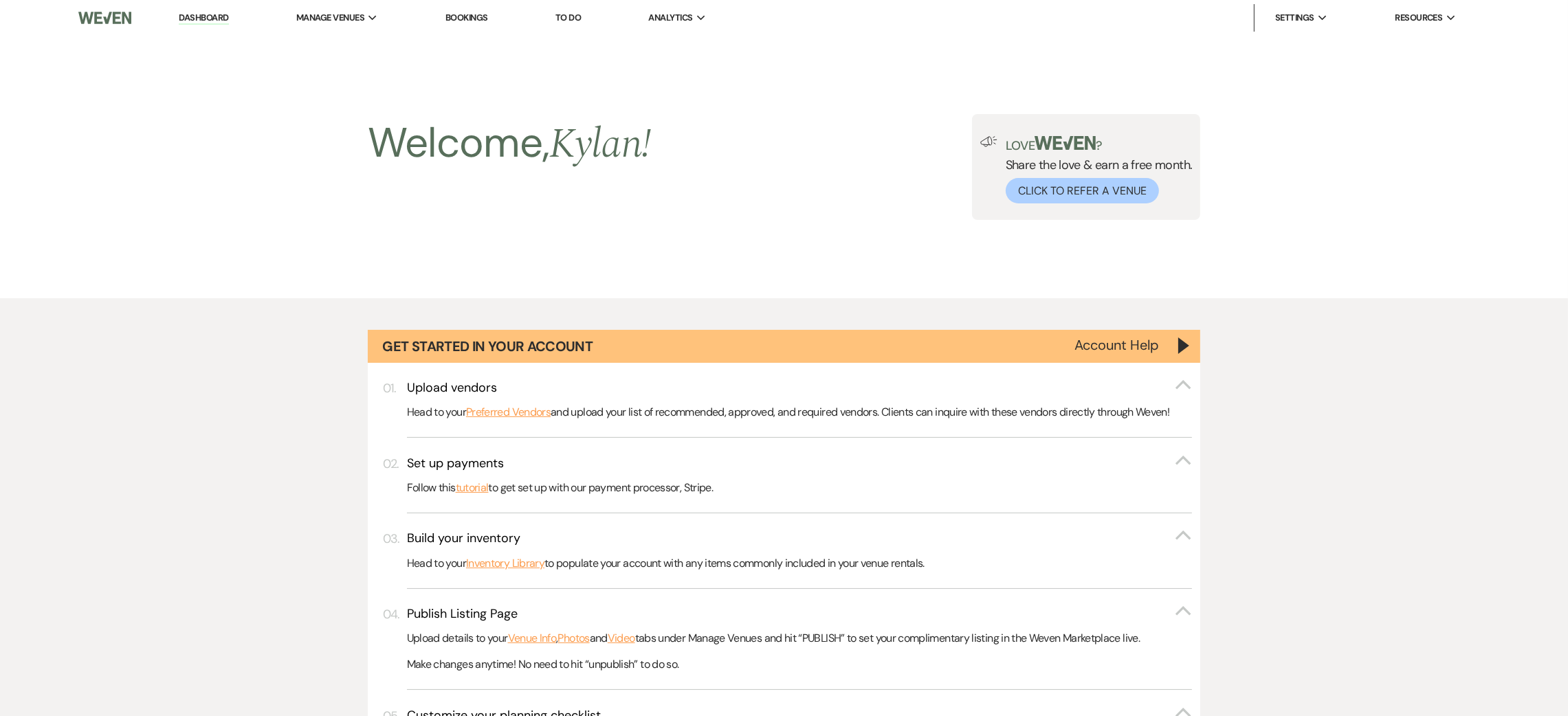
scroll to position [1313, 0]
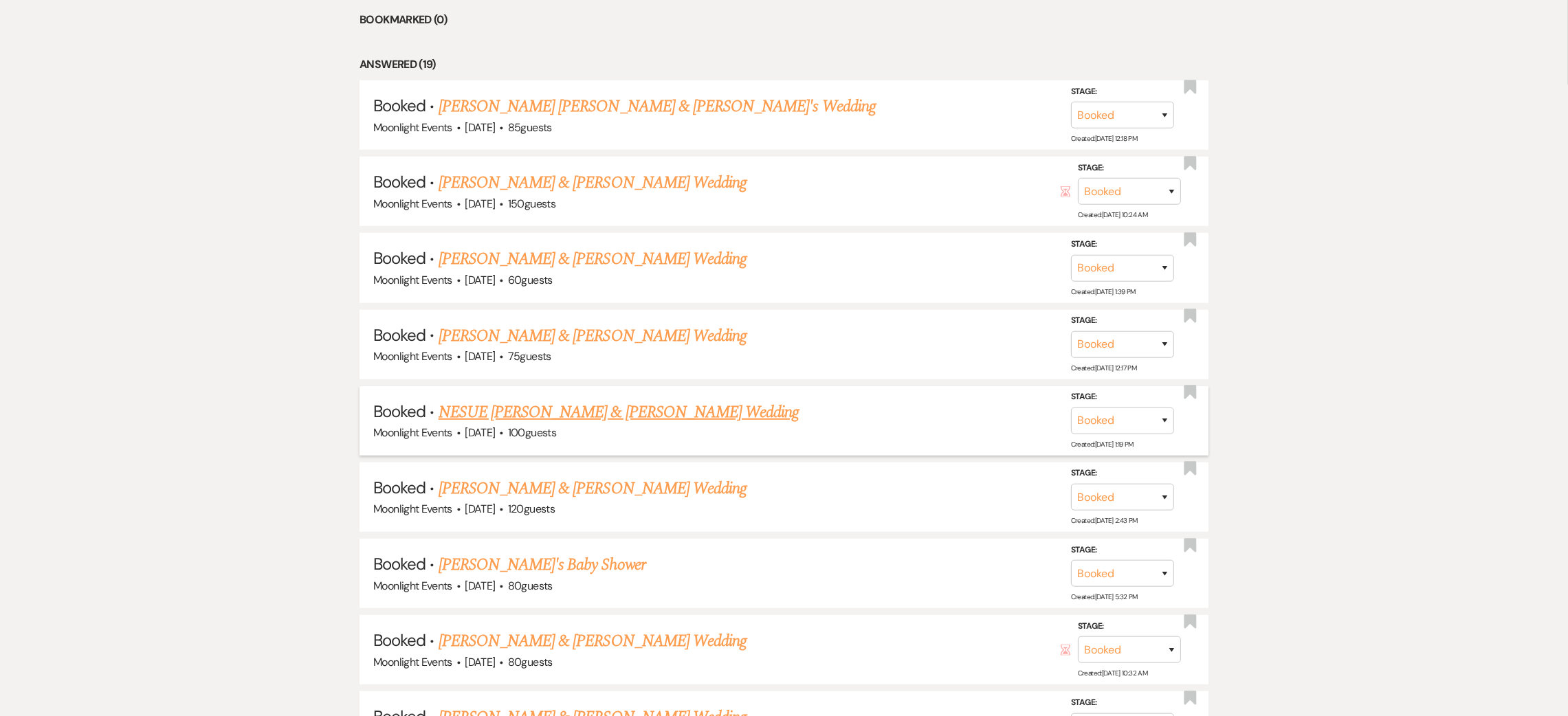
click at [571, 412] on link "NESUE [PERSON_NAME] & [PERSON_NAME] Wedding" at bounding box center [619, 412] width 360 height 25
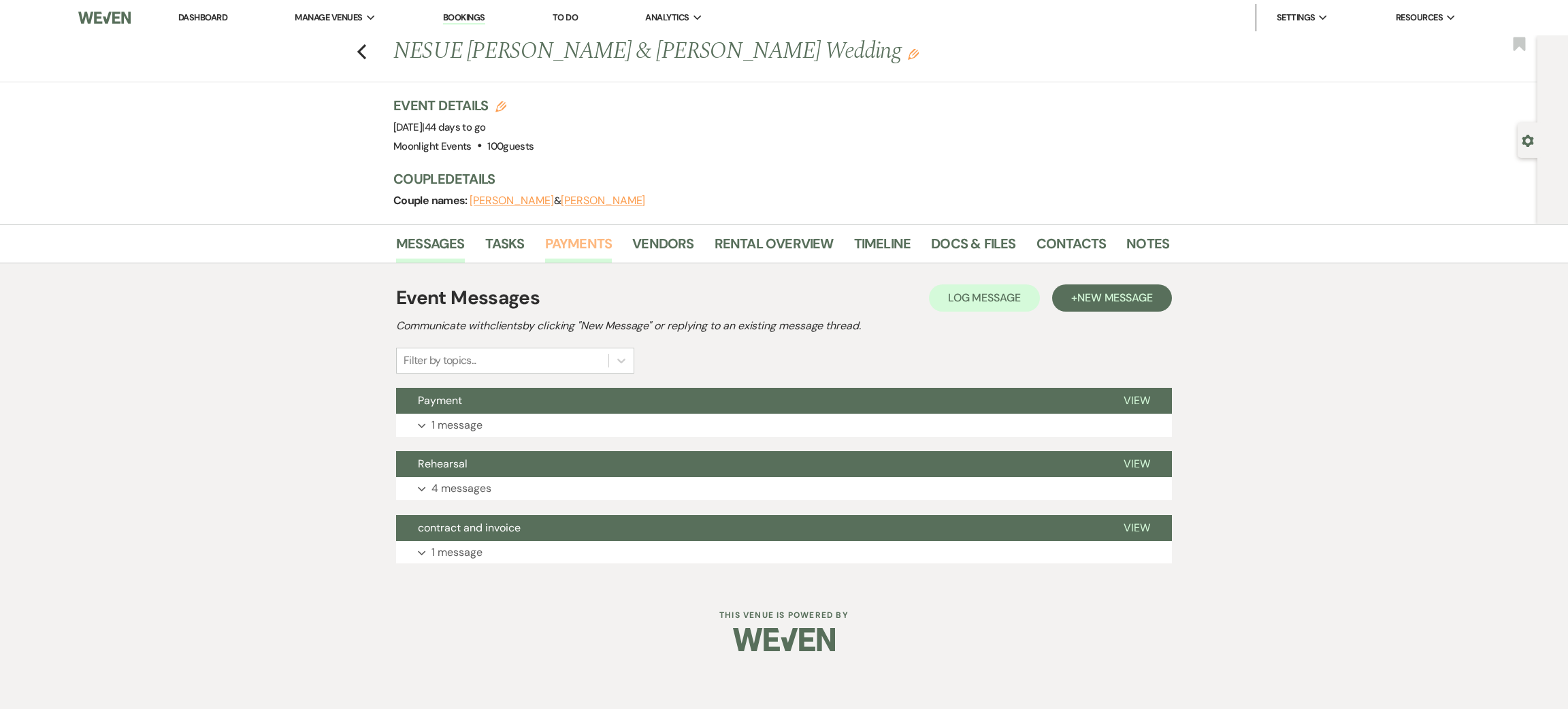
click at [590, 239] on link "Payments" at bounding box center [578, 248] width 67 height 30
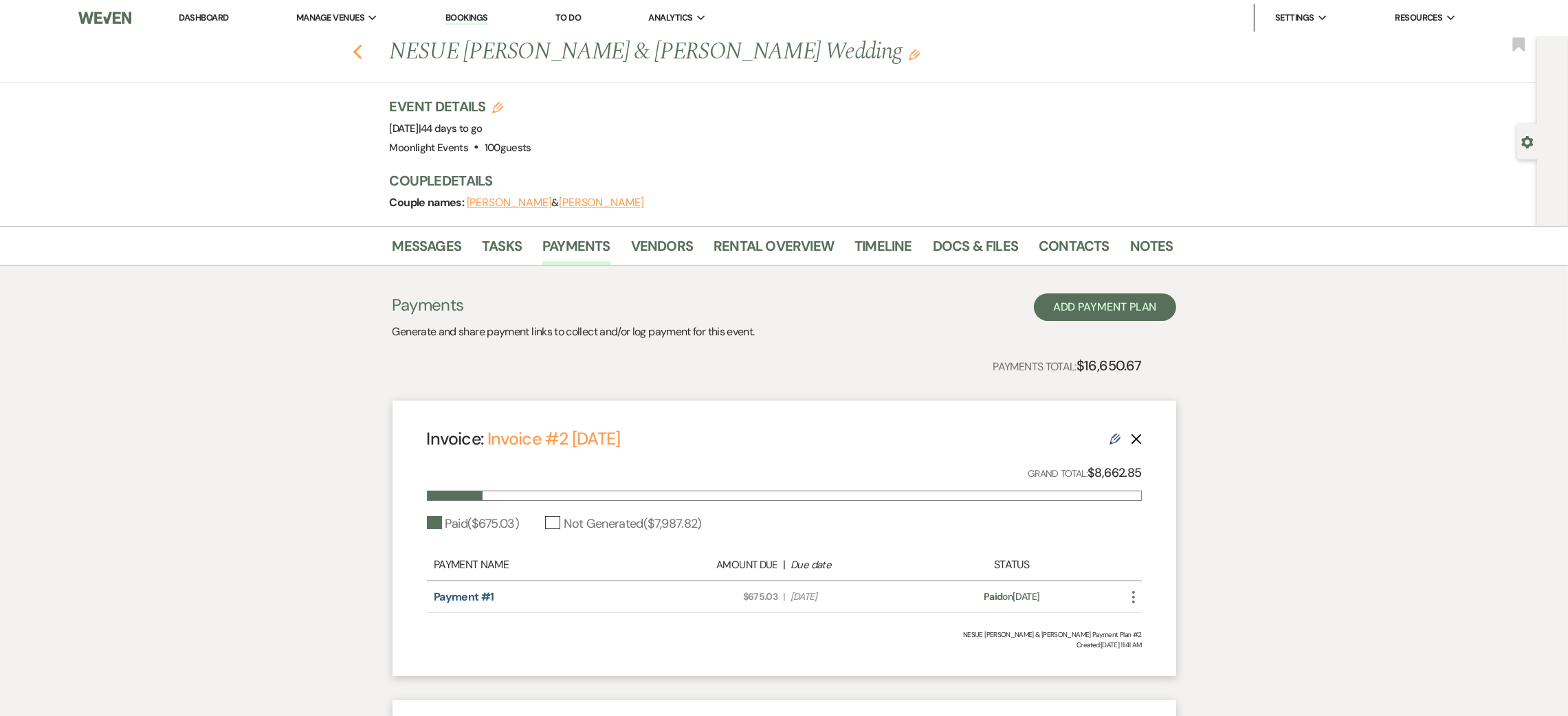
click at [362, 57] on icon "Previous" at bounding box center [357, 52] width 11 height 16
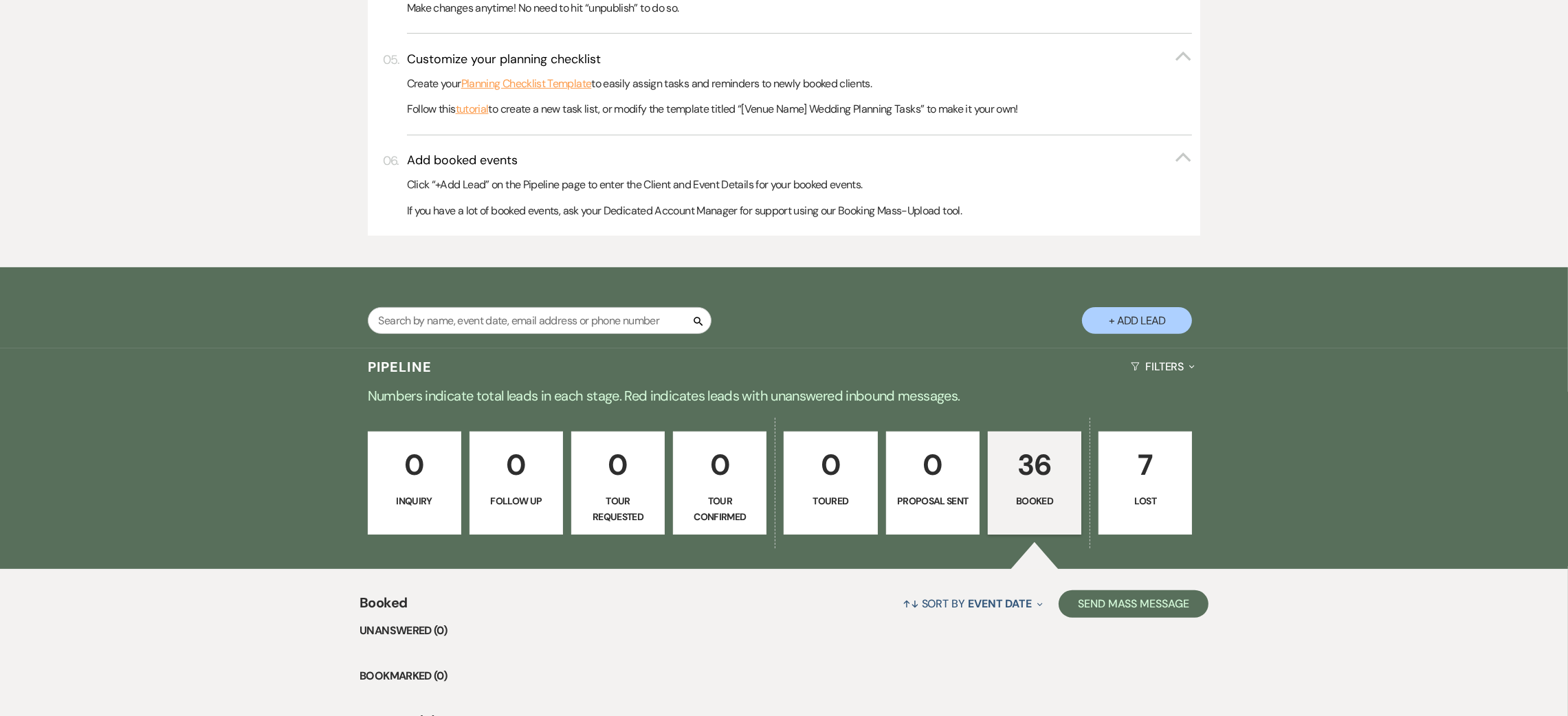
scroll to position [591, 0]
